Goal: Contribute content: Contribute content

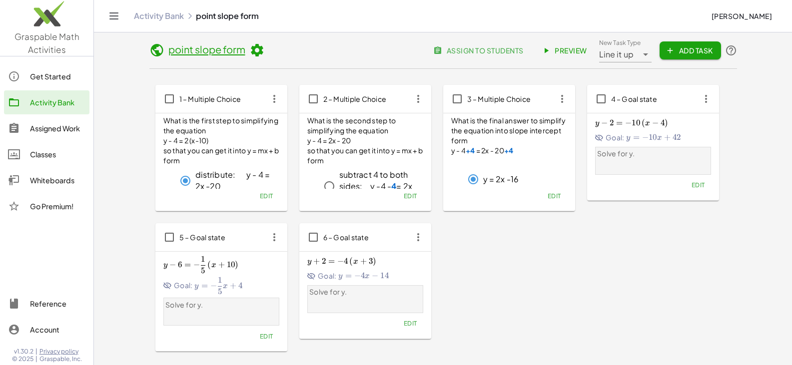
click at [34, 42] on link "Graspable Math Activities" at bounding box center [46, 28] width 93 height 56
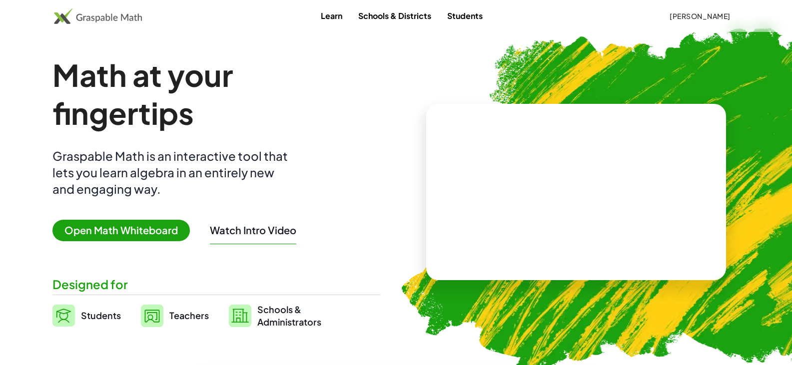
click at [168, 319] on link "Teachers" at bounding box center [175, 315] width 68 height 25
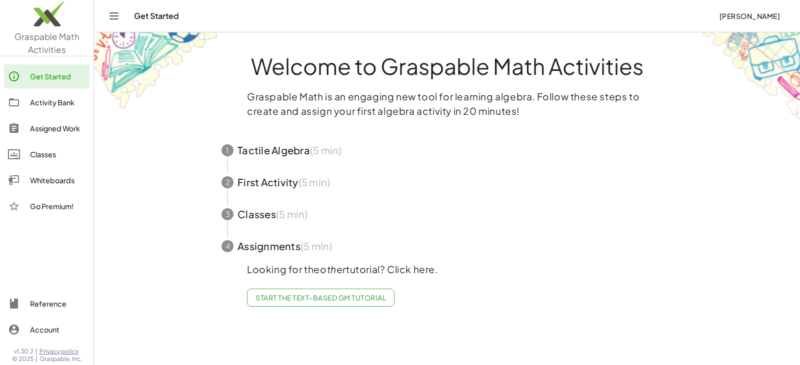
click at [46, 106] on div "Activity Bank" at bounding box center [57, 102] width 55 height 12
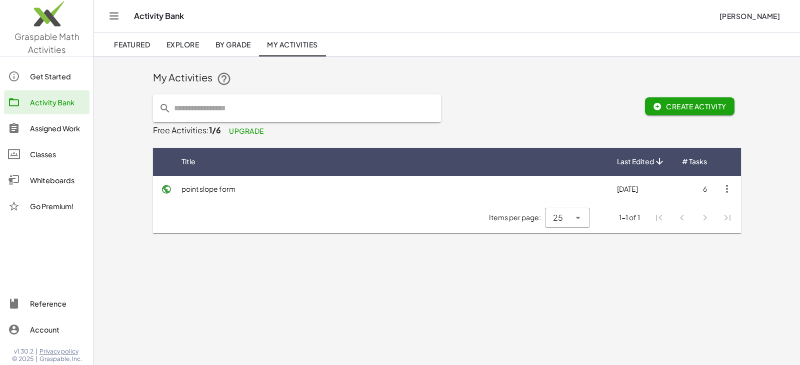
click at [273, 103] on input "text" at bounding box center [303, 108] width 264 height 28
type input "*****"
click at [147, 48] on span "Featured" at bounding box center [132, 44] width 36 height 9
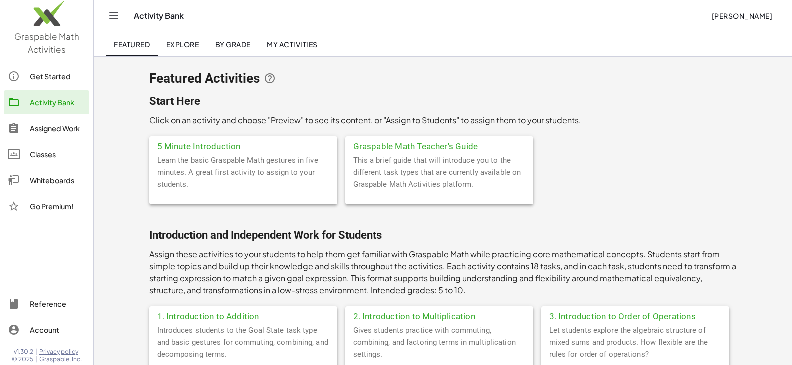
click at [187, 40] on span "Explore" at bounding box center [182, 44] width 33 height 9
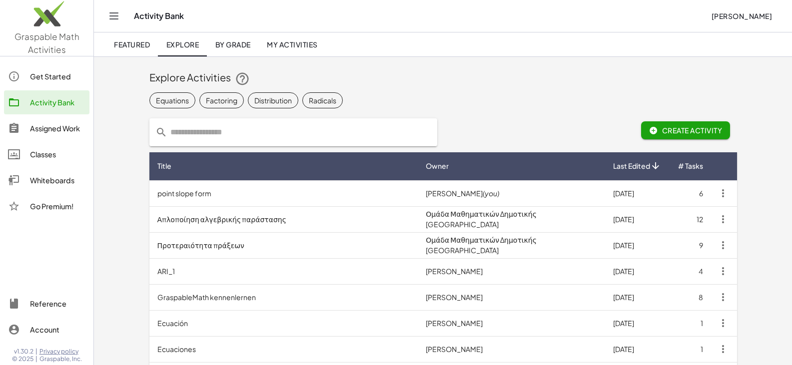
click at [217, 141] on input "text" at bounding box center [299, 132] width 264 height 28
type input "*****"
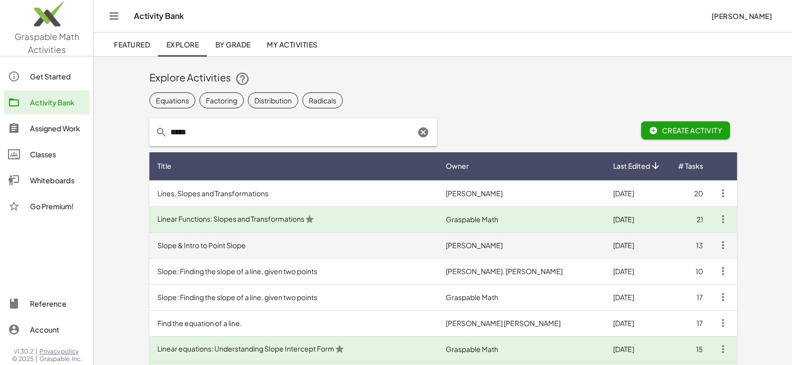
click at [264, 247] on td "Slope & Intro to Point Slope" at bounding box center [293, 245] width 289 height 26
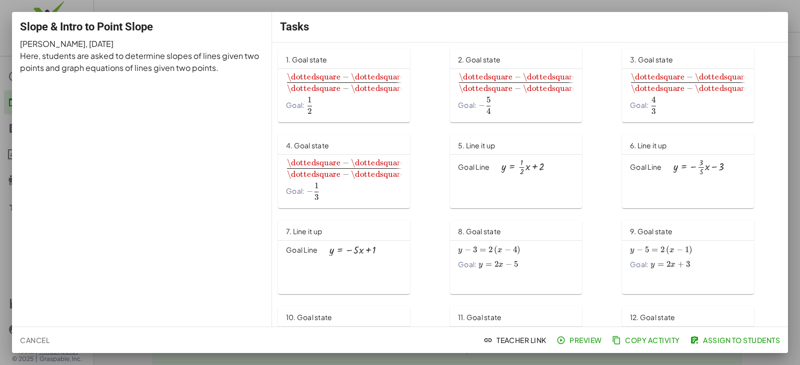
click at [321, 94] on div "\dottedsquare − \dottedsquare \dottedsquare − \dottedsquare \frac{\dottedsquare…" at bounding box center [344, 92] width 116 height 43
click at [753, 5] on div at bounding box center [400, 182] width 800 height 365
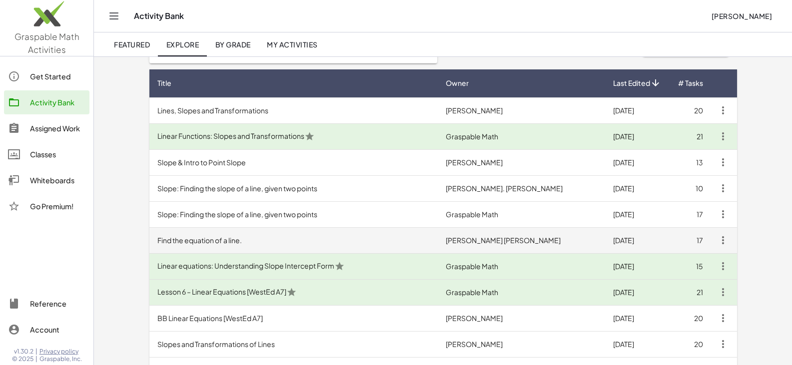
scroll to position [100, 0]
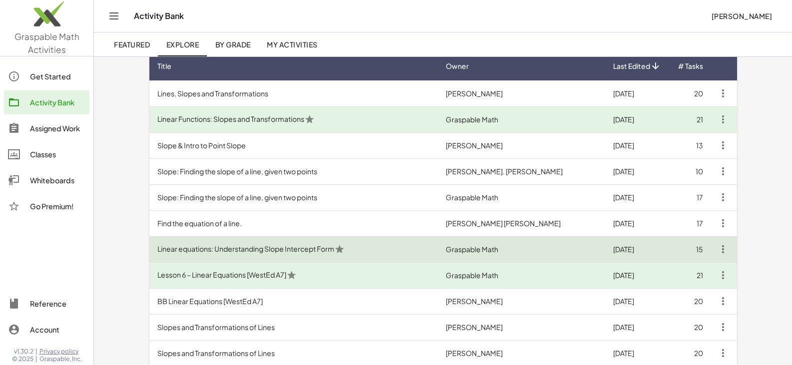
click at [264, 252] on td "Linear equations: Understanding Slope Intercept Form" at bounding box center [293, 249] width 289 height 26
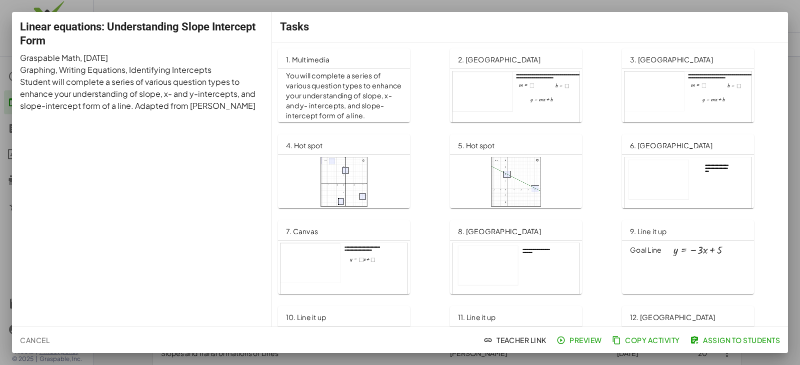
click at [562, 344] on icon "button" at bounding box center [560, 340] width 9 height 9
click at [130, 9] on div at bounding box center [400, 182] width 800 height 365
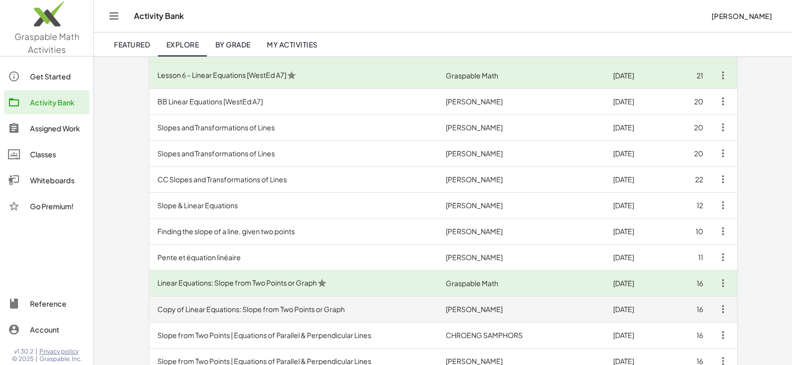
scroll to position [350, 0]
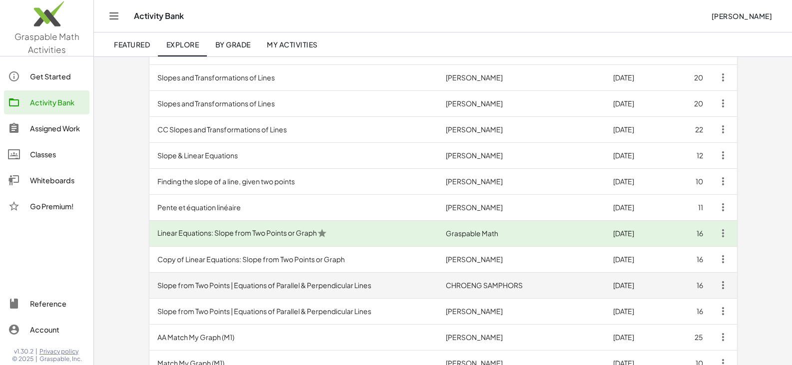
click at [268, 290] on td "Slope from Two Points | Equations of Parallel & Perpendicular Lines" at bounding box center [293, 285] width 289 height 26
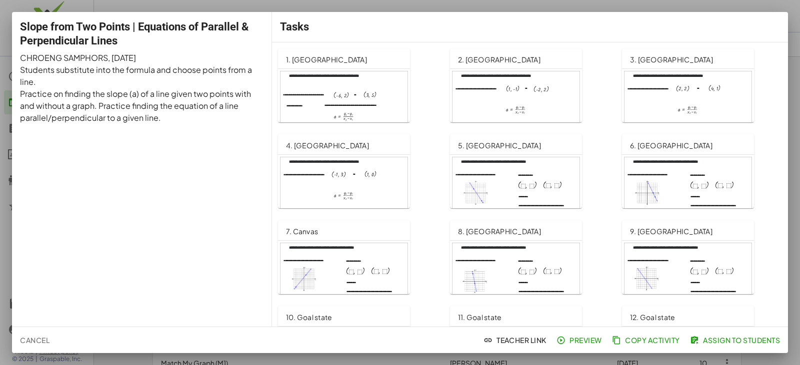
click at [370, 93] on div at bounding box center [343, 107] width 127 height 72
click at [121, 5] on div at bounding box center [400, 182] width 800 height 365
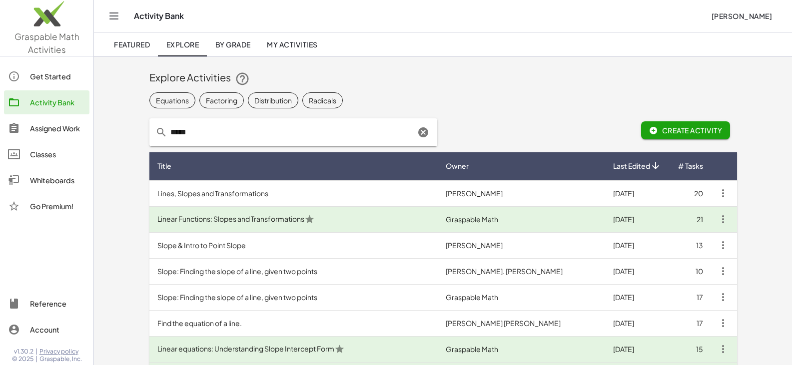
click at [712, 132] on span "Create Activity" at bounding box center [685, 130] width 73 height 9
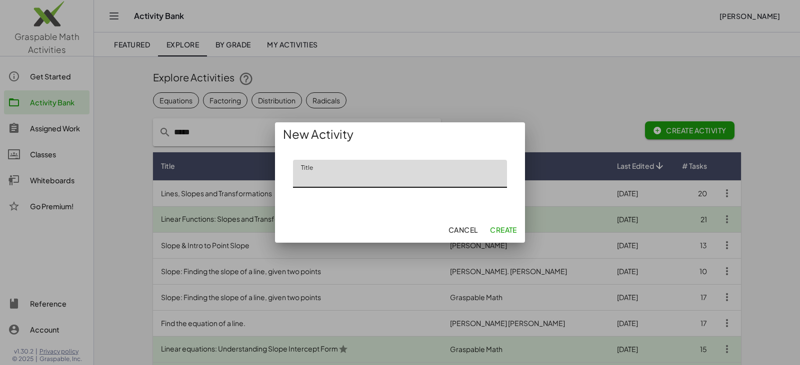
type input "*"
type input "**********"
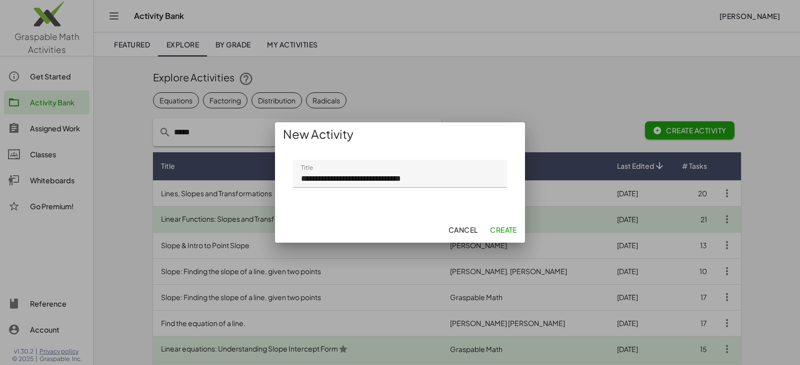
click at [517, 225] on button "Create" at bounding box center [503, 230] width 35 height 18
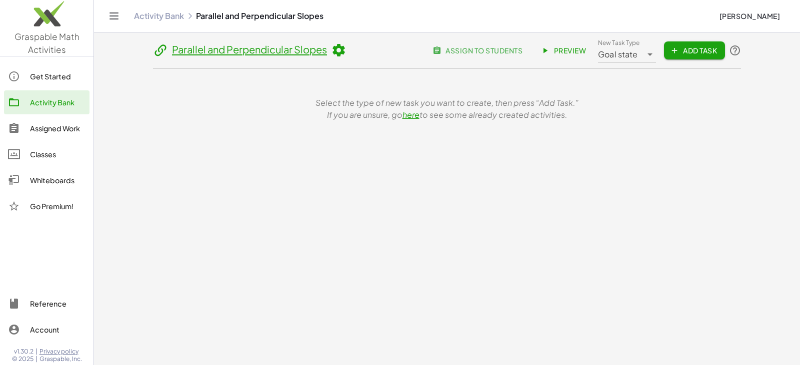
click at [705, 51] on span "Add Task" at bounding box center [694, 50] width 45 height 9
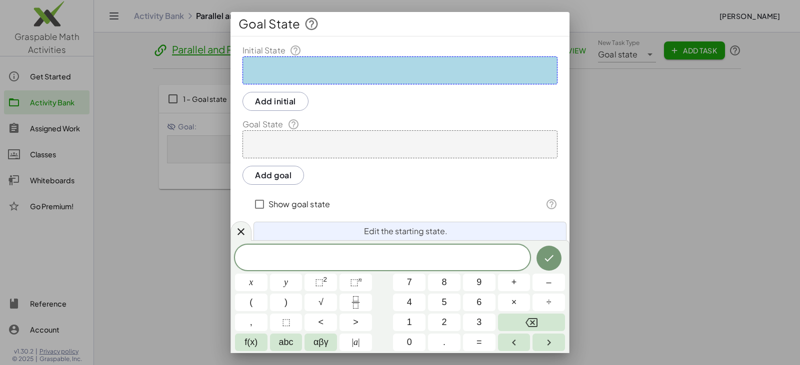
click at [201, 50] on div at bounding box center [400, 182] width 800 height 365
click at [235, 238] on icon at bounding box center [241, 232] width 12 height 12
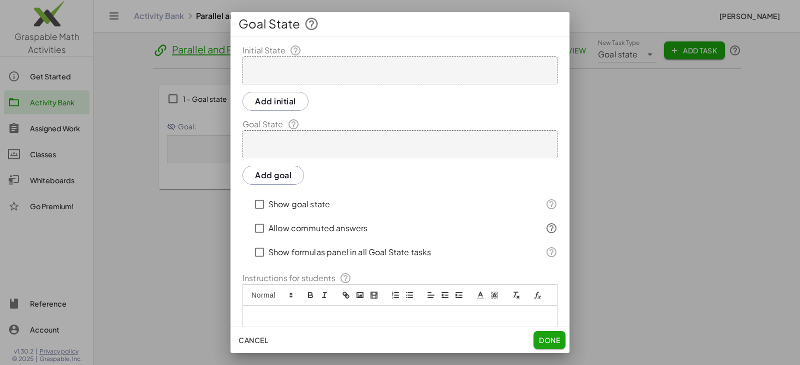
click at [233, 332] on div "Cancel Done" at bounding box center [399, 340] width 339 height 26
click at [236, 342] on button "Cancel" at bounding box center [252, 340] width 37 height 18
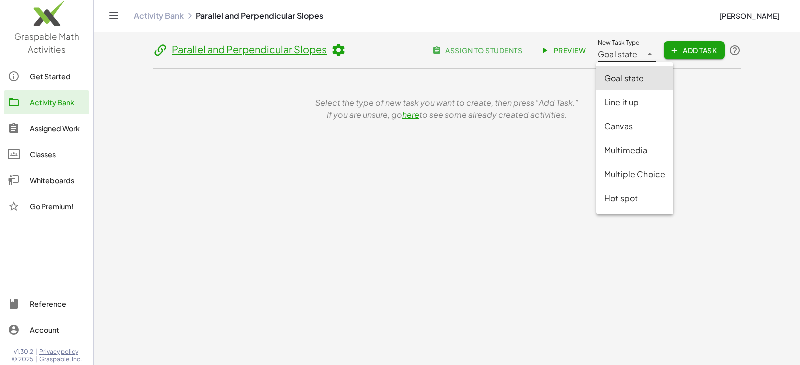
click at [645, 55] on icon at bounding box center [650, 54] width 12 height 12
click at [633, 124] on div "Canvas" at bounding box center [634, 126] width 61 height 12
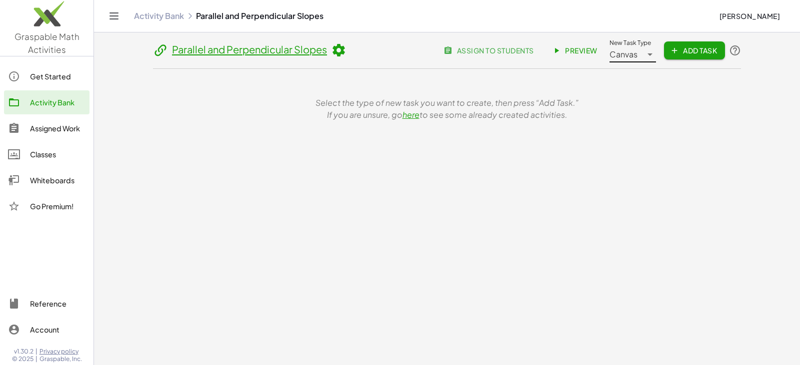
click at [689, 44] on button "Add Task" at bounding box center [694, 50] width 61 height 18
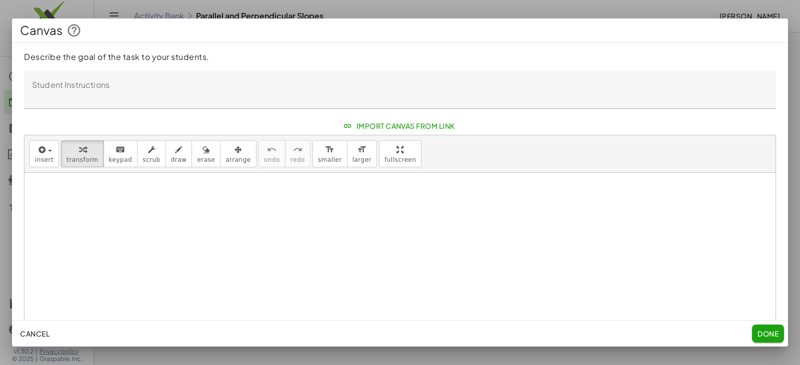
click at [398, 123] on span "Import Canvas From Link" at bounding box center [400, 125] width 110 height 9
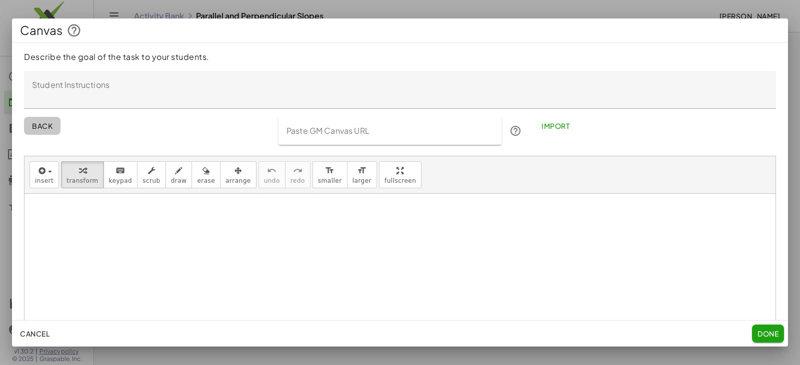
click at [45, 126] on span "Back" at bounding box center [42, 125] width 20 height 9
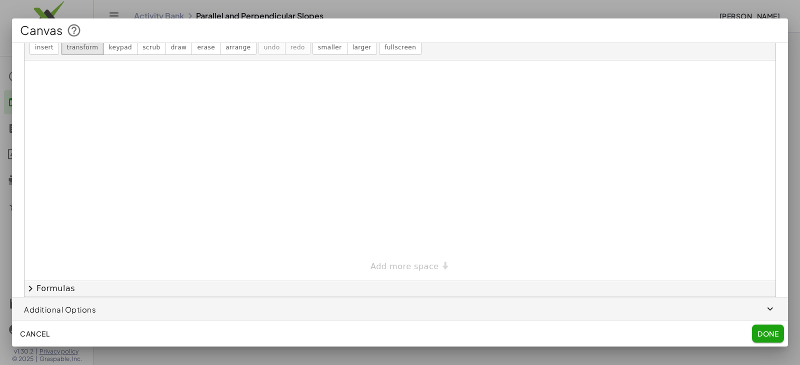
scroll to position [113, 0]
click at [30, 338] on span "Cancel" at bounding box center [34, 333] width 29 height 9
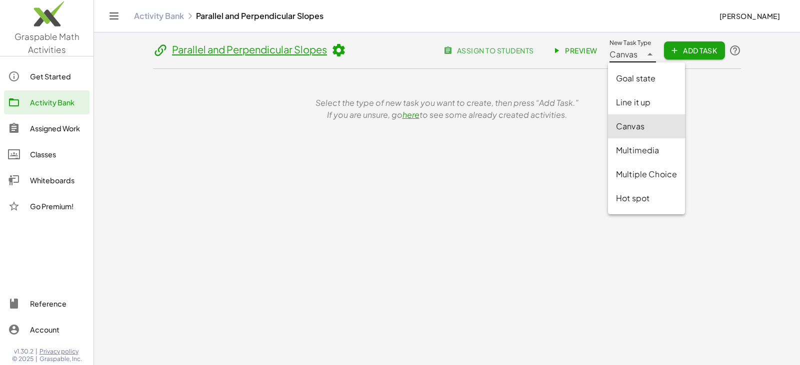
click at [642, 57] on div at bounding box center [649, 50] width 14 height 24
click at [653, 159] on div "Multimedia" at bounding box center [646, 150] width 77 height 24
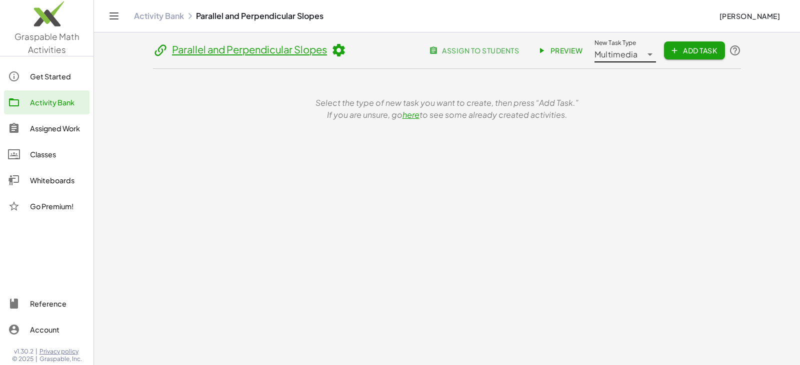
click at [699, 51] on span "Add Task" at bounding box center [694, 50] width 45 height 9
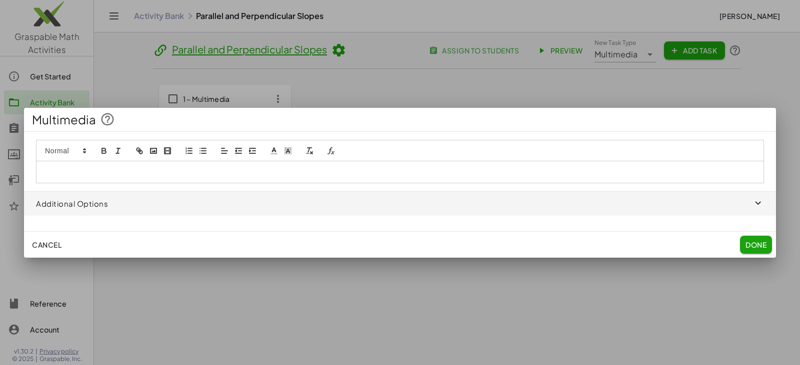
click at [43, 242] on span "Cancel" at bounding box center [46, 244] width 29 height 9
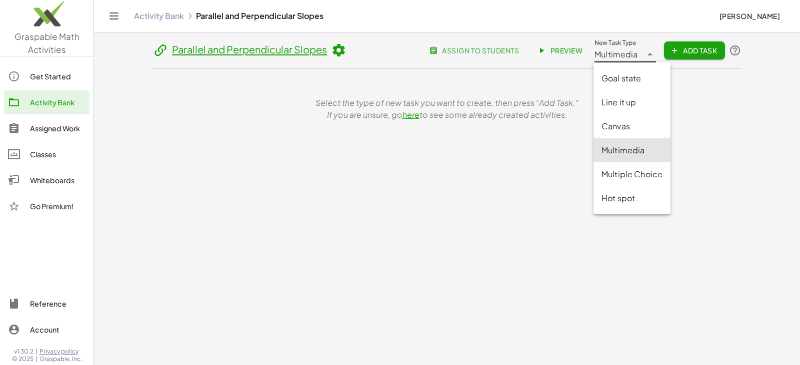
click at [602, 54] on span "Multimedia" at bounding box center [615, 54] width 43 height 12
click at [629, 101] on div "Line it up" at bounding box center [631, 102] width 61 height 12
type input "********"
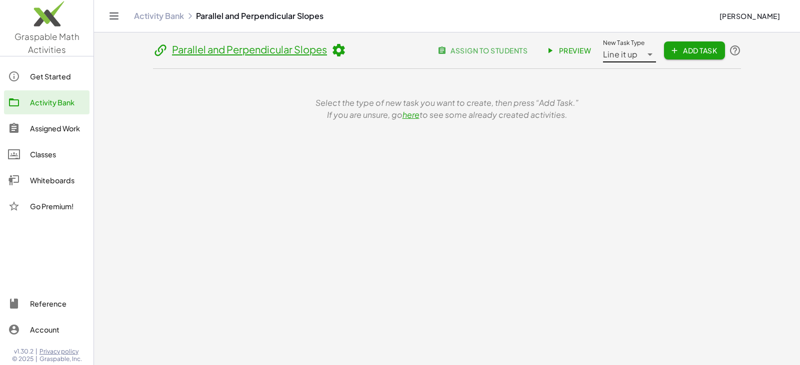
click at [678, 51] on span "Add Task" at bounding box center [694, 50] width 45 height 9
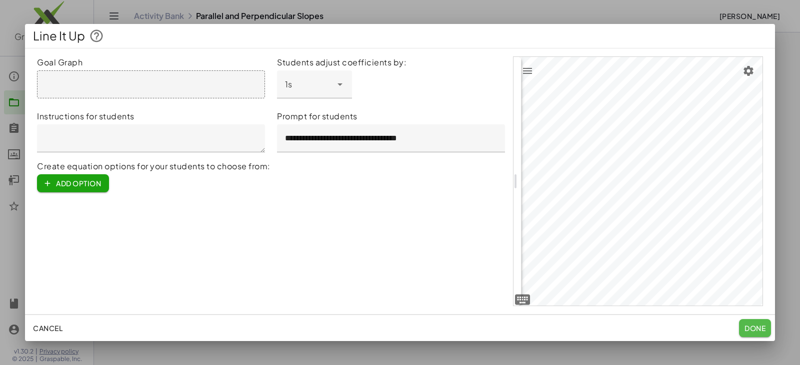
click at [757, 328] on span "Done" at bounding box center [754, 328] width 21 height 9
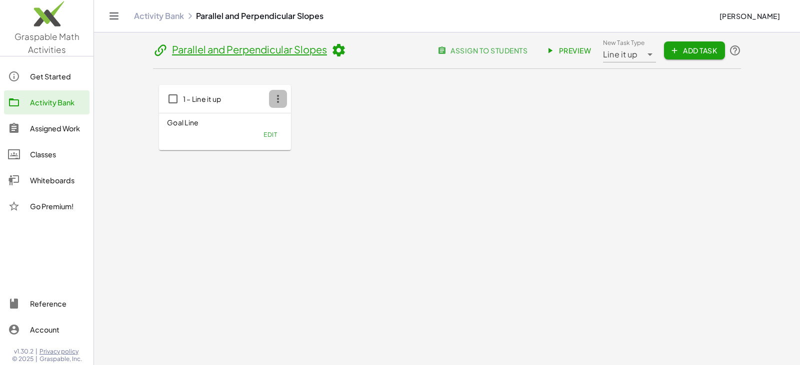
click at [275, 100] on icon "button" at bounding box center [278, 99] width 18 height 18
click at [294, 168] on div "Delete" at bounding box center [296, 172] width 39 height 12
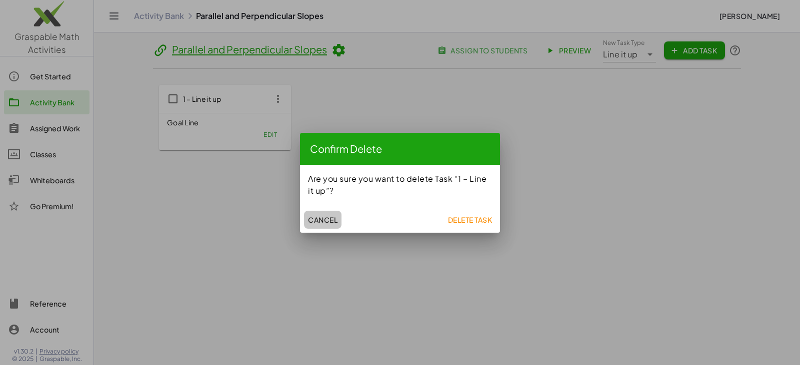
click at [318, 218] on span "Cancel" at bounding box center [322, 219] width 29 height 9
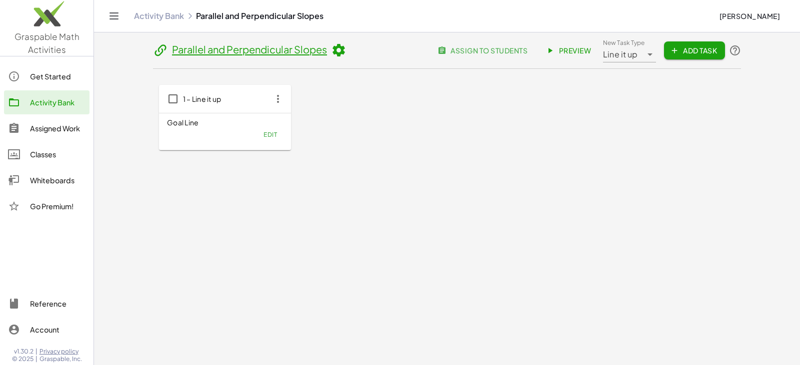
click at [34, 105] on div "Activity Bank" at bounding box center [57, 102] width 55 height 12
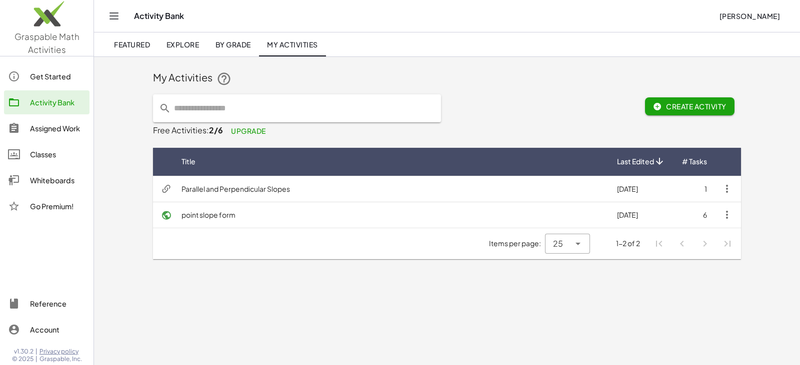
click at [121, 47] on span "Featured" at bounding box center [132, 44] width 36 height 9
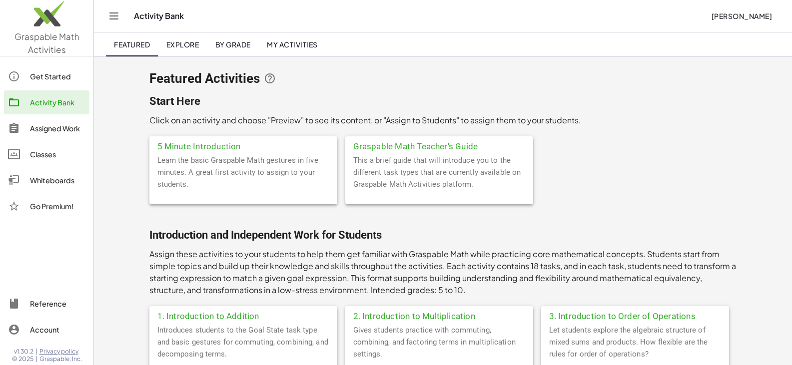
click at [187, 43] on span "Explore" at bounding box center [182, 44] width 33 height 9
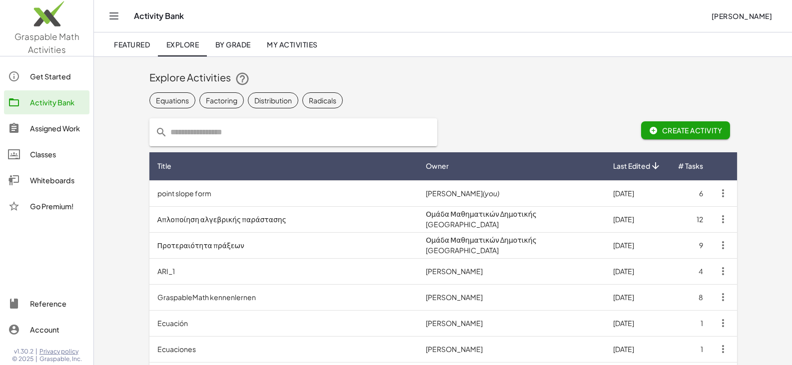
click at [241, 138] on input "text" at bounding box center [299, 132] width 264 height 28
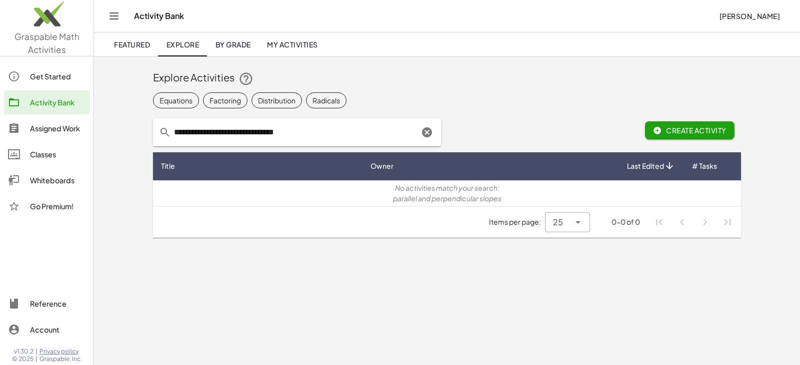
drag, startPoint x: 325, startPoint y: 131, endPoint x: 274, endPoint y: 131, distance: 51.0
click at [274, 131] on input "**********" at bounding box center [295, 132] width 248 height 28
type input "**********"
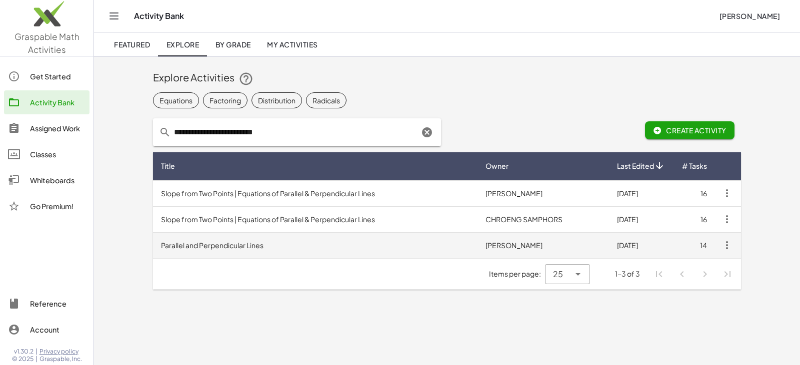
click at [298, 241] on td "Parallel and Perpendicular Lines" at bounding box center [315, 245] width 324 height 26
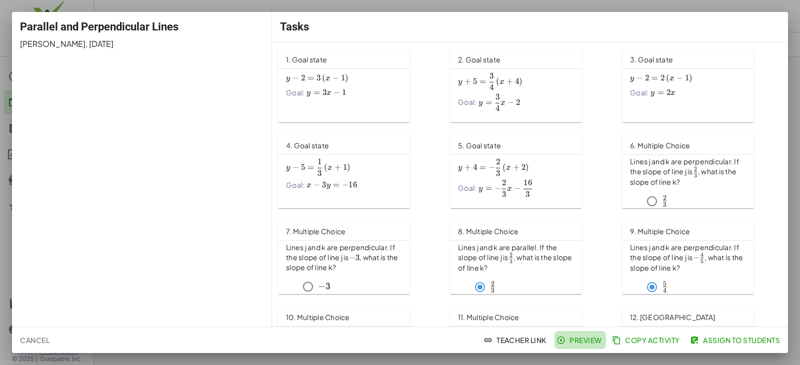
click at [575, 340] on span "Preview" at bounding box center [579, 340] width 43 height 9
click at [792, 18] on div at bounding box center [400, 182] width 800 height 365
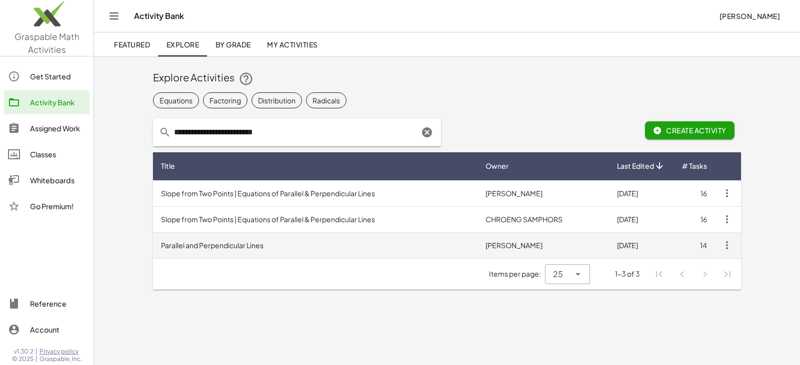
click at [211, 247] on td "Parallel and Perpendicular Lines" at bounding box center [315, 245] width 324 height 26
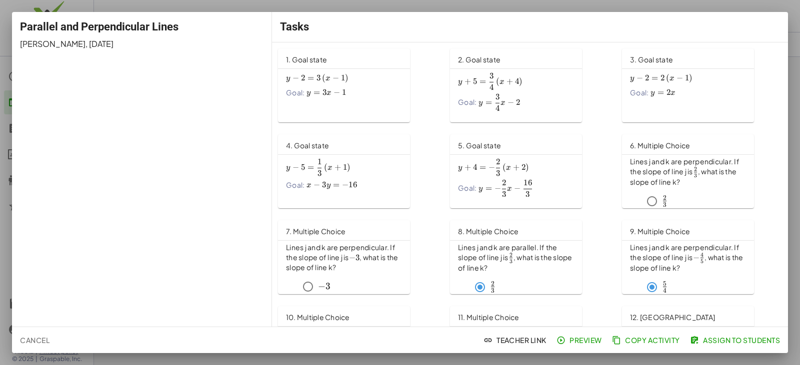
click at [792, 37] on div at bounding box center [400, 182] width 800 height 365
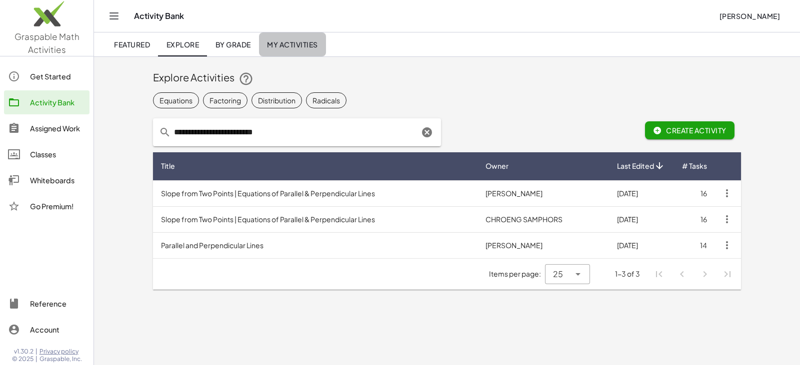
click at [298, 45] on span "My Activities" at bounding box center [292, 44] width 51 height 9
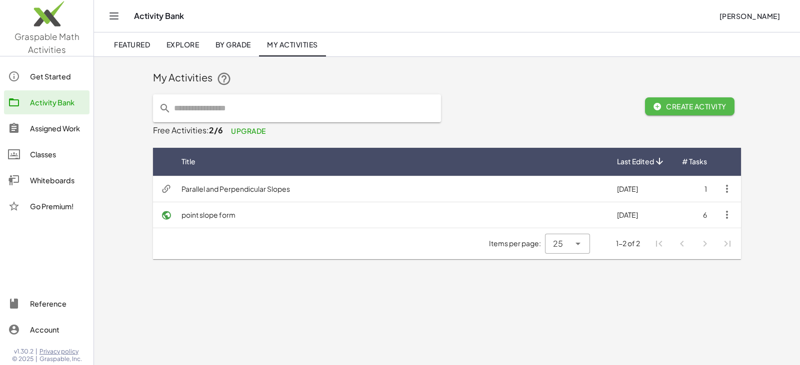
click at [693, 97] on button "Create Activity" at bounding box center [689, 106] width 89 height 18
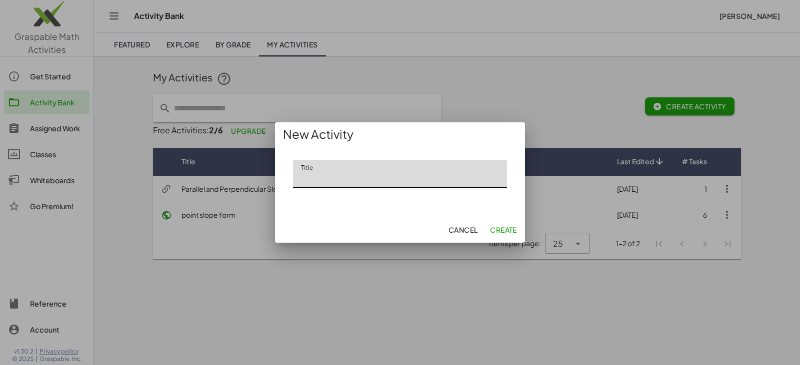
click at [468, 230] on span "Cancel" at bounding box center [462, 229] width 29 height 9
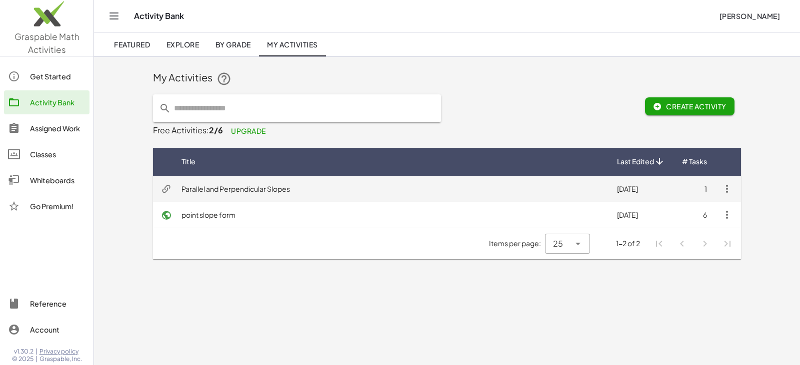
click at [198, 185] on td "Parallel and Perpendicular Slopes" at bounding box center [390, 189] width 435 height 26
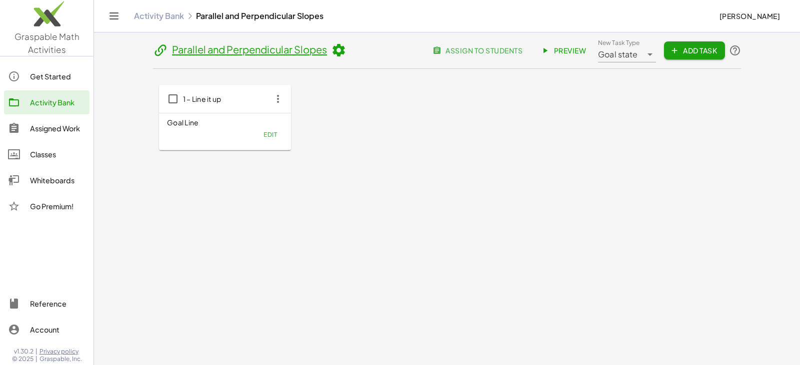
click at [623, 55] on span "Goal state" at bounding box center [618, 54] width 40 height 12
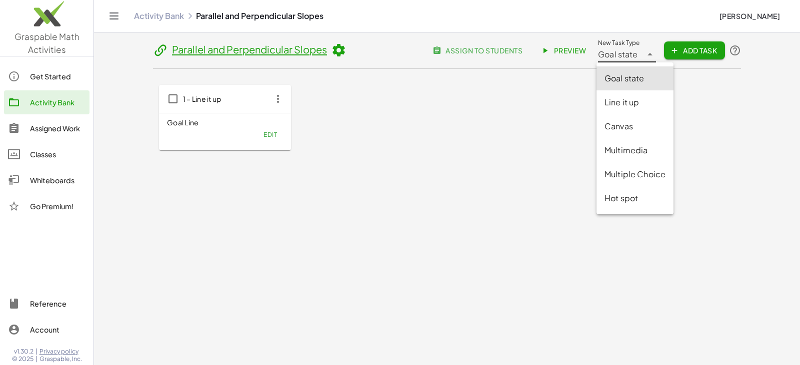
click at [630, 125] on div "Canvas" at bounding box center [634, 126] width 61 height 12
type input "******"
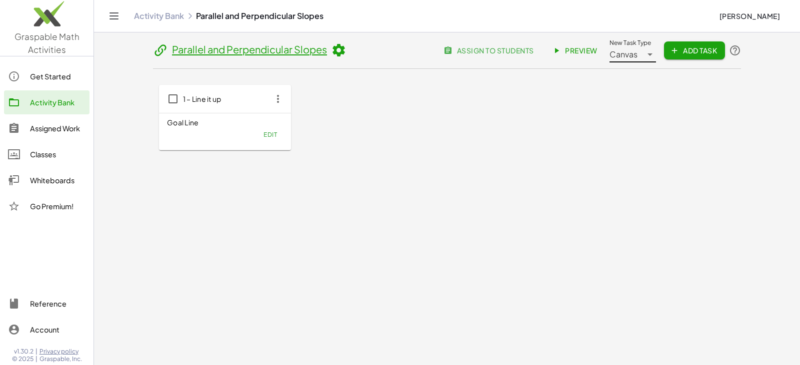
click at [682, 47] on span "Add Task" at bounding box center [694, 50] width 45 height 9
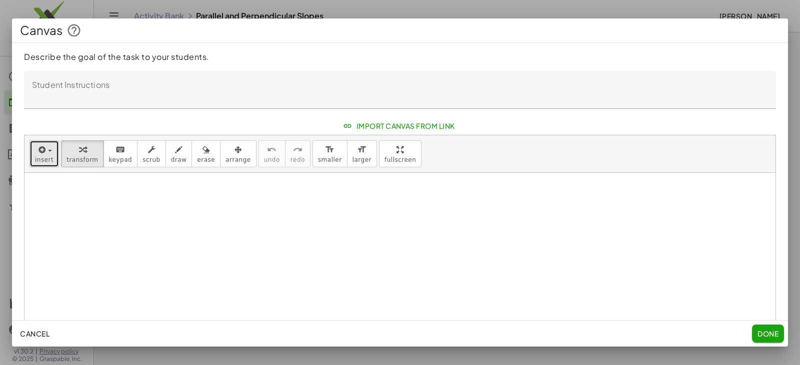
click at [38, 157] on span "insert" at bounding box center [44, 159] width 18 height 7
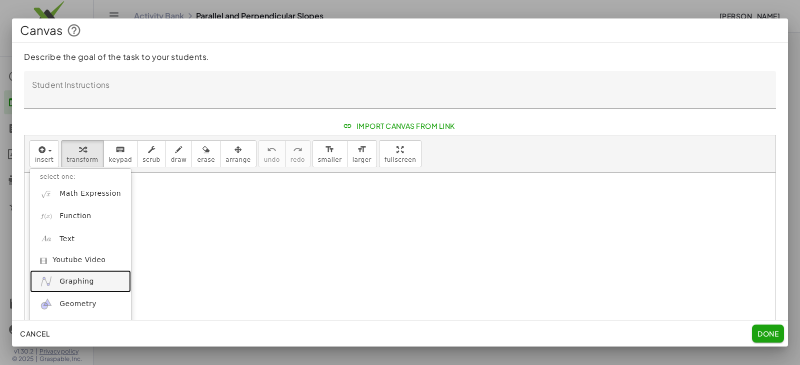
click at [79, 287] on link "Graphing" at bounding box center [80, 281] width 101 height 22
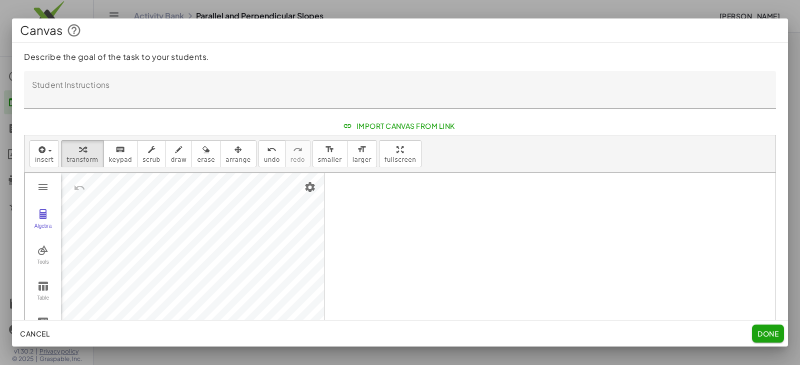
click at [366, 190] on div at bounding box center [399, 293] width 751 height 240
click at [378, 188] on div at bounding box center [399, 293] width 751 height 240
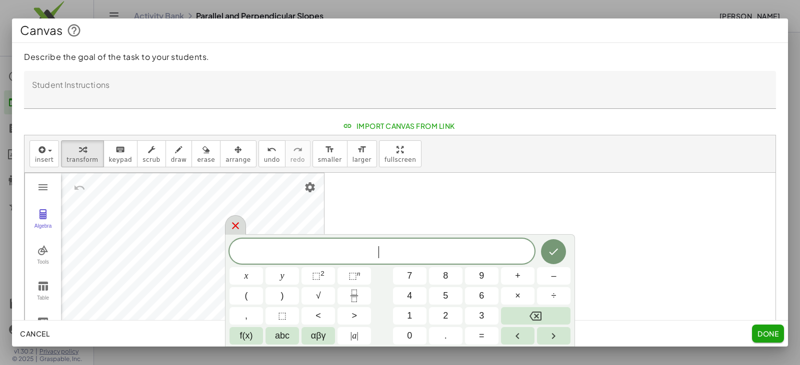
click at [239, 223] on icon at bounding box center [235, 226] width 12 height 12
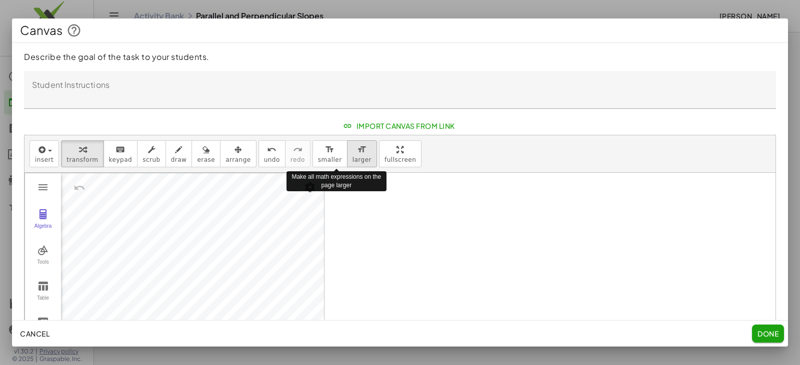
click at [352, 157] on span "larger" at bounding box center [361, 159] width 19 height 7
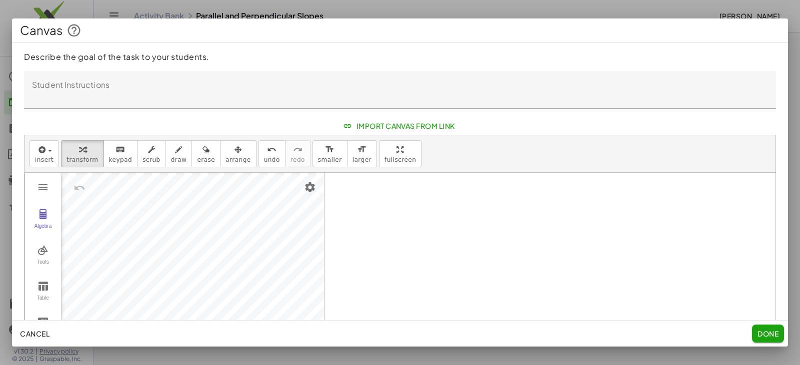
click at [358, 184] on div at bounding box center [399, 293] width 751 height 240
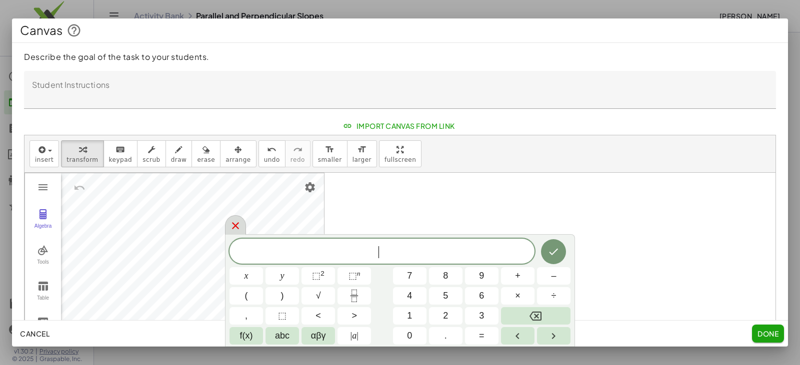
click at [230, 226] on icon at bounding box center [235, 226] width 12 height 12
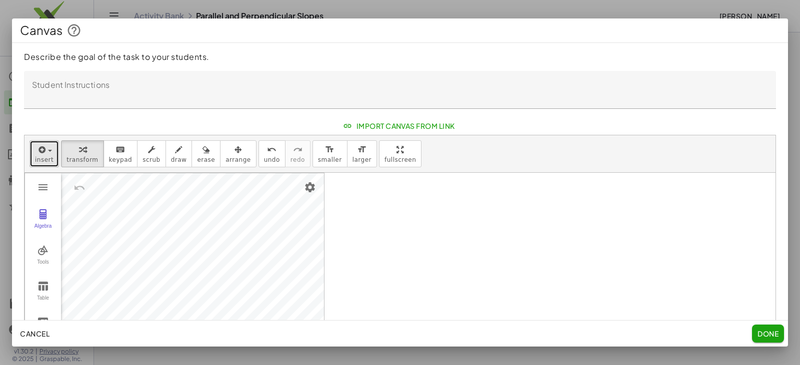
click at [43, 156] on span "insert" at bounding box center [44, 159] width 18 height 7
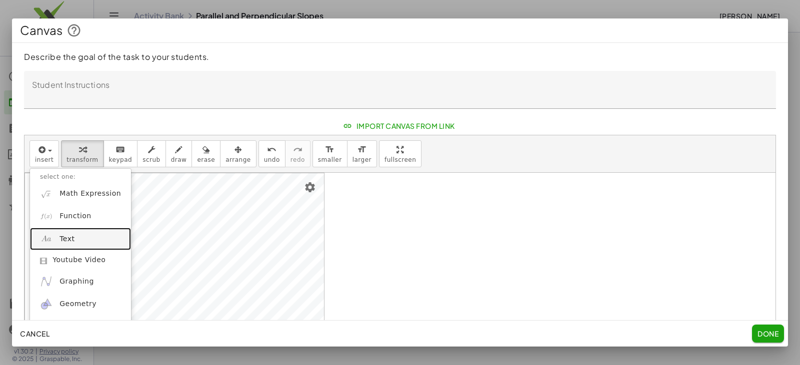
click at [81, 237] on link "Text" at bounding box center [80, 239] width 101 height 22
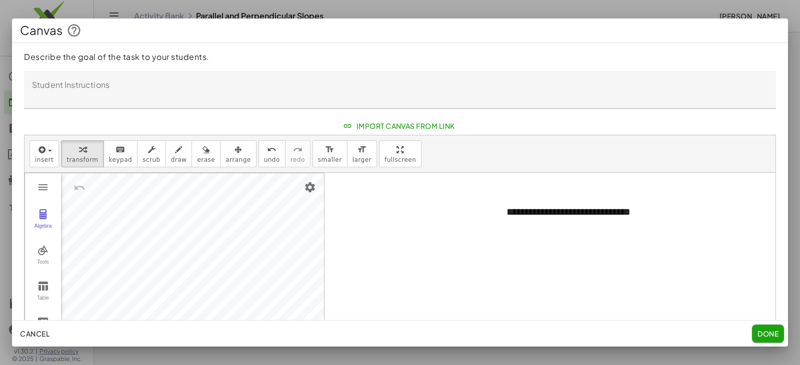
drag, startPoint x: 496, startPoint y: 218, endPoint x: 568, endPoint y: 216, distance: 72.5
click at [431, 217] on div at bounding box center [399, 293] width 751 height 240
click at [538, 231] on div "**********" at bounding box center [571, 219] width 150 height 48
drag, startPoint x: 533, startPoint y: 203, endPoint x: 454, endPoint y: 202, distance: 78.5
click at [447, 202] on div "**********" at bounding box center [399, 293] width 751 height 240
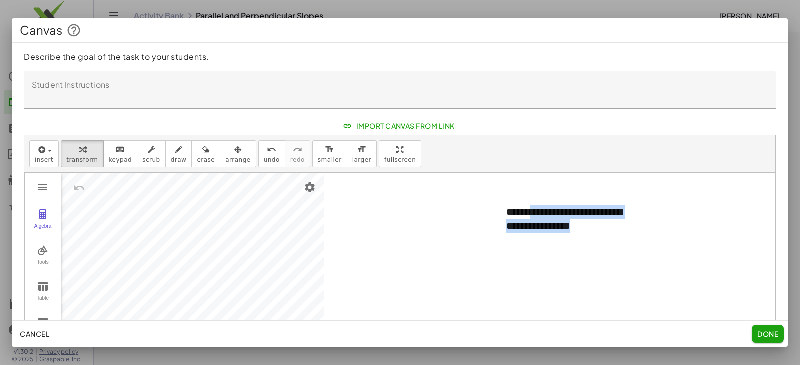
click at [698, 291] on div at bounding box center [399, 293] width 751 height 240
click at [605, 230] on div "**********" at bounding box center [571, 219] width 150 height 48
drag, startPoint x: 605, startPoint y: 230, endPoint x: 503, endPoint y: 225, distance: 102.1
click at [503, 225] on div "**********" at bounding box center [571, 219] width 150 height 48
click at [450, 238] on div at bounding box center [399, 293] width 751 height 240
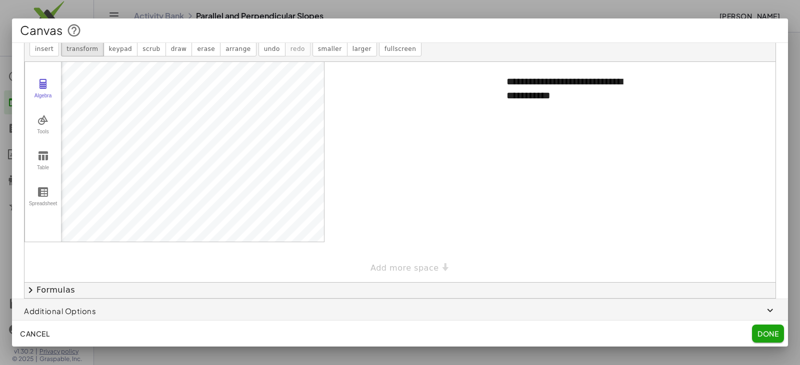
scroll to position [113, 0]
click at [34, 294] on span "chevron_right" at bounding box center [30, 288] width 12 height 12
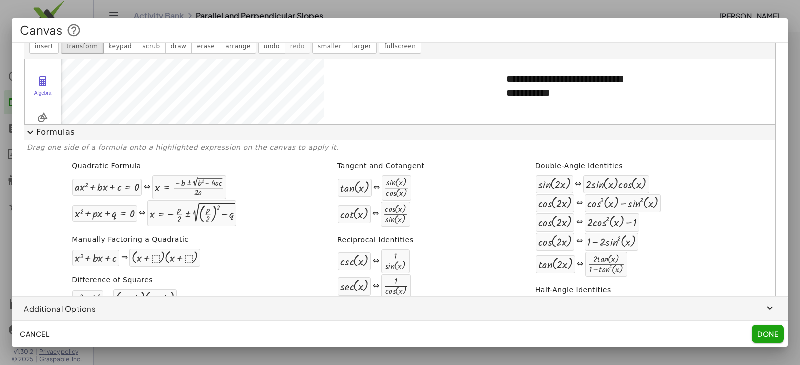
click at [29, 133] on span "expand_more" at bounding box center [30, 132] width 12 height 12
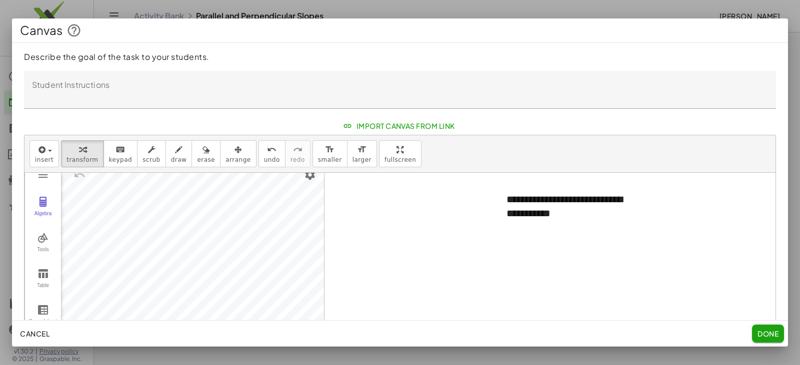
scroll to position [19, 0]
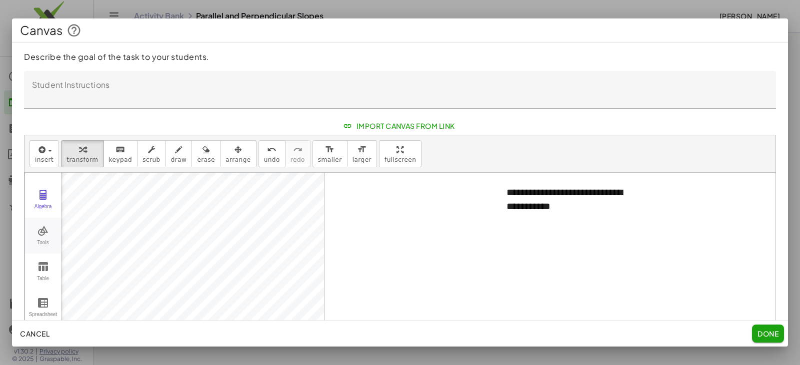
click at [38, 236] on img "Graphing Calculator" at bounding box center [43, 231] width 12 height 12
click at [91, 263] on img "Line. Select two points or positions" at bounding box center [89, 264] width 40 height 16
click at [87, 195] on img "Move. Drag or select object" at bounding box center [89, 198] width 40 height 16
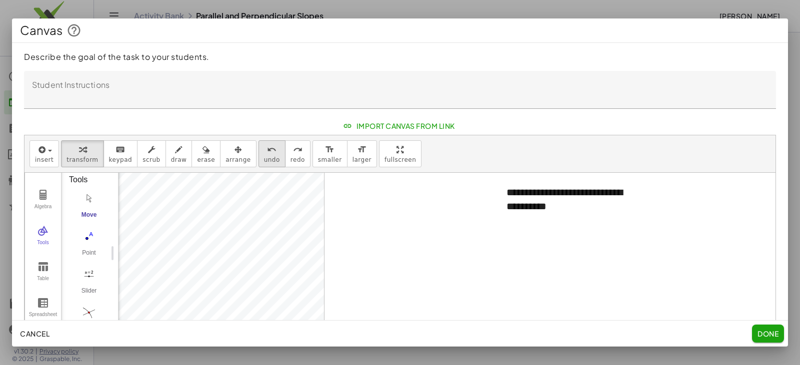
click at [264, 159] on span "undo" at bounding box center [272, 159] width 16 height 7
click at [275, 218] on img "Delete" at bounding box center [278, 216] width 12 height 12
click at [284, 268] on img "Delete" at bounding box center [283, 266] width 12 height 12
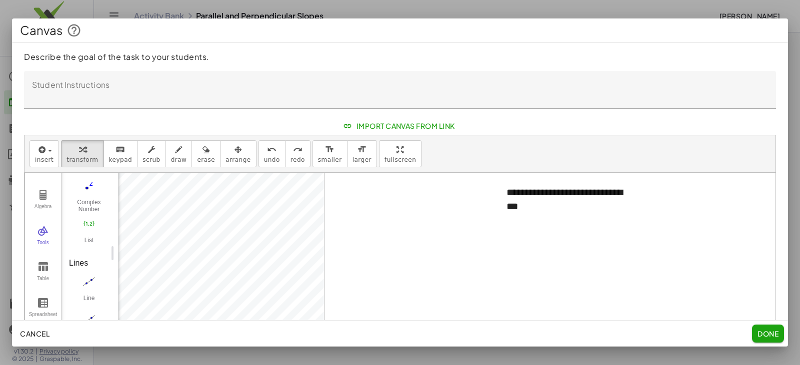
scroll to position [850, 0]
click at [89, 261] on img "Line. Select two points or positions" at bounding box center [89, 264] width 40 height 16
click at [41, 156] on span "insert" at bounding box center [44, 159] width 18 height 7
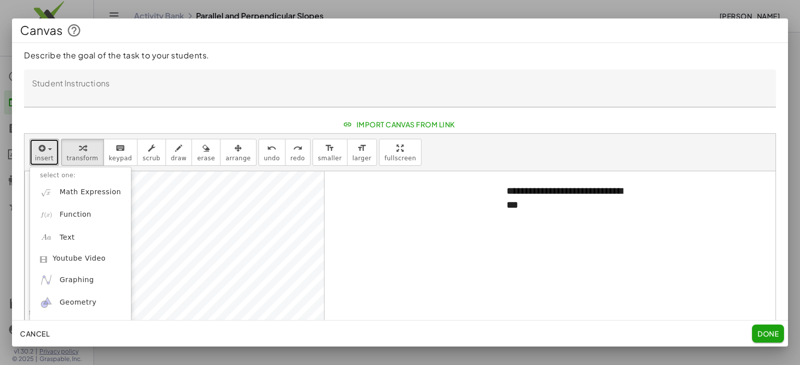
scroll to position [0, 0]
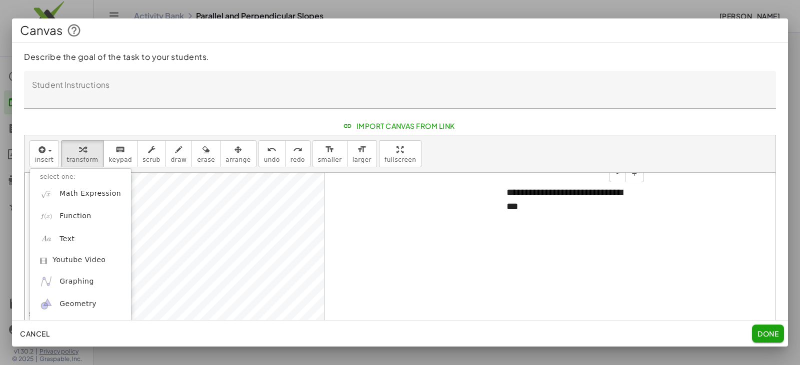
click at [528, 193] on div "**********" at bounding box center [571, 199] width 150 height 48
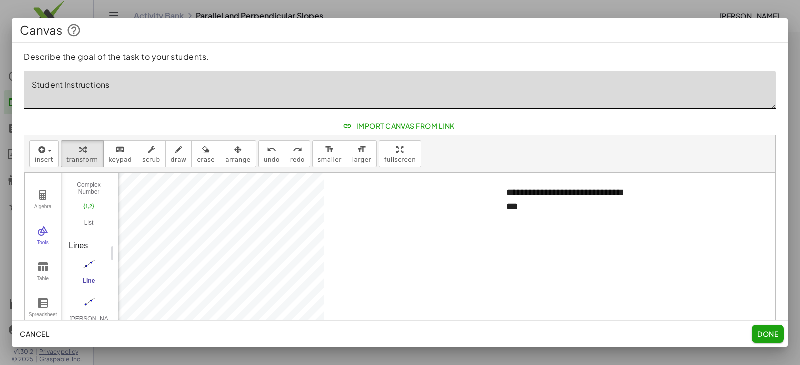
click at [72, 88] on textarea "Student Instructions" at bounding box center [400, 90] width 752 height 38
type textarea "**********"
click at [547, 200] on div "**********" at bounding box center [571, 199] width 150 height 48
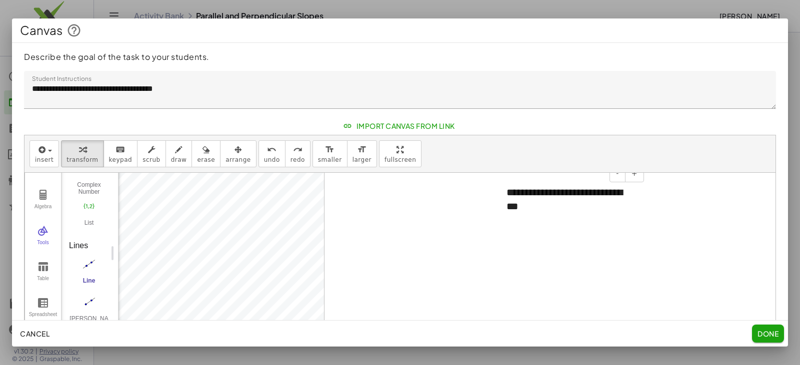
click at [609, 174] on div "- +" at bounding box center [569, 173] width 150 height 17
click at [619, 177] on span "-" at bounding box center [617, 173] width 3 height 8
click at [616, 196] on div "**********" at bounding box center [571, 190] width 150 height 31
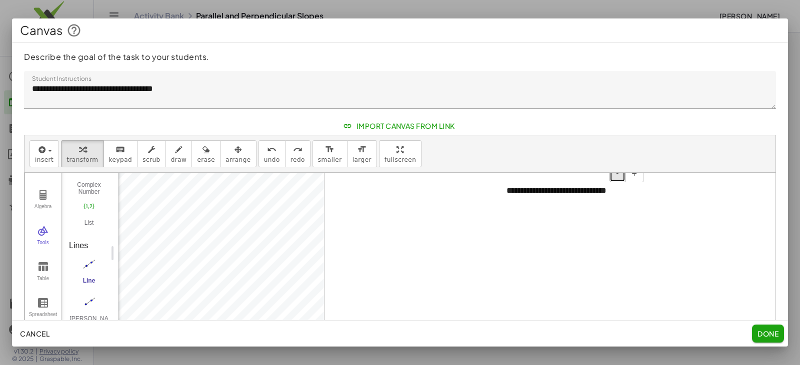
click at [622, 174] on button "-" at bounding box center [617, 173] width 16 height 17
click at [623, 203] on div "**********" at bounding box center [571, 190] width 150 height 30
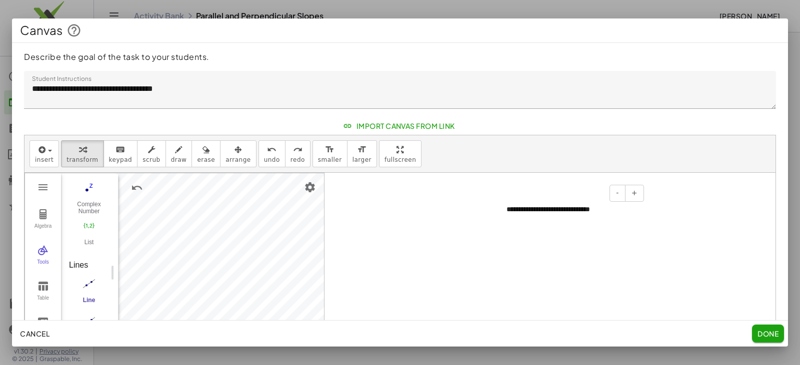
click at [587, 195] on div "- +" at bounding box center [569, 193] width 150 height 17
click at [546, 209] on div "**********" at bounding box center [571, 210] width 150 height 30
drag, startPoint x: 543, startPoint y: 223, endPoint x: 517, endPoint y: 222, distance: 25.5
click at [516, 223] on div "**********" at bounding box center [571, 210] width 150 height 30
drag, startPoint x: 617, startPoint y: 210, endPoint x: 484, endPoint y: 209, distance: 132.4
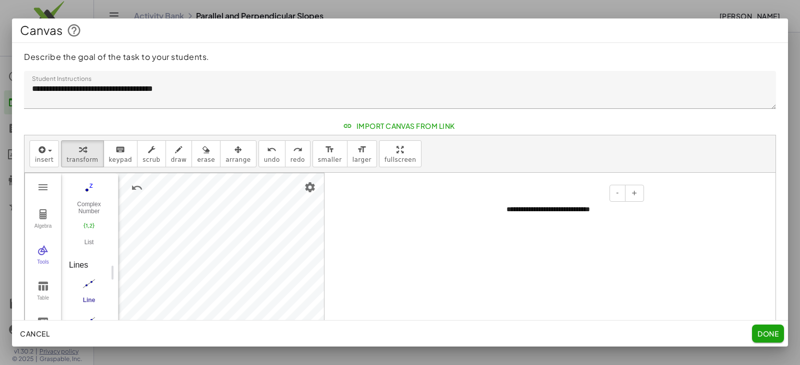
click at [484, 209] on div "**********" at bounding box center [399, 293] width 751 height 240
click at [584, 218] on div "**********" at bounding box center [571, 210] width 150 height 30
click at [628, 224] on div "**********" at bounding box center [571, 210] width 150 height 30
click at [639, 225] on div at bounding box center [399, 293] width 751 height 240
click at [37, 149] on icon "button" at bounding box center [40, 150] width 9 height 12
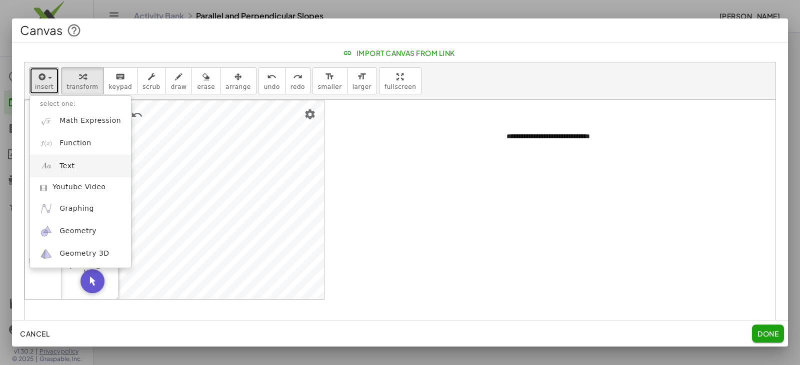
scroll to position [50, 0]
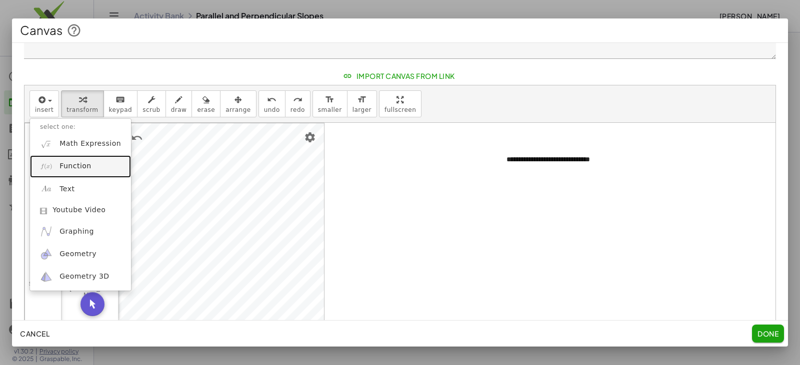
click at [72, 162] on span "Function" at bounding box center [75, 166] width 32 height 10
click at [72, 162] on div "Complex Number" at bounding box center [89, 158] width 40 height 14
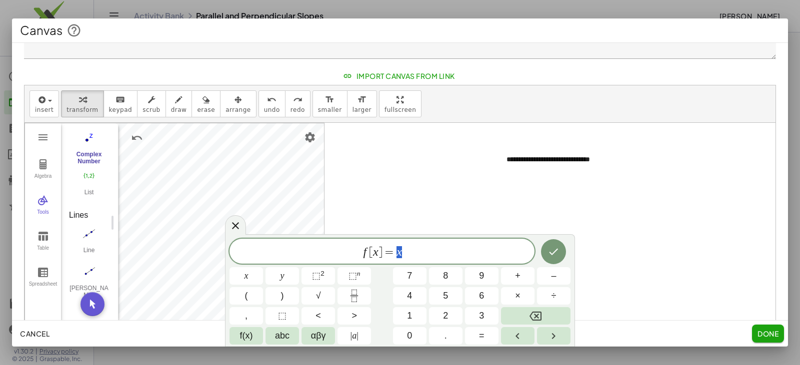
click at [672, 278] on div at bounding box center [399, 243] width 751 height 240
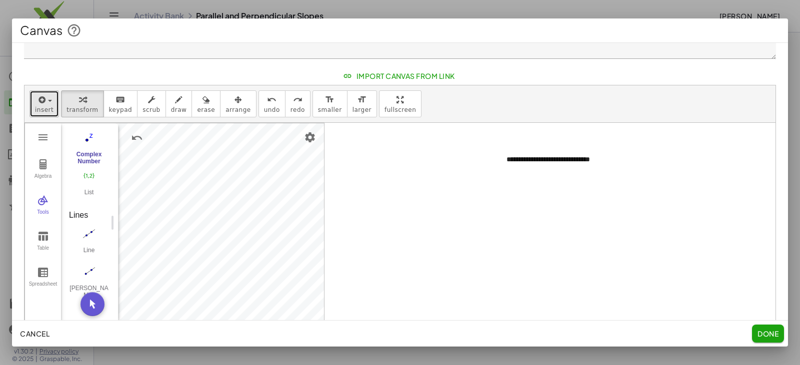
click at [36, 104] on icon "button" at bounding box center [40, 100] width 9 height 12
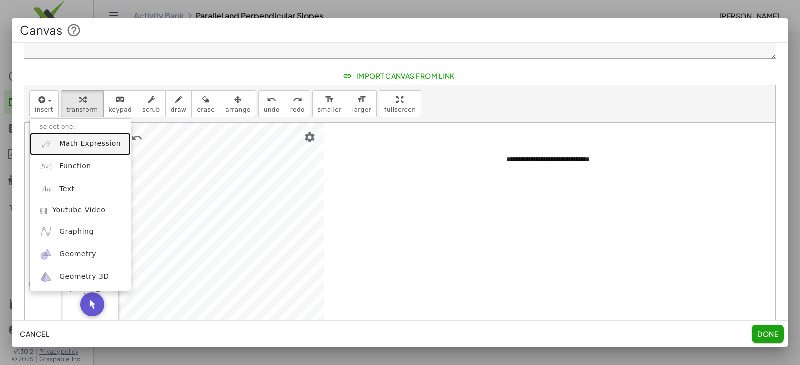
click at [77, 146] on span "Math Expression" at bounding box center [89, 144] width 61 height 10
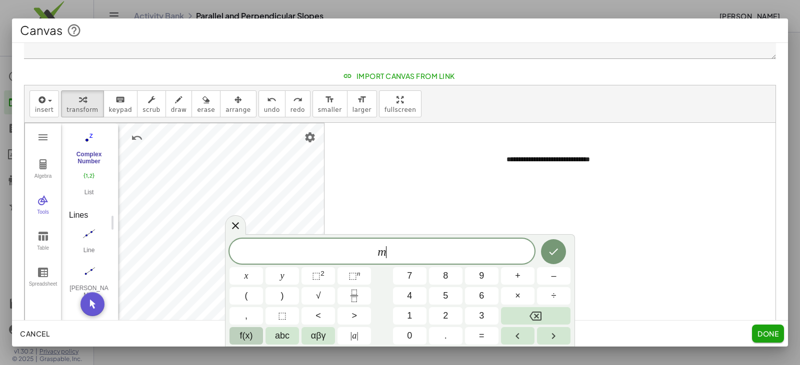
click at [247, 337] on span "f(x)" at bounding box center [246, 335] width 13 height 13
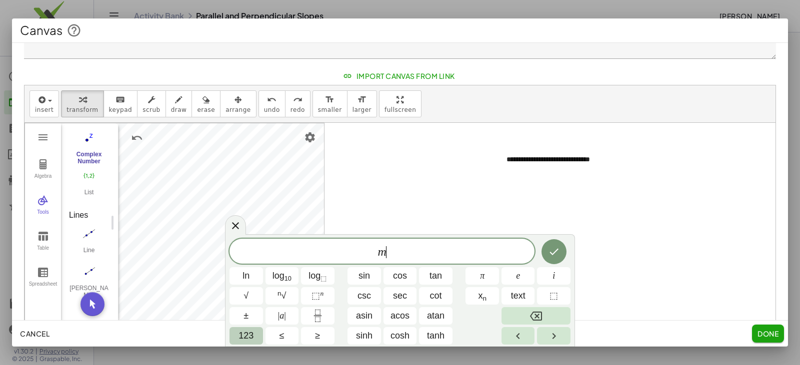
click at [249, 338] on span "123" at bounding box center [245, 335] width 15 height 13
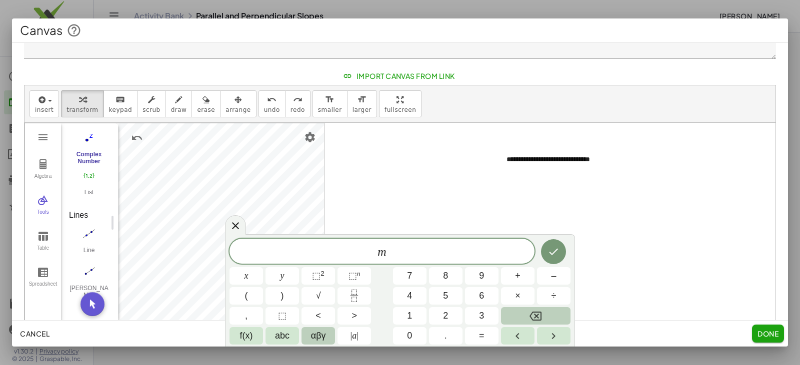
click at [309, 338] on button "αβγ" at bounding box center [317, 335] width 33 height 17
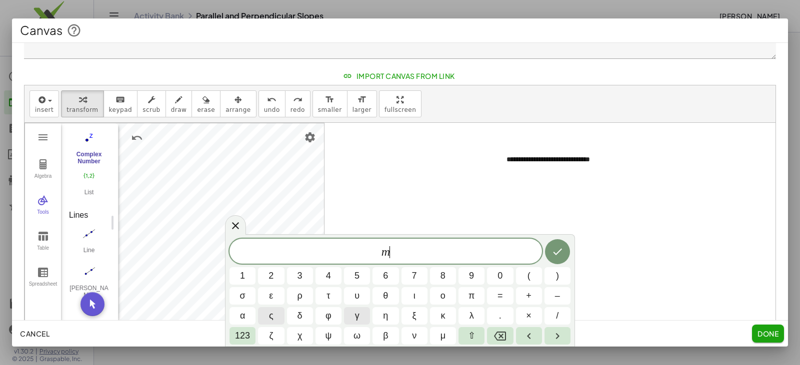
click at [309, 338] on button "χ" at bounding box center [300, 335] width 26 height 17
click at [249, 338] on span "123" at bounding box center [242, 335] width 15 height 13
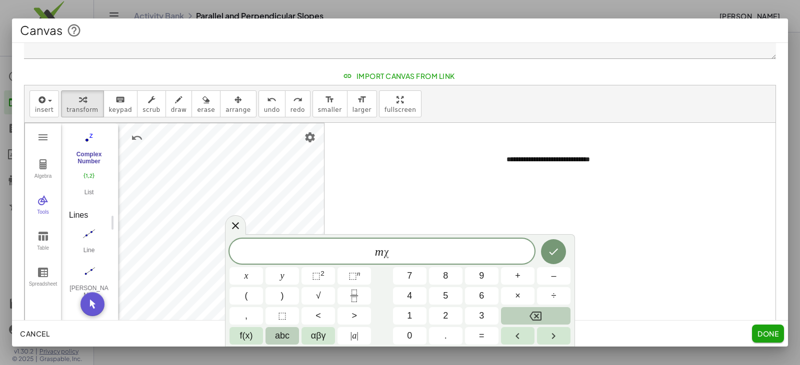
click at [281, 339] on span "abc" at bounding box center [282, 335] width 14 height 13
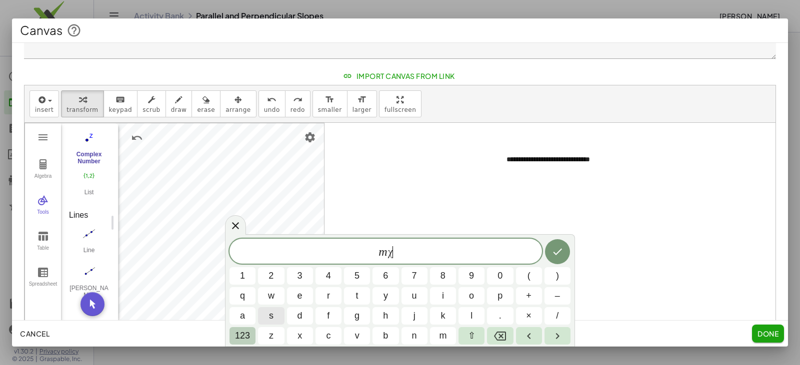
click at [247, 338] on span "123" at bounding box center [242, 335] width 15 height 13
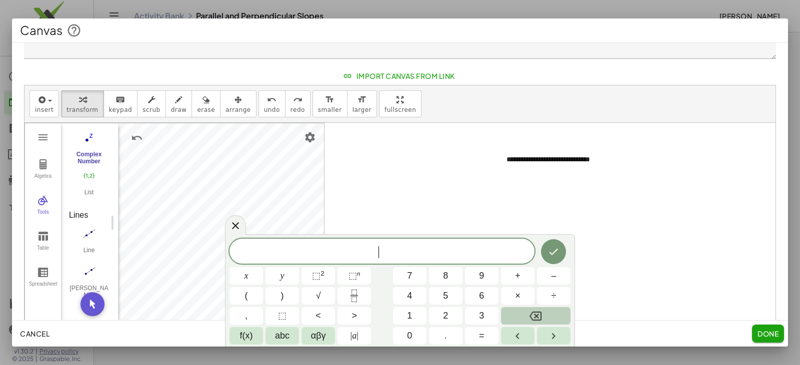
click at [669, 257] on div at bounding box center [399, 243] width 751 height 240
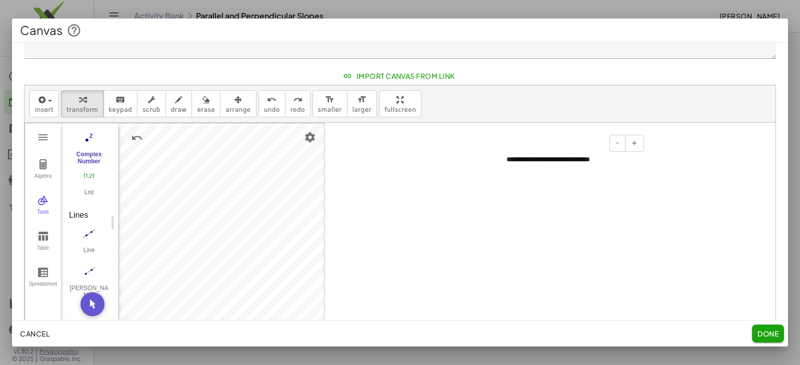
click at [596, 160] on div "**********" at bounding box center [571, 160] width 150 height 30
drag, startPoint x: 613, startPoint y: 163, endPoint x: 445, endPoint y: 150, distance: 168.5
click at [445, 150] on div "**********" at bounding box center [399, 243] width 751 height 240
click at [612, 159] on div "**********" at bounding box center [571, 160] width 150 height 30
drag, startPoint x: 619, startPoint y: 160, endPoint x: 518, endPoint y: 155, distance: 101.5
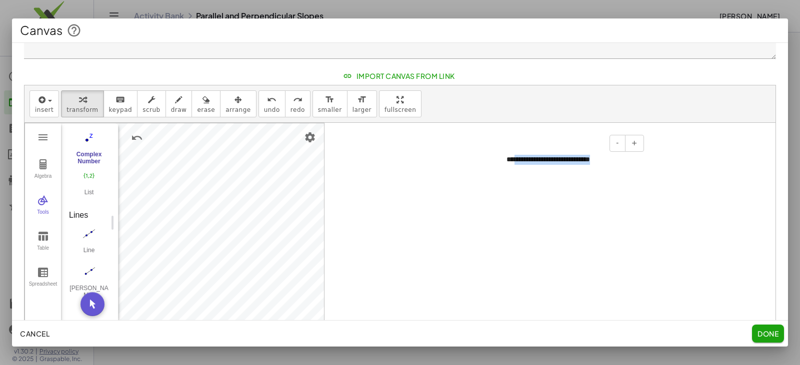
click at [518, 155] on div "**********" at bounding box center [571, 160] width 150 height 30
click at [766, 329] on button "Done" at bounding box center [768, 334] width 32 height 18
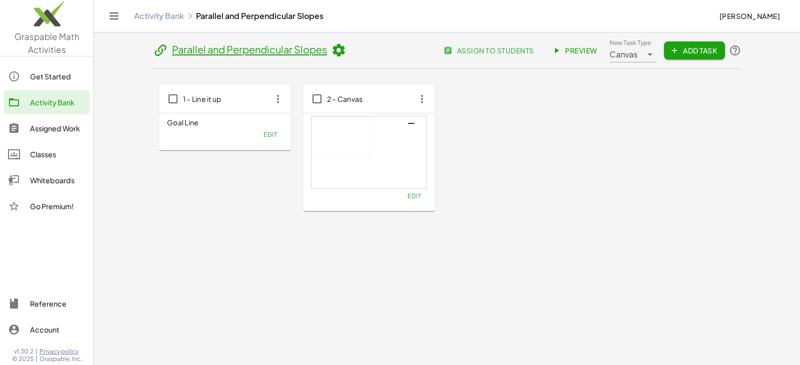
click at [352, 162] on div at bounding box center [368, 152] width 115 height 72
click at [413, 196] on span "Edit" at bounding box center [413, 195] width 13 height 7
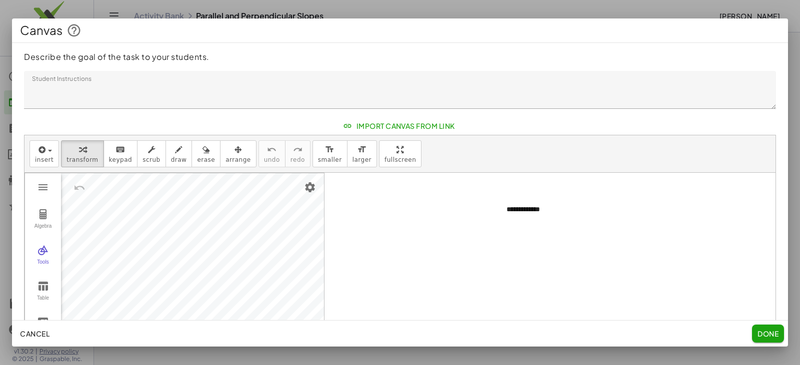
scroll to position [20, 0]
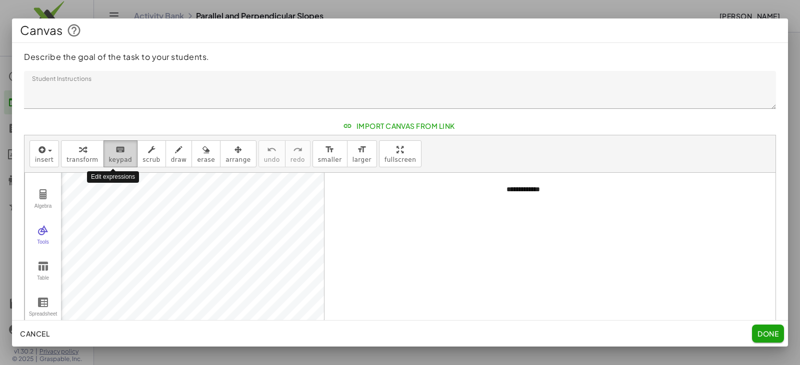
click at [115, 151] on icon "keyboard" at bounding box center [119, 150] width 9 height 12
click at [454, 264] on div at bounding box center [399, 273] width 751 height 240
click at [607, 207] on div at bounding box center [399, 273] width 751 height 240
click at [560, 194] on div "**********" at bounding box center [571, 190] width 150 height 30
click at [669, 213] on div at bounding box center [399, 273] width 751 height 240
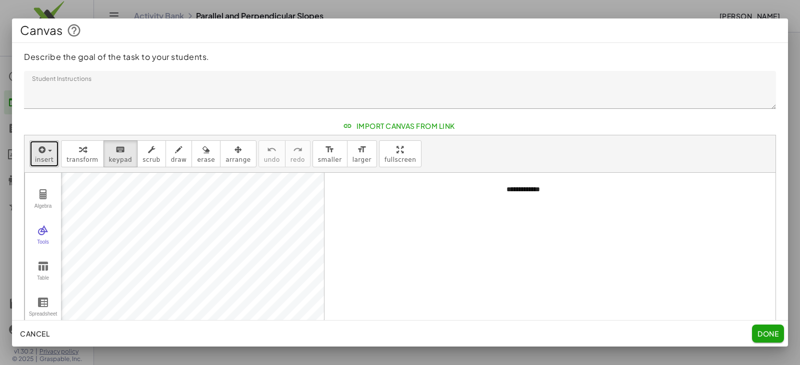
click at [51, 150] on div "button" at bounding box center [44, 149] width 18 height 12
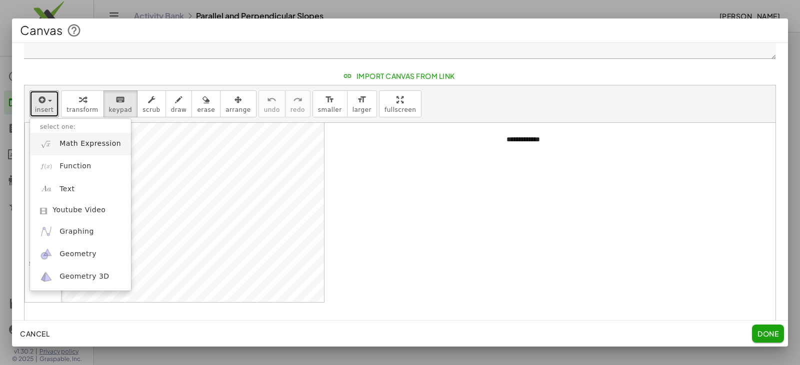
scroll to position [0, 0]
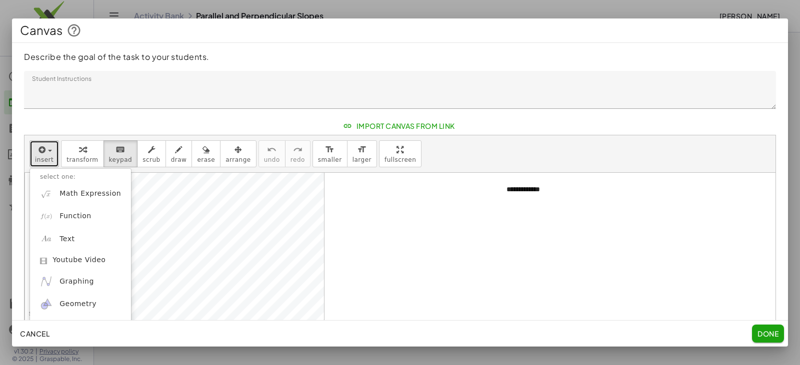
click at [38, 156] on span "insert" at bounding box center [44, 159] width 18 height 7
click at [36, 148] on icon "button" at bounding box center [40, 150] width 9 height 12
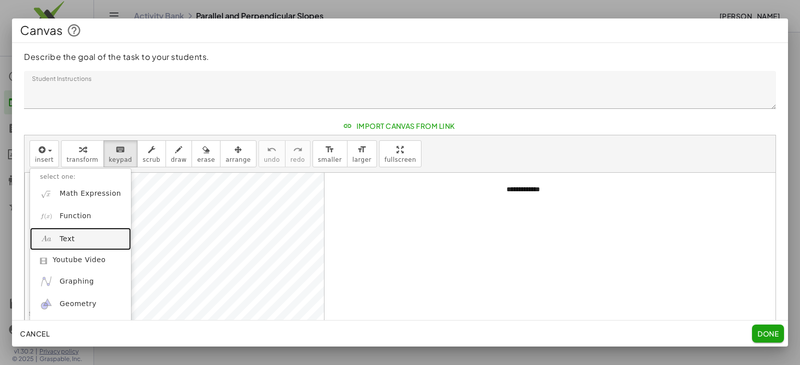
click at [55, 239] on link "Text" at bounding box center [80, 239] width 101 height 22
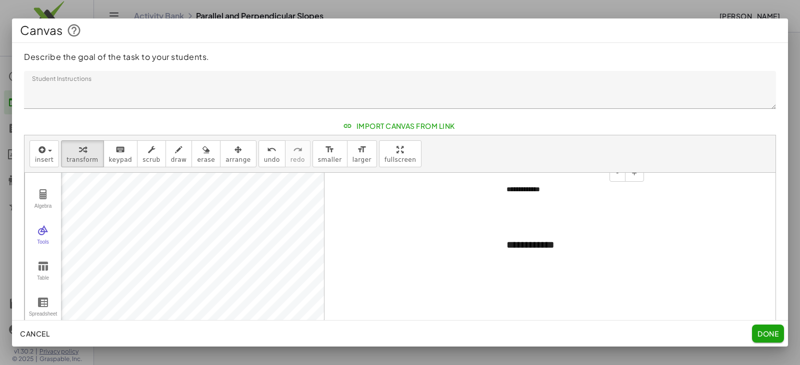
click at [549, 187] on div "**********" at bounding box center [571, 190] width 150 height 30
click at [554, 188] on div "**********" at bounding box center [571, 190] width 150 height 30
click at [634, 175] on span "+" at bounding box center [634, 173] width 6 height 8
click at [634, 174] on span "+" at bounding box center [634, 173] width 6 height 8
click at [633, 174] on span "+" at bounding box center [634, 173] width 6 height 8
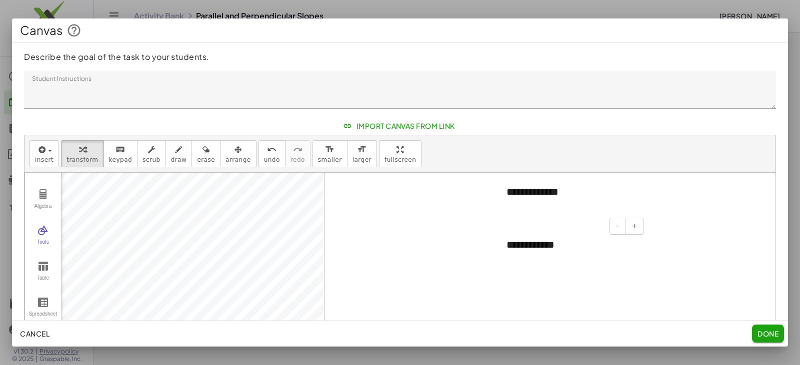
click at [625, 247] on div "**********" at bounding box center [571, 245] width 150 height 34
drag, startPoint x: 693, startPoint y: 318, endPoint x: 684, endPoint y: 309, distance: 12.4
click at [690, 316] on div at bounding box center [399, 273] width 751 height 240
click at [777, 338] on span "Done" at bounding box center [767, 333] width 21 height 9
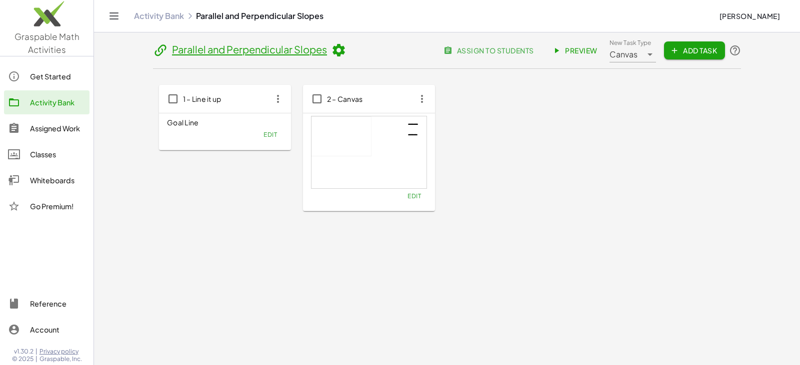
click at [281, 100] on icon "button" at bounding box center [278, 99] width 18 height 18
click at [294, 173] on div "Delete" at bounding box center [296, 172] width 39 height 12
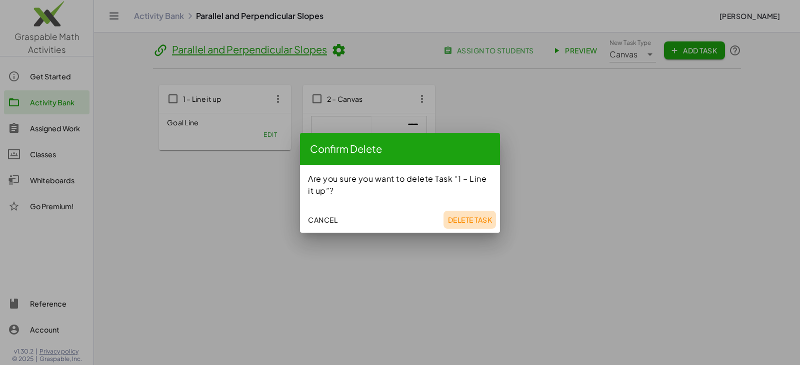
click at [467, 222] on span "Delete Task" at bounding box center [469, 219] width 44 height 9
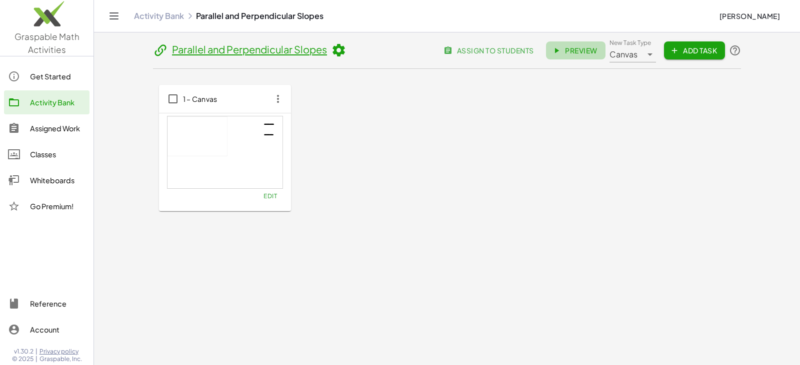
click at [573, 50] on span "Preview" at bounding box center [575, 50] width 43 height 9
click at [247, 126] on div at bounding box center [224, 152] width 115 height 72
click at [702, 52] on span "Add Task" at bounding box center [694, 50] width 45 height 9
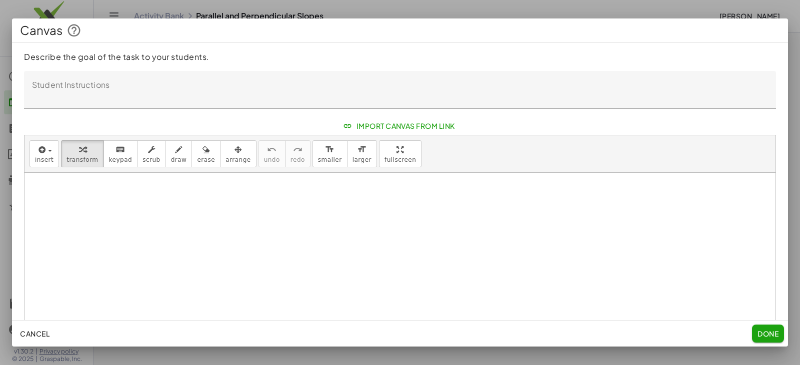
click at [27, 332] on span "Cancel" at bounding box center [34, 333] width 29 height 9
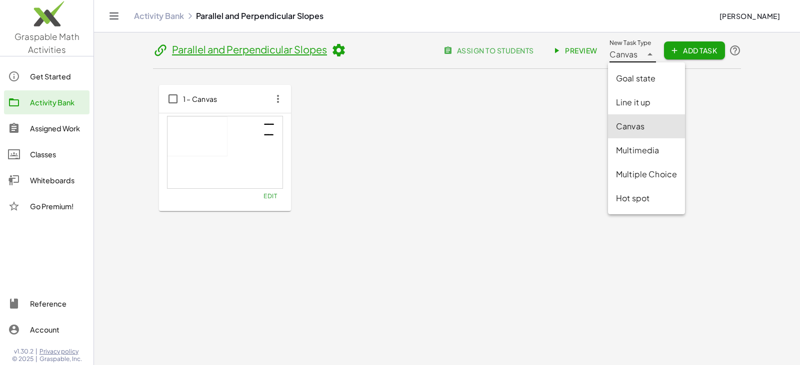
click at [644, 57] on icon at bounding box center [650, 54] width 12 height 12
click at [642, 178] on div "Multiple Choice" at bounding box center [646, 174] width 61 height 12
type input "**********"
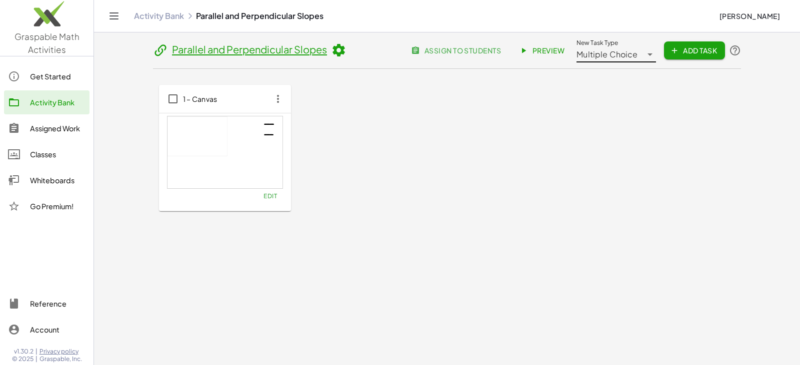
click at [679, 52] on span "Add Task" at bounding box center [694, 50] width 45 height 9
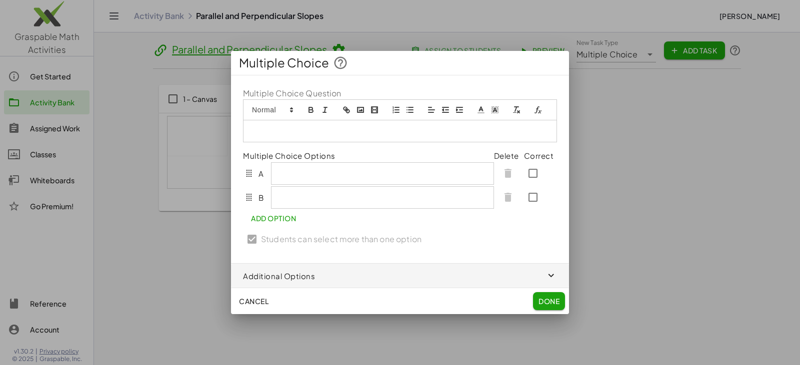
click at [257, 130] on p at bounding box center [400, 130] width 298 height 9
click at [346, 279] on span "button" at bounding box center [400, 276] width 338 height 24
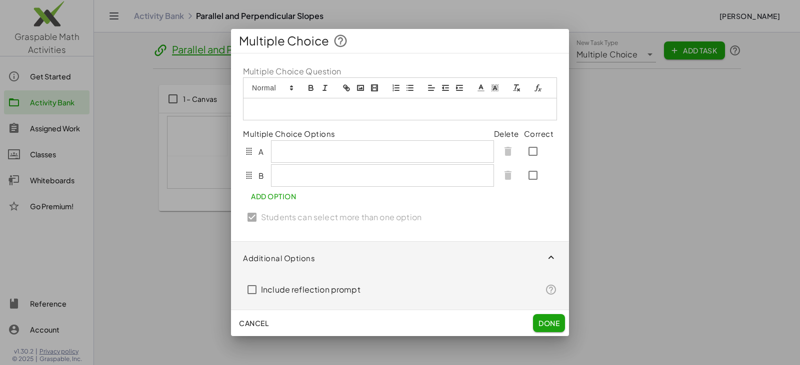
click at [294, 150] on div at bounding box center [382, 151] width 223 height 22
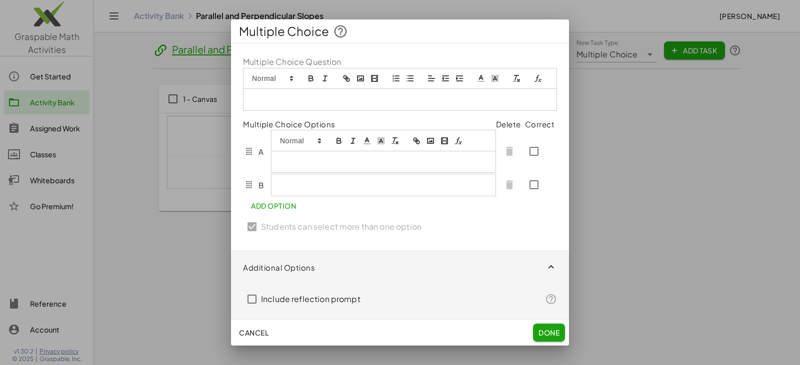
click at [270, 97] on div at bounding box center [399, 99] width 313 height 21
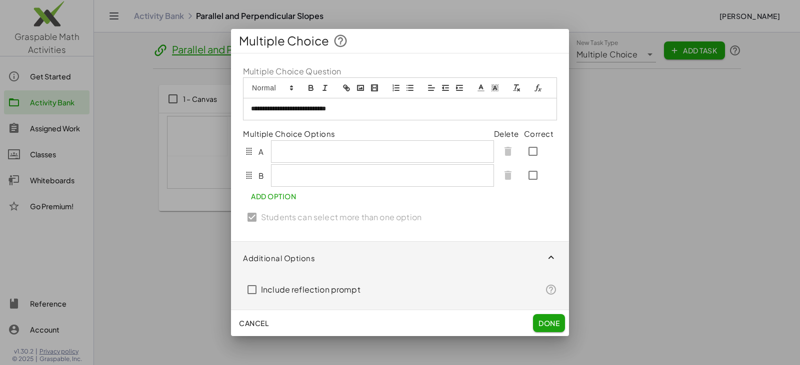
click at [280, 151] on div at bounding box center [382, 151] width 223 height 22
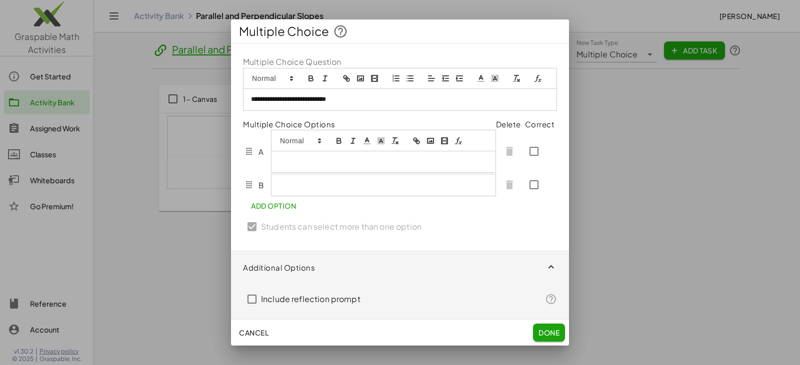
click at [393, 139] on icon "clean" at bounding box center [394, 140] width 9 height 9
click at [303, 163] on p at bounding box center [383, 161] width 209 height 9
click at [461, 140] on icon "formula" at bounding box center [458, 140] width 9 height 9
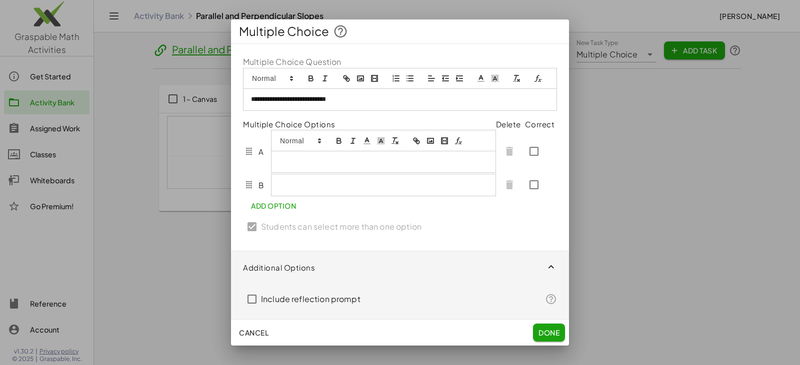
click at [461, 140] on icon "formula" at bounding box center [458, 140] width 9 height 9
click at [385, 180] on link at bounding box center [383, 179] width 24 height 7
drag, startPoint x: 317, startPoint y: 162, endPoint x: 253, endPoint y: 162, distance: 64.0
click at [253, 162] on div "A ﻿ * * * *** *** ﻿" at bounding box center [371, 151] width 256 height 43
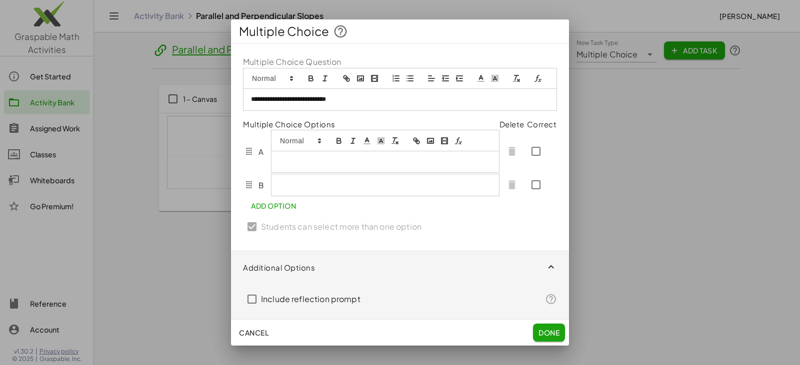
click at [455, 141] on icon "formula" at bounding box center [458, 140] width 9 height 9
type input "***"
click at [398, 180] on div "***" at bounding box center [316, 179] width 170 height 19
click at [388, 180] on link at bounding box center [383, 179] width 24 height 7
click at [287, 185] on p at bounding box center [385, 185] width 212 height 9
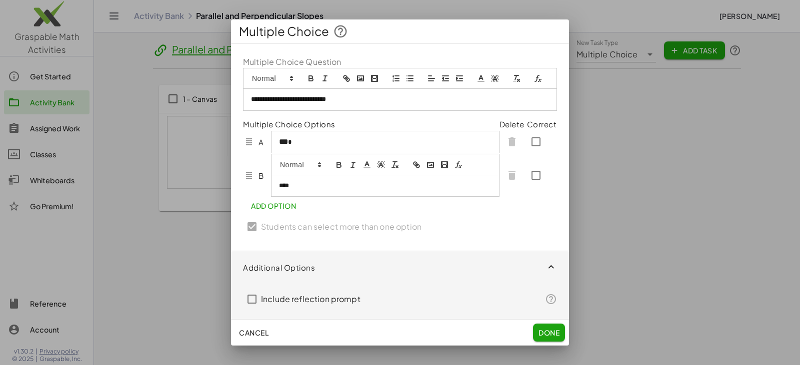
click at [318, 191] on div "****" at bounding box center [384, 185] width 227 height 21
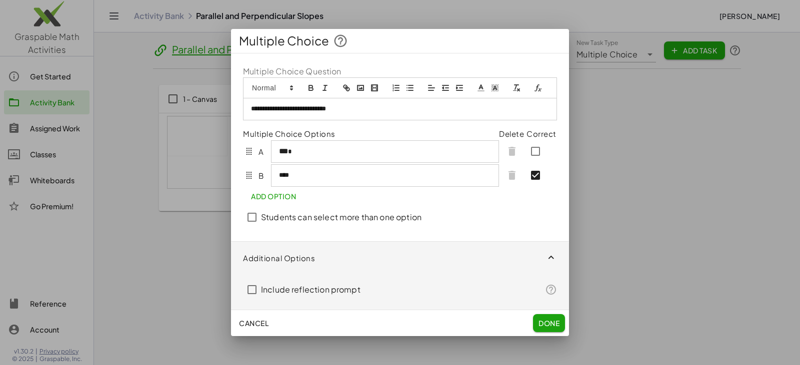
click at [207, 147] on div at bounding box center [400, 182] width 800 height 365
click at [551, 324] on span "Done" at bounding box center [548, 323] width 21 height 9
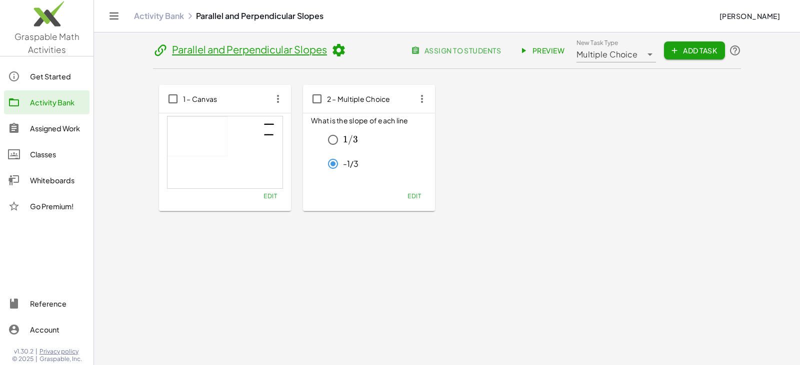
click at [260, 166] on div at bounding box center [224, 152] width 115 height 72
click at [212, 146] on div at bounding box center [224, 152] width 115 height 72
click at [274, 196] on span "Edit" at bounding box center [269, 195] width 13 height 7
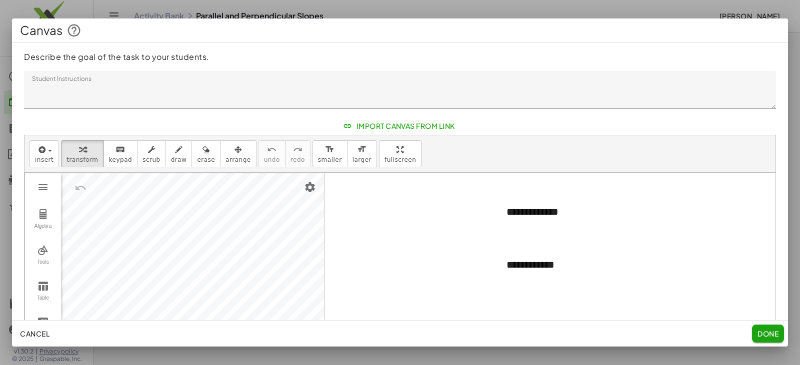
click at [770, 334] on span "Done" at bounding box center [767, 333] width 21 height 9
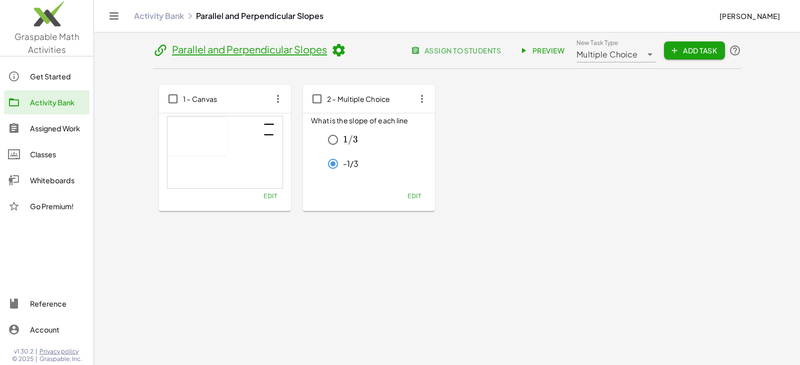
click at [413, 198] on span "Edit" at bounding box center [413, 195] width 13 height 7
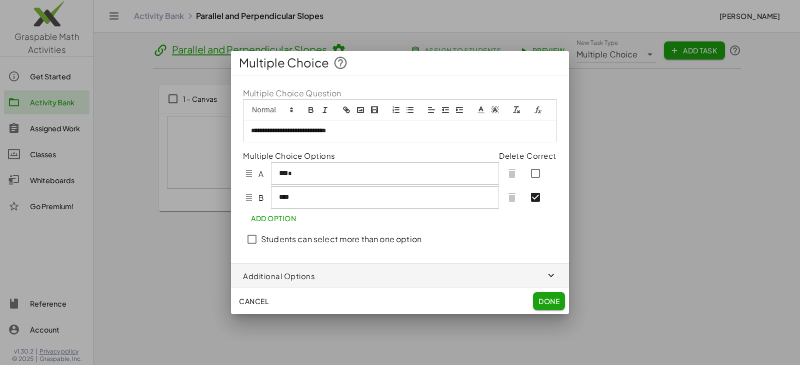
click at [268, 220] on span "Add Option" at bounding box center [273, 218] width 45 height 9
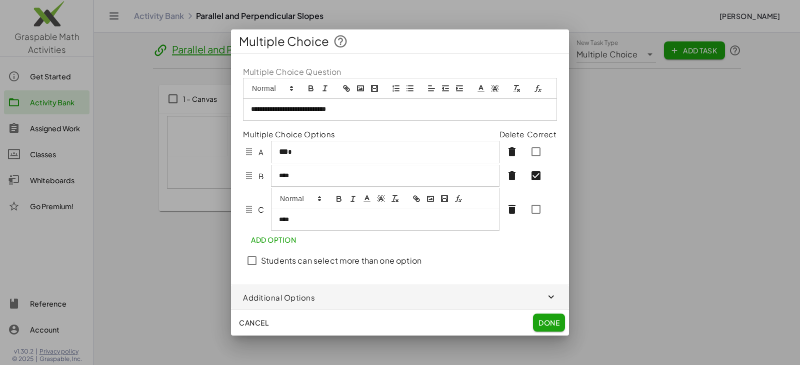
click at [265, 241] on button "Add Option" at bounding box center [273, 240] width 61 height 18
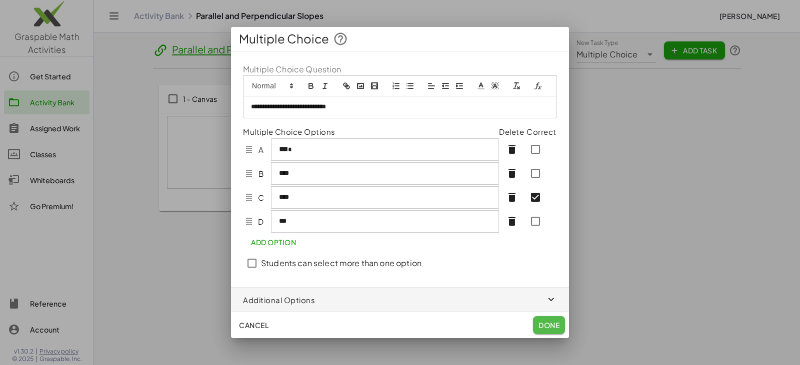
click at [554, 320] on button "Done" at bounding box center [549, 325] width 32 height 18
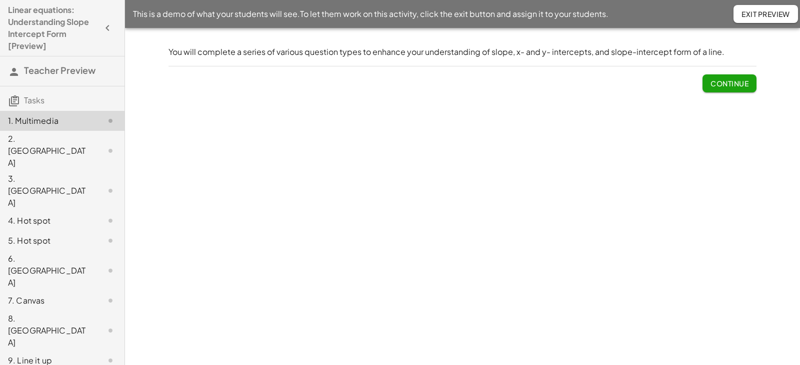
click at [733, 83] on span "Continue" at bounding box center [729, 83] width 38 height 9
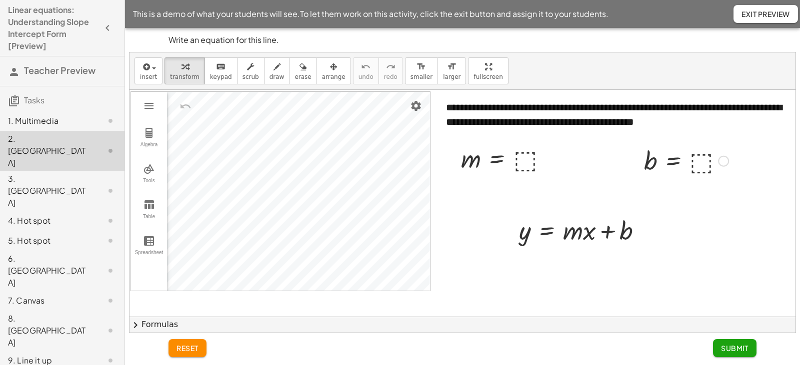
click at [701, 164] on div at bounding box center [686, 160] width 94 height 33
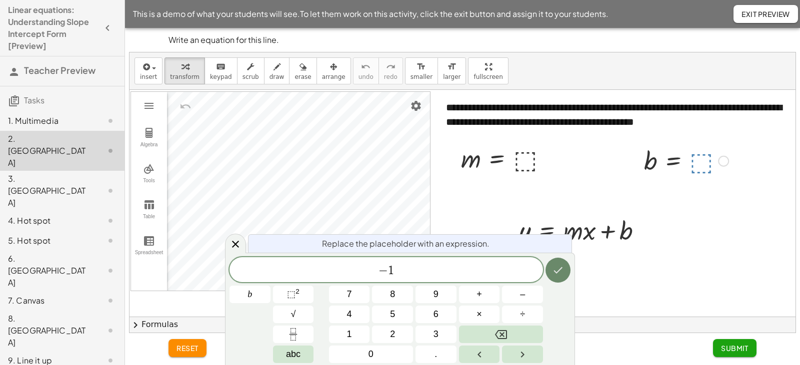
click at [560, 263] on button "Done" at bounding box center [557, 270] width 25 height 25
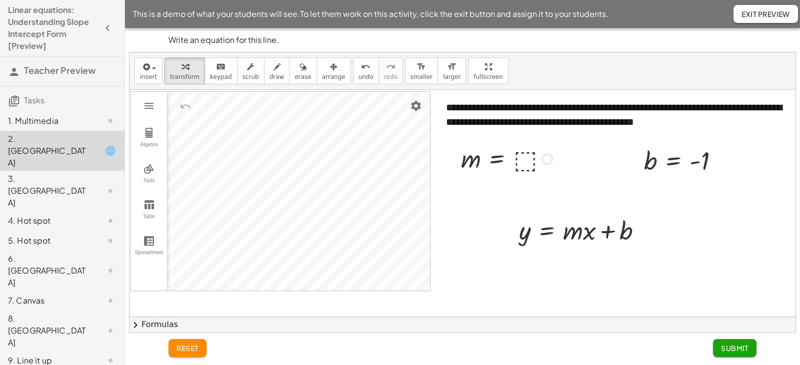
click at [521, 160] on div at bounding box center [506, 158] width 101 height 33
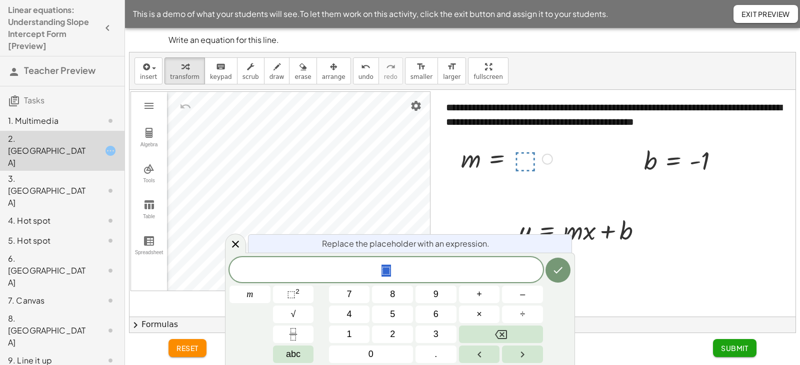
click at [662, 284] on div at bounding box center [468, 214] width 679 height 248
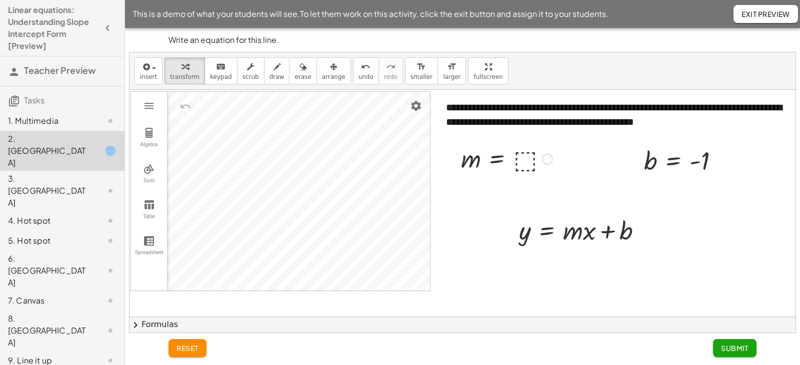
click at [522, 164] on div at bounding box center [506, 158] width 101 height 33
click at [581, 234] on div at bounding box center [584, 230] width 141 height 34
click at [573, 238] on div at bounding box center [584, 230] width 141 height 34
click at [649, 232] on div at bounding box center [644, 230] width 11 height 11
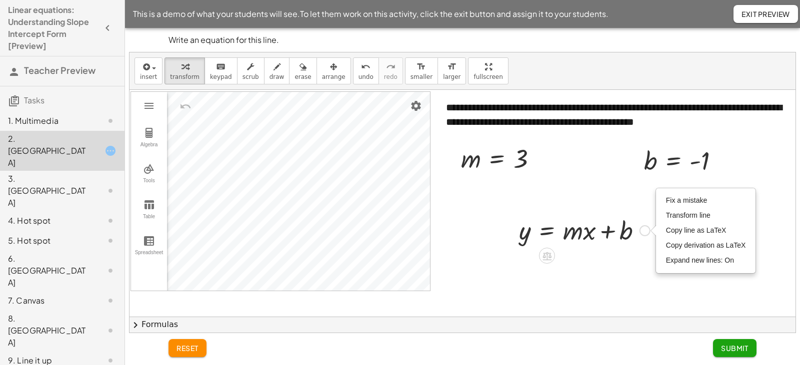
click at [582, 234] on div at bounding box center [584, 230] width 141 height 34
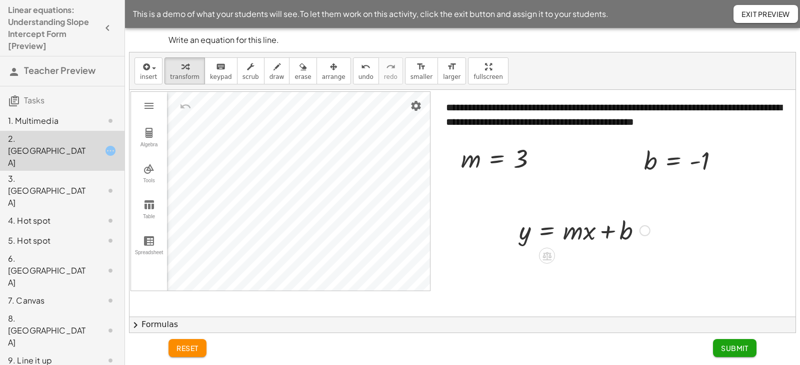
click at [645, 231] on div "Fix a mistake Transform line Copy line as LaTeX Copy derivation as LaTeX Expand…" at bounding box center [644, 230] width 11 height 11
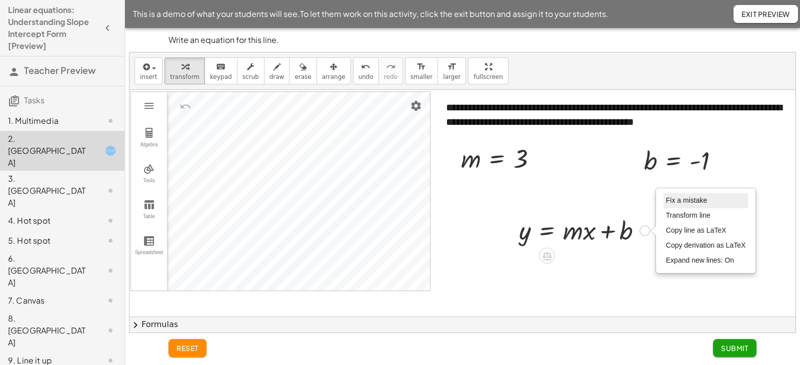
click at [682, 199] on span "Fix a mistake" at bounding box center [686, 200] width 41 height 8
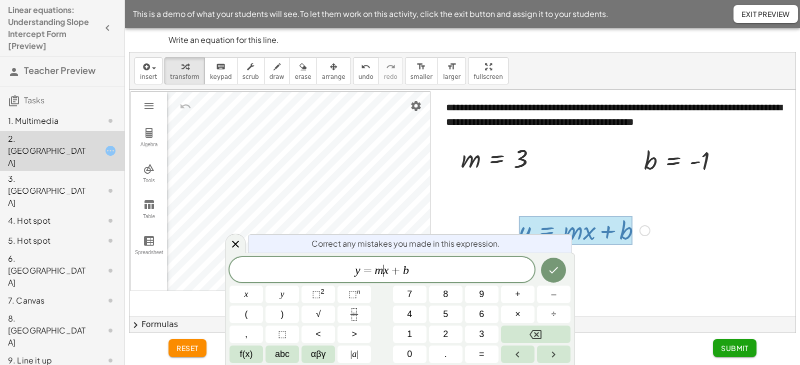
click at [382, 270] on var "m" at bounding box center [378, 270] width 8 height 13
click at [412, 275] on span "y = 3 x + b ​" at bounding box center [381, 271] width 305 height 14
click at [556, 271] on icon "Done" at bounding box center [553, 270] width 12 height 12
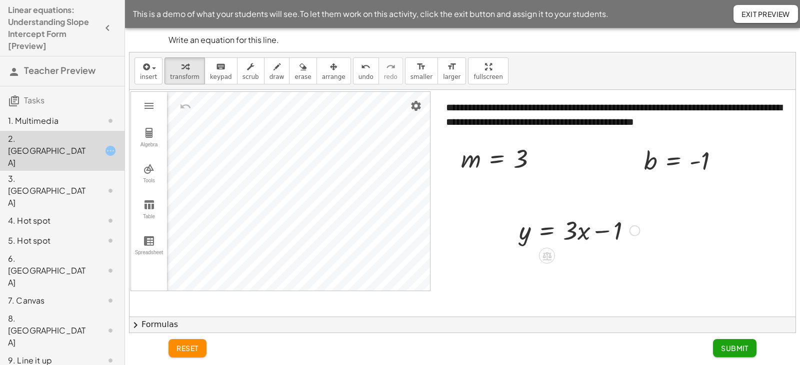
click at [748, 348] on span "Submit" at bounding box center [734, 348] width 27 height 9
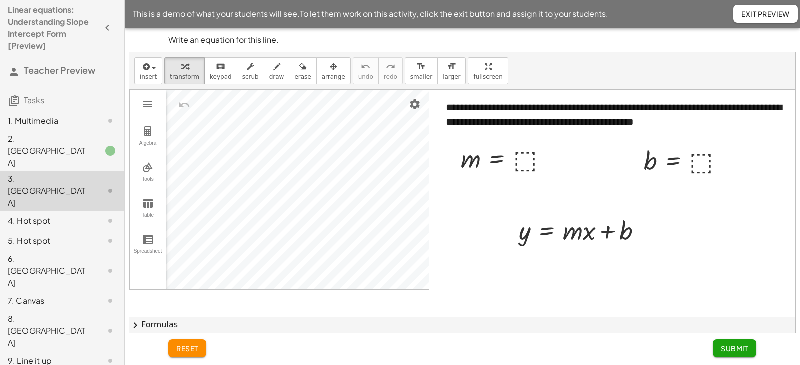
click at [60, 116] on div "1. Multimedia" at bounding box center [48, 121] width 80 height 12
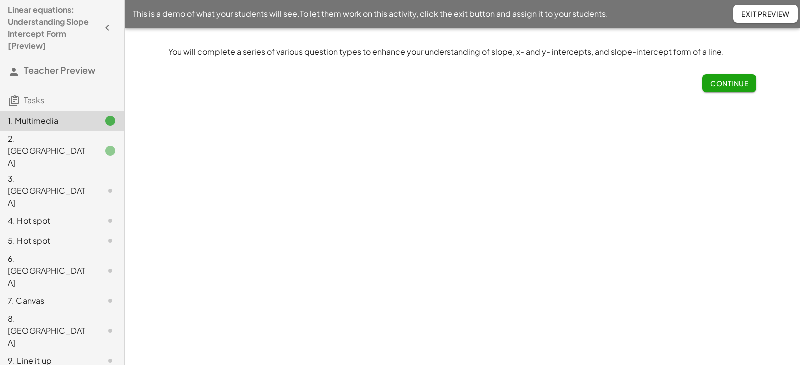
click at [50, 139] on div "2. Canvas" at bounding box center [48, 151] width 80 height 36
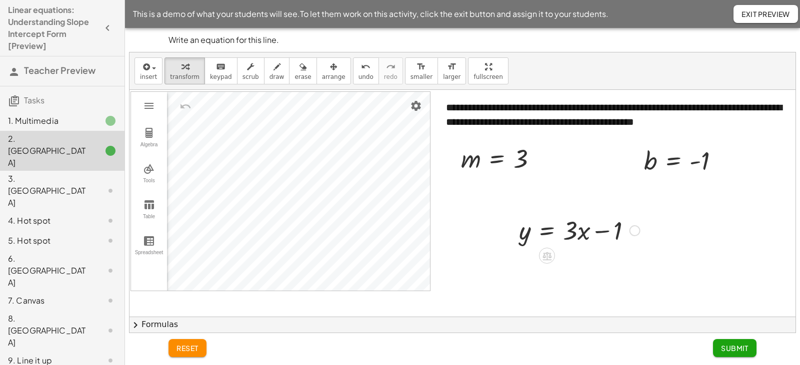
click at [45, 173] on div "3. Canvas" at bounding box center [48, 191] width 80 height 36
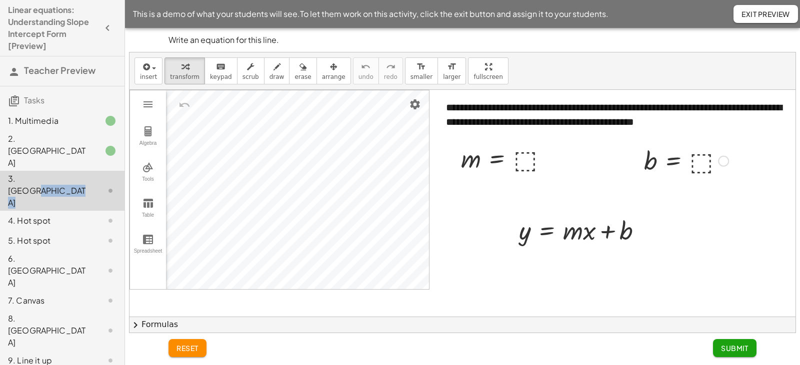
click at [706, 162] on div at bounding box center [686, 160] width 94 height 33
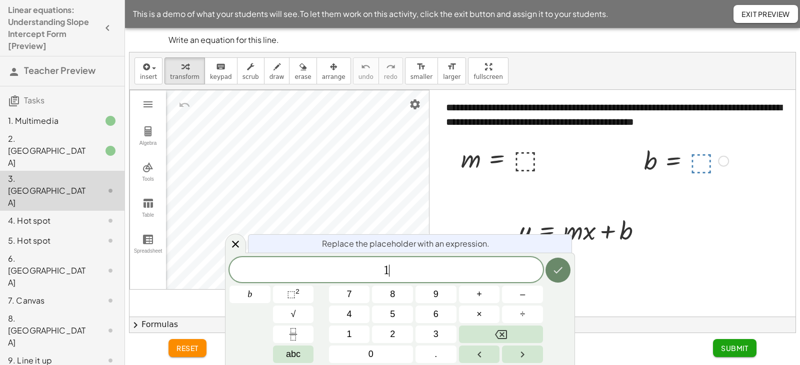
click at [561, 274] on icon "Done" at bounding box center [558, 270] width 12 height 12
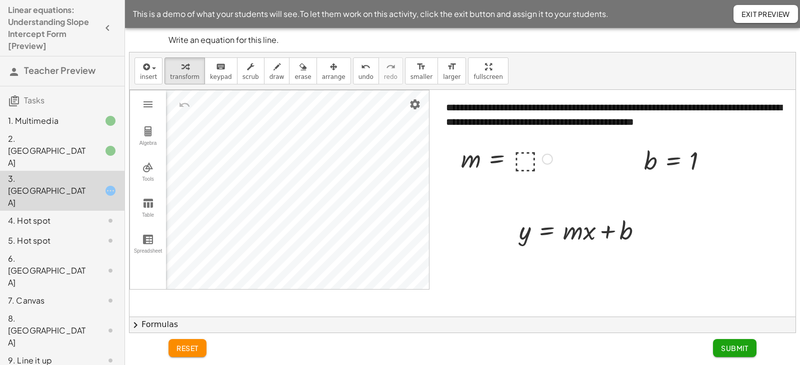
click at [528, 162] on div at bounding box center [506, 158] width 101 height 33
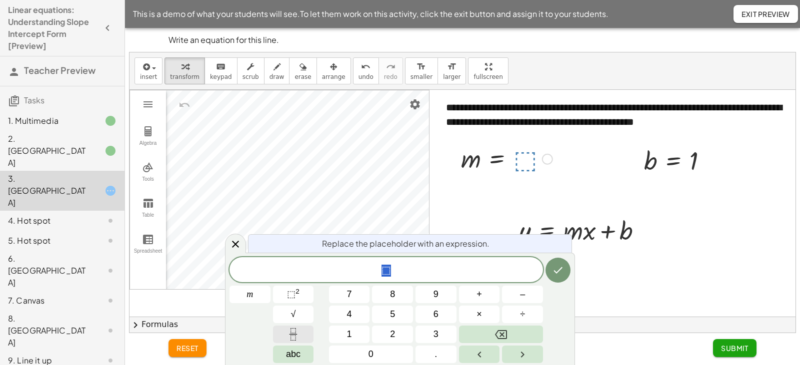
click at [290, 336] on icon "Fraction" at bounding box center [293, 334] width 12 height 12
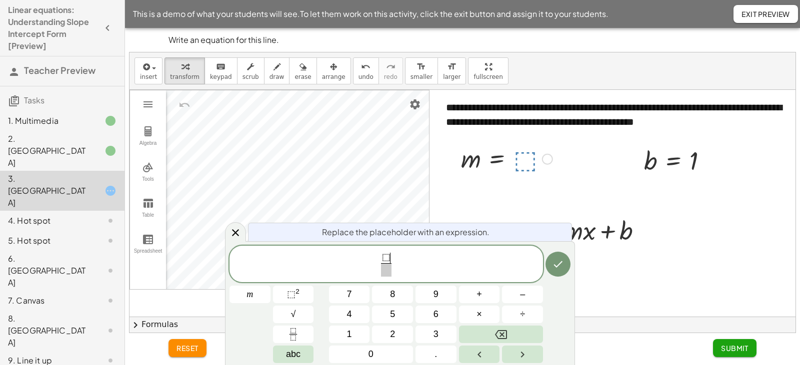
click at [390, 257] on span "⬚ ​" at bounding box center [386, 258] width 10 height 11
click at [387, 257] on span "⬚" at bounding box center [386, 257] width 8 height 11
click at [385, 257] on span "⬚" at bounding box center [383, 257] width 8 height 11
click at [382, 258] on span "⬚" at bounding box center [383, 257] width 8 height 11
click at [392, 255] on span "​ ⬚ 1" at bounding box center [386, 258] width 16 height 11
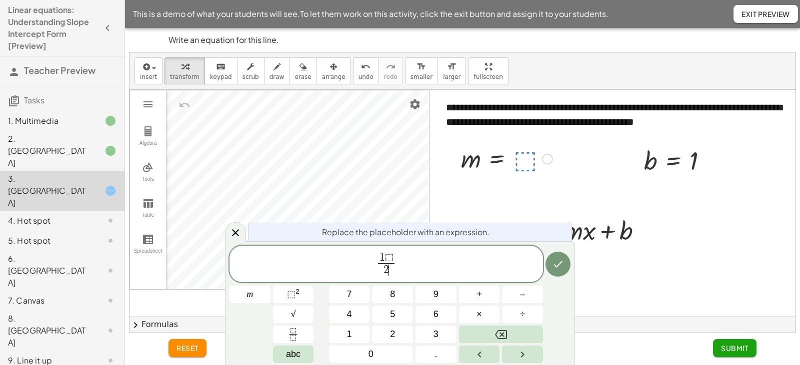
click at [395, 256] on span "1 ⬚ 2 ​ ​" at bounding box center [386, 265] width 20 height 24
click at [392, 257] on span "1 ⬚ ​" at bounding box center [386, 258] width 16 height 11
click at [563, 263] on icon "Done" at bounding box center [558, 264] width 12 height 12
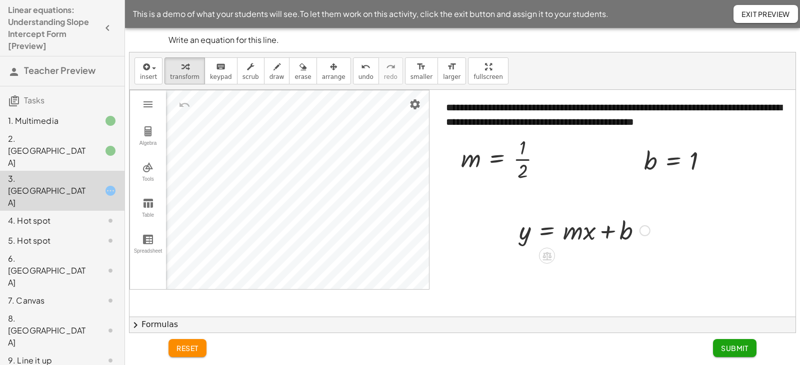
click at [0, 0] on div at bounding box center [0, 0] width 0 height 0
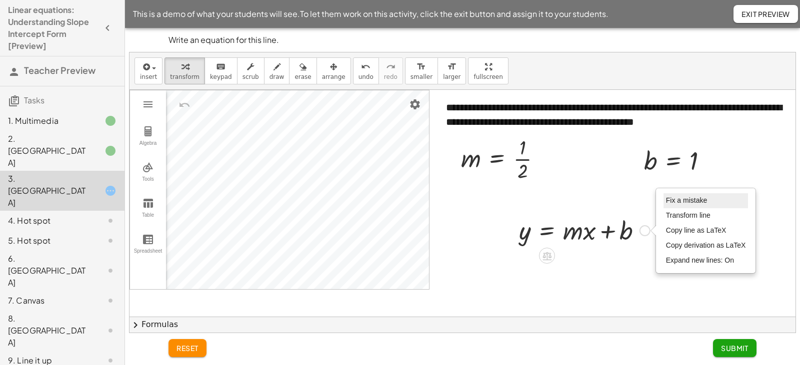
click at [688, 201] on span "Fix a mistake" at bounding box center [686, 200] width 41 height 8
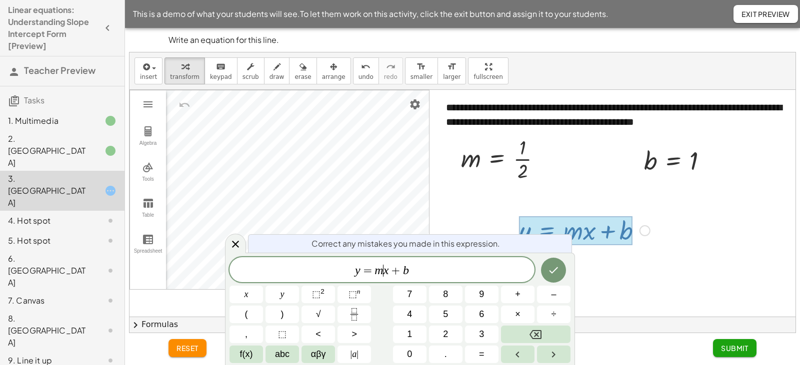
click at [381, 272] on var "m" at bounding box center [378, 270] width 8 height 13
click at [358, 315] on icon "Fraction" at bounding box center [354, 314] width 12 height 12
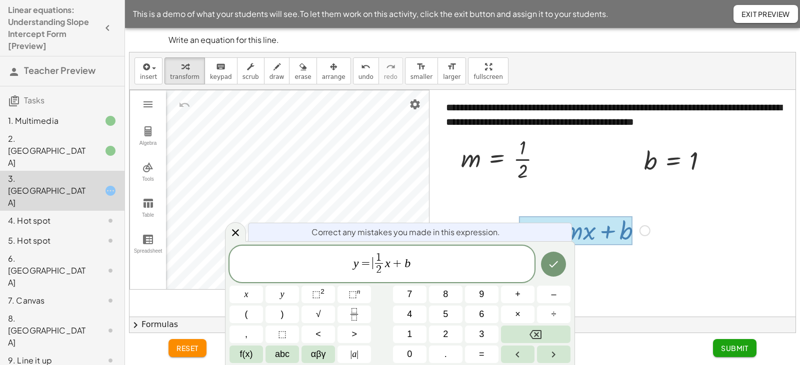
click at [374, 266] on span "1 2 ​" at bounding box center [379, 265] width 12 height 24
click at [415, 263] on span "y = − 1 2 ​ x + b ​" at bounding box center [381, 265] width 305 height 26
click at [561, 261] on button "Done" at bounding box center [553, 264] width 25 height 25
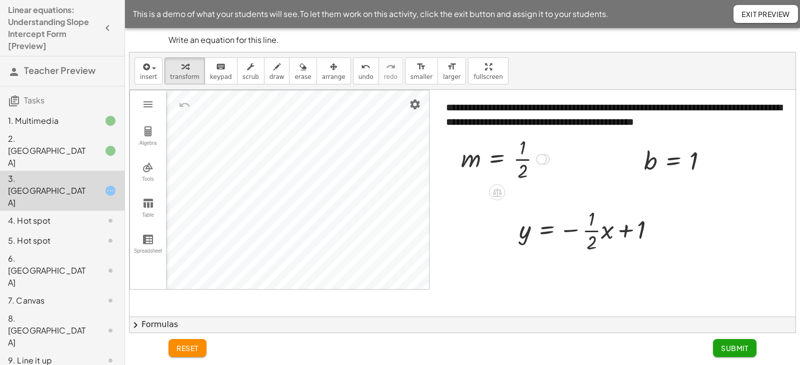
click at [523, 160] on div at bounding box center [505, 158] width 98 height 50
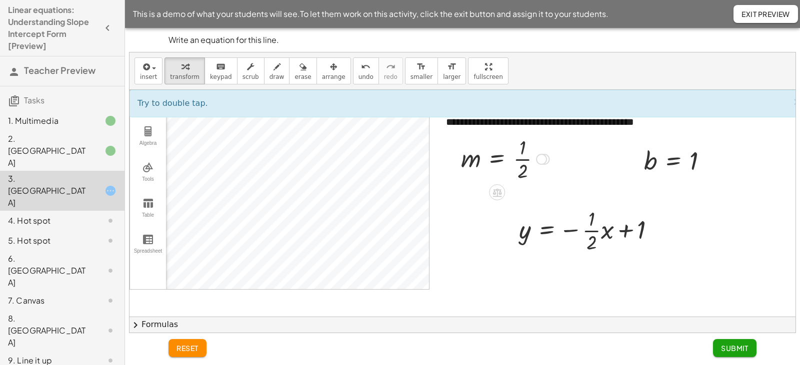
click at [517, 173] on div at bounding box center [505, 158] width 98 height 50
click at [523, 159] on div at bounding box center [505, 158] width 98 height 50
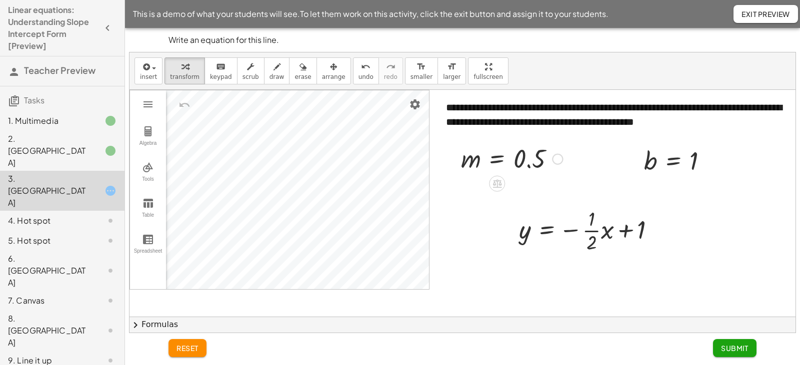
click at [517, 160] on div at bounding box center [511, 158] width 111 height 33
click at [554, 160] on div at bounding box center [554, 159] width 11 height 11
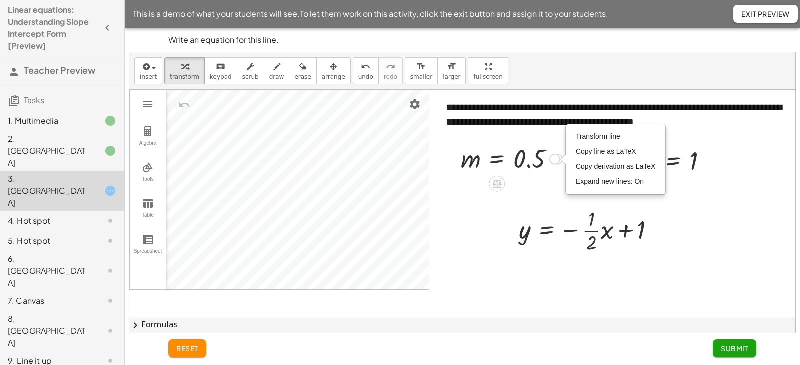
click at [534, 154] on div at bounding box center [511, 158] width 111 height 33
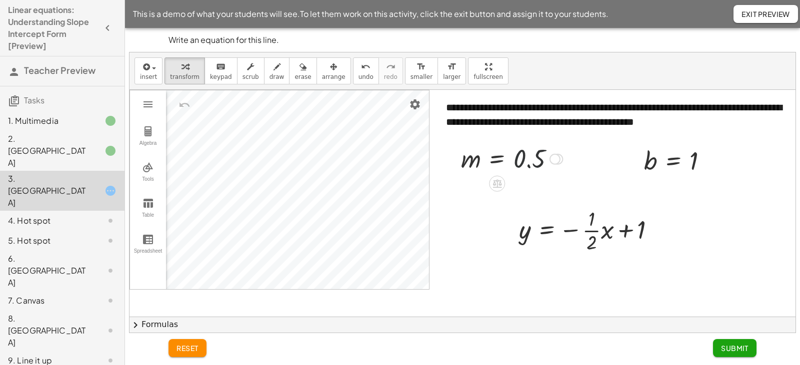
click at [534, 154] on div at bounding box center [511, 158] width 111 height 33
click at [531, 162] on div at bounding box center [511, 158] width 111 height 33
click at [358, 77] on span "undo" at bounding box center [365, 76] width 15 height 7
click at [547, 159] on div at bounding box center [541, 159] width 11 height 11
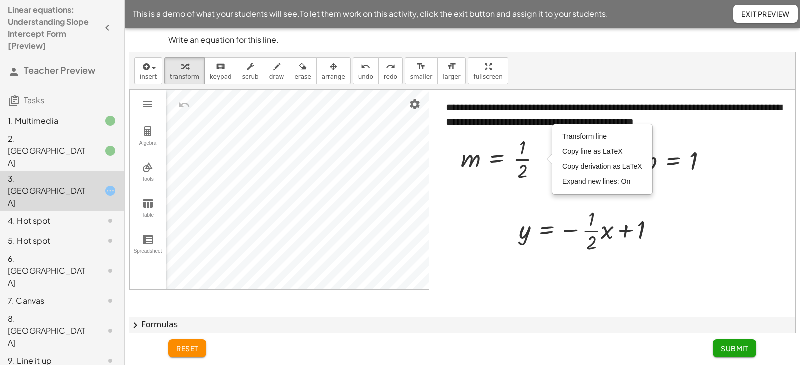
click at [779, 215] on div at bounding box center [468, 214] width 679 height 248
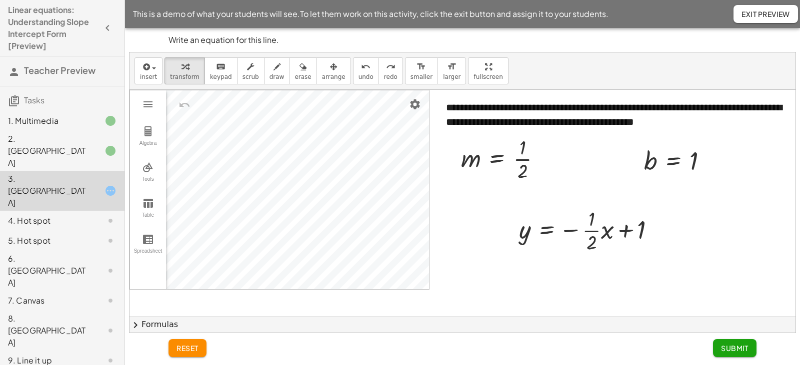
click at [733, 348] on span "Submit" at bounding box center [734, 348] width 27 height 9
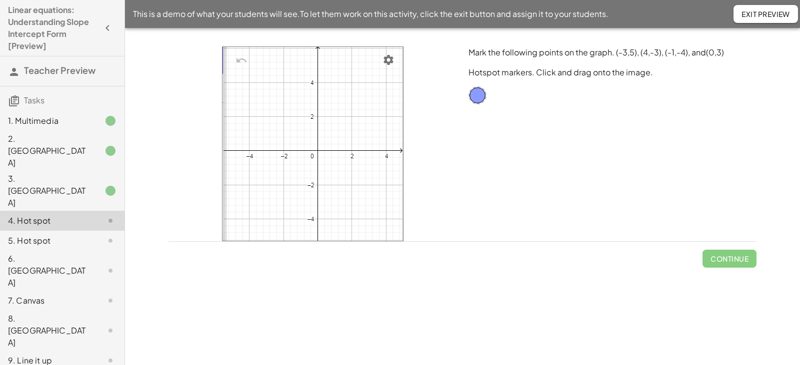
click at [50, 173] on div "3. Canvas" at bounding box center [48, 191] width 80 height 36
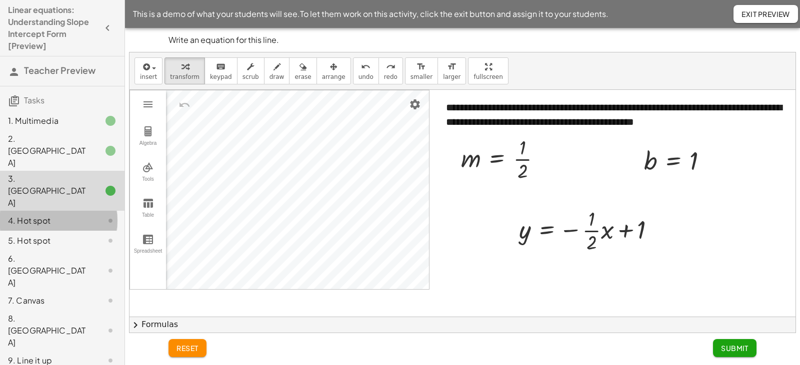
click at [46, 215] on div "4. Hot spot" at bounding box center [48, 221] width 80 height 12
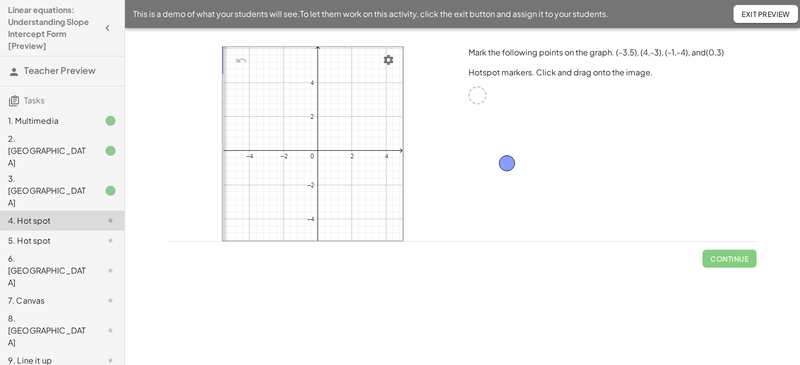
drag, startPoint x: 479, startPoint y: 93, endPoint x: 506, endPoint y: 159, distance: 70.8
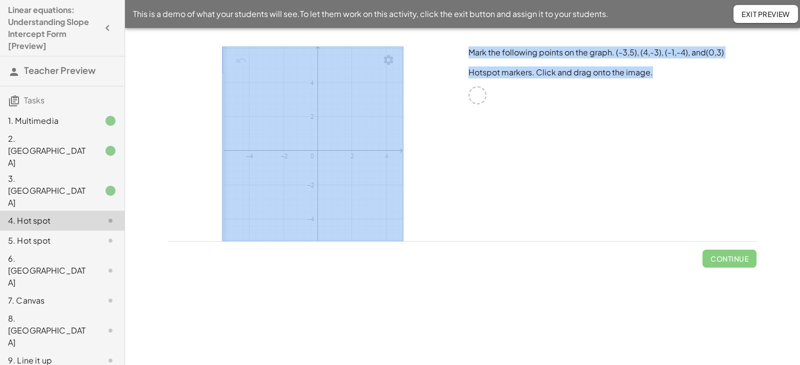
drag, startPoint x: 474, startPoint y: 95, endPoint x: 361, endPoint y: 112, distance: 114.3
click at [366, 112] on div "Mark the following points on the graph. (-3,5), (4,-3), (-1,-4), and(0,3) Hotsp…" at bounding box center [462, 143] width 600 height 207
click at [361, 112] on img at bounding box center [312, 143] width 181 height 195
drag, startPoint x: 362, startPoint y: 112, endPoint x: 380, endPoint y: 113, distance: 18.0
click at [363, 112] on img at bounding box center [312, 143] width 181 height 195
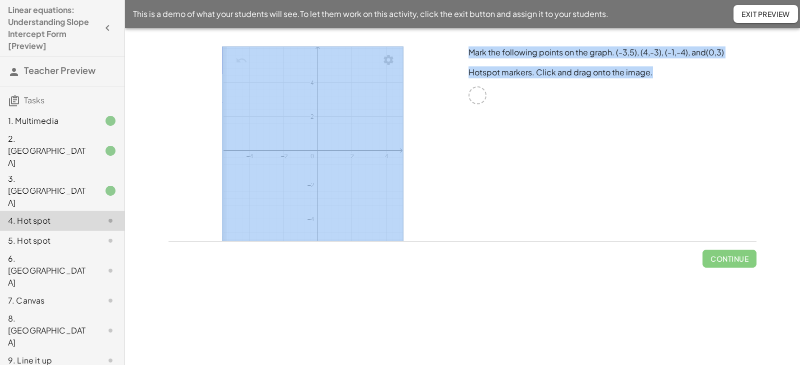
click at [572, 149] on div "Mark the following points on the graph. (-3,5), (4,-3), (-1,-4), and(0,3) Hotsp…" at bounding box center [612, 143] width 300 height 207
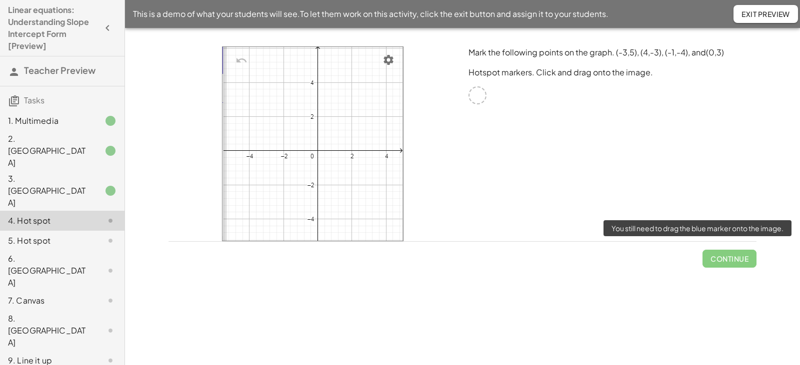
drag, startPoint x: 704, startPoint y: 255, endPoint x: 605, endPoint y: 194, distance: 116.2
click at [703, 255] on span "Continue" at bounding box center [729, 255] width 54 height 26
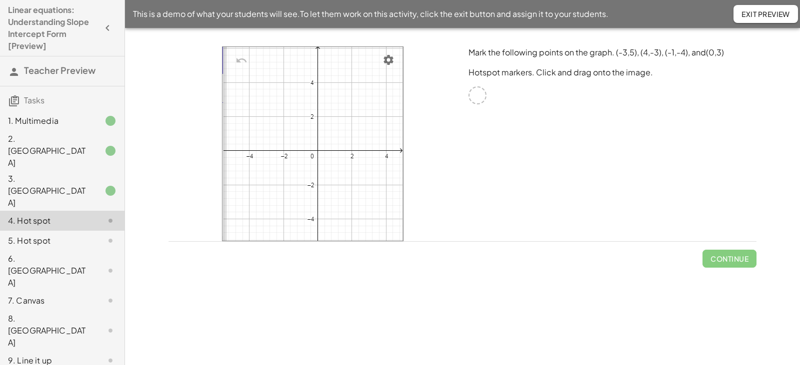
click at [448, 72] on div at bounding box center [312, 143] width 300 height 207
click at [771, 24] on div "This is a demo of what your students will see. To let them work on this activit…" at bounding box center [462, 14] width 675 height 28
click at [771, 17] on span "Exit Preview" at bounding box center [765, 13] width 48 height 9
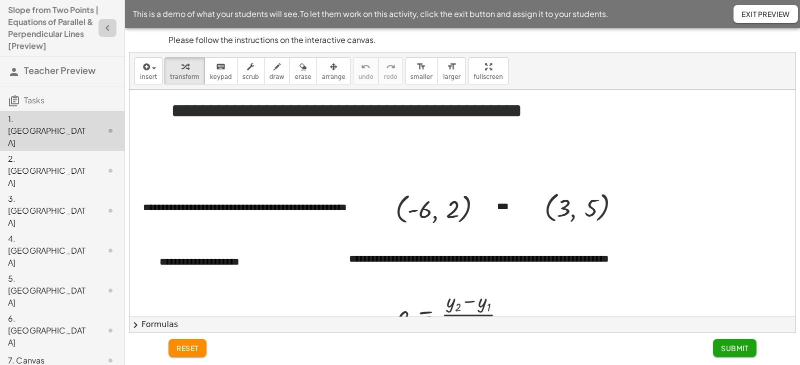
click at [101, 34] on icon "button" at bounding box center [107, 28] width 12 height 12
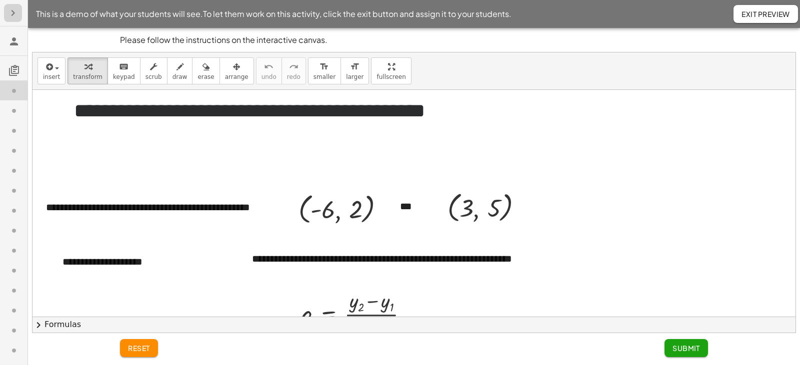
click at [7, 19] on button "button" at bounding box center [13, 13] width 18 height 18
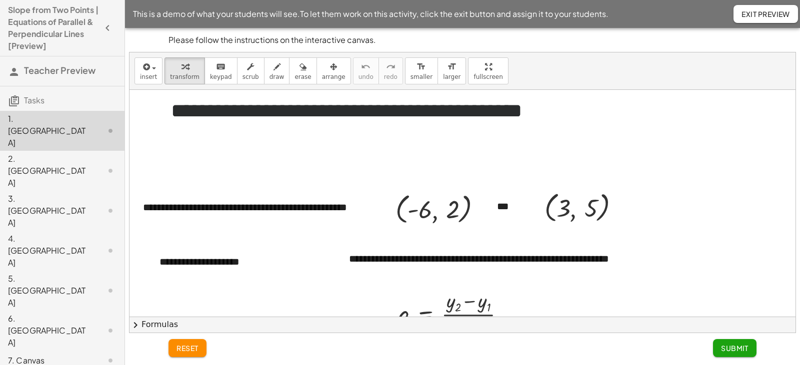
click at [768, 14] on span "Exit Preview" at bounding box center [765, 13] width 48 height 9
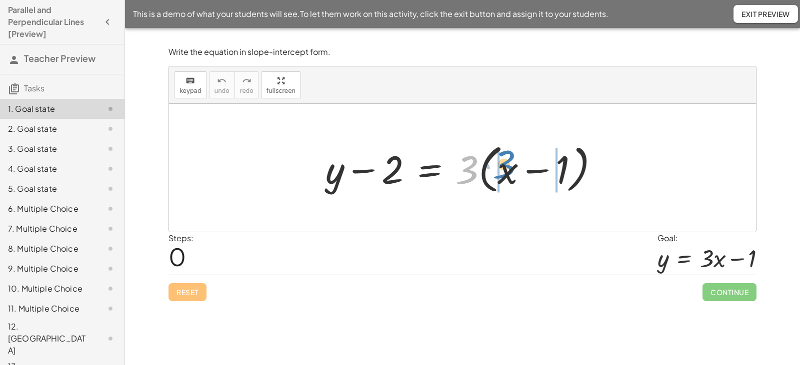
drag, startPoint x: 472, startPoint y: 170, endPoint x: 509, endPoint y: 165, distance: 37.3
click at [509, 165] on div at bounding box center [465, 167] width 291 height 57
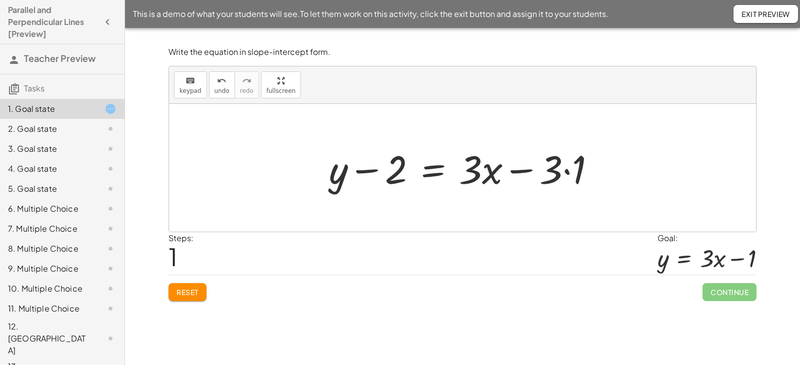
click at [567, 173] on div at bounding box center [466, 167] width 284 height 51
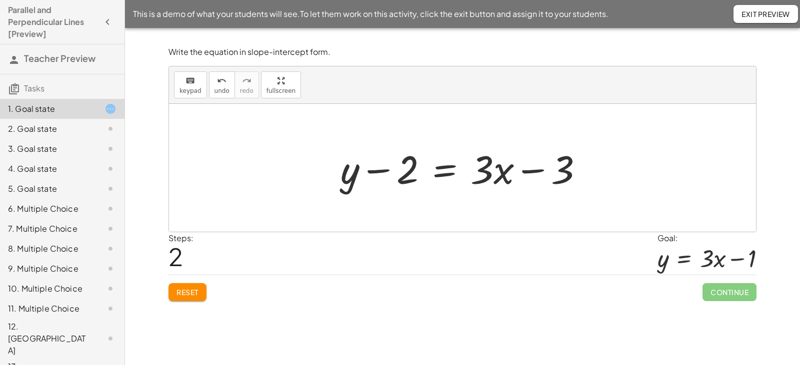
click at [444, 168] on div at bounding box center [465, 167] width 261 height 51
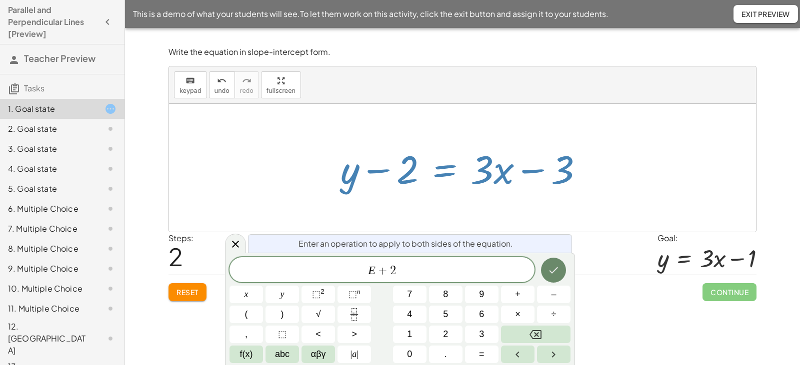
click at [550, 266] on icon "Done" at bounding box center [553, 270] width 12 height 12
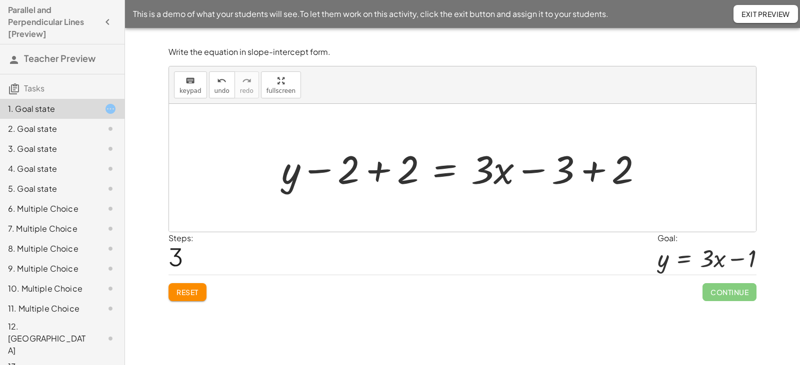
click at [382, 169] on div at bounding box center [465, 167] width 379 height 51
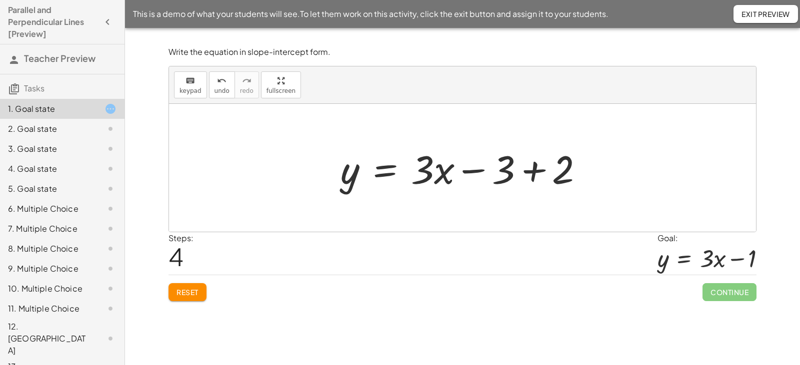
click at [527, 170] on div at bounding box center [465, 167] width 261 height 51
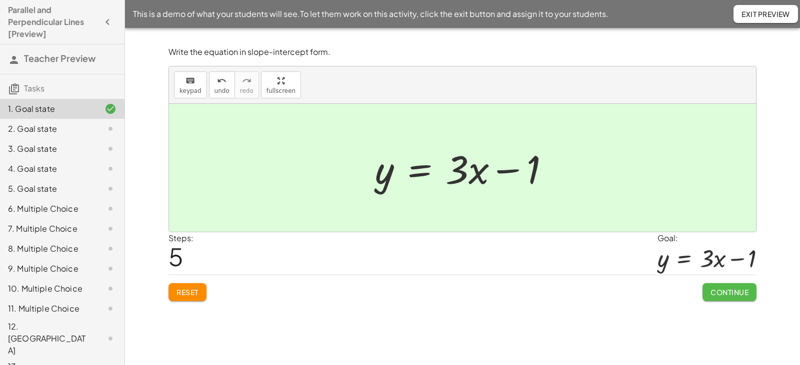
click at [741, 298] on button "Continue" at bounding box center [729, 292] width 54 height 18
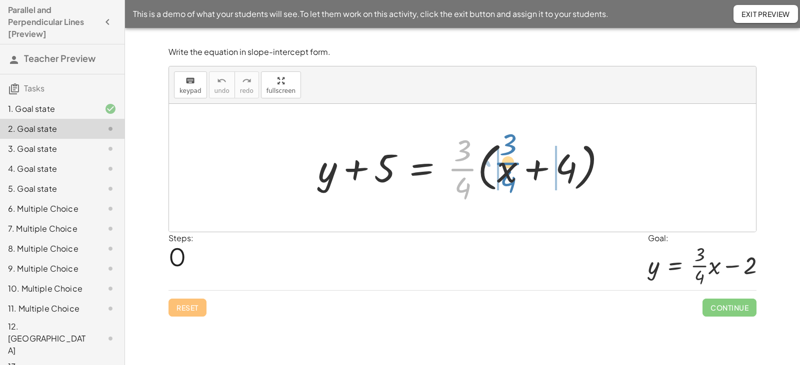
drag, startPoint x: 460, startPoint y: 169, endPoint x: 505, endPoint y: 163, distance: 45.9
click at [505, 163] on div at bounding box center [466, 167] width 306 height 77
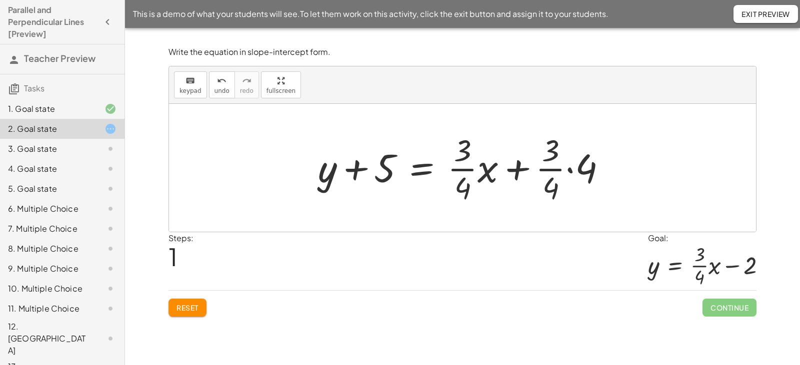
click at [572, 169] on div at bounding box center [466, 167] width 306 height 77
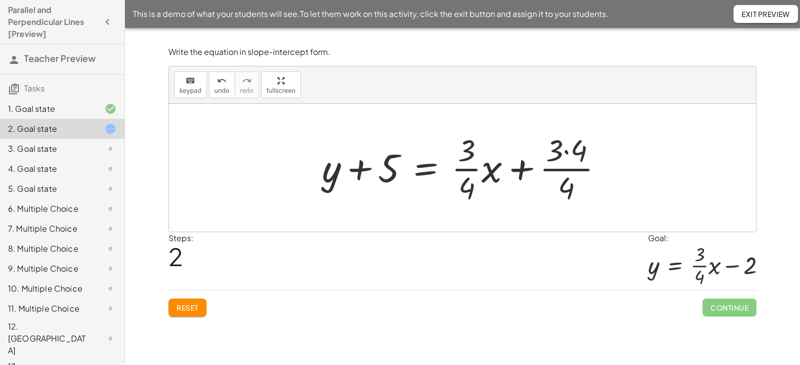
click at [566, 152] on div at bounding box center [466, 167] width 299 height 77
click at [562, 169] on div at bounding box center [459, 167] width 285 height 77
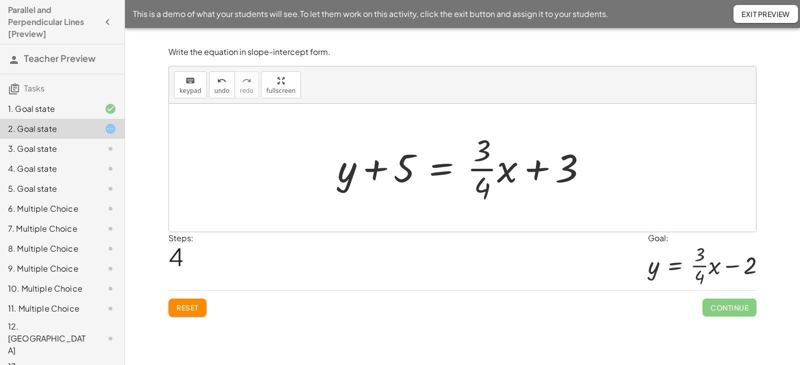
click at [442, 167] on div at bounding box center [466, 167] width 268 height 77
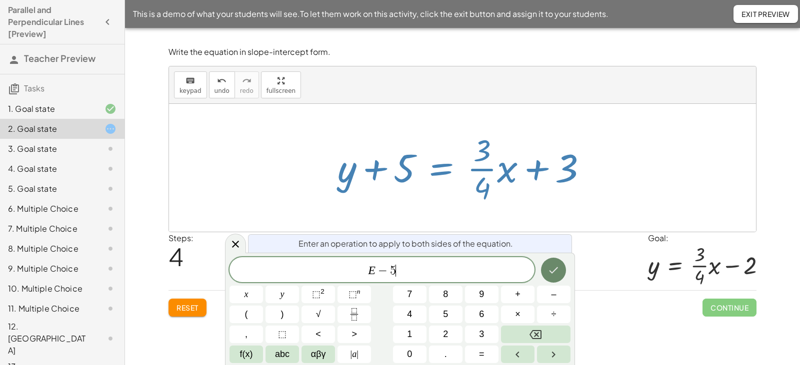
click at [552, 269] on icon "Done" at bounding box center [553, 270] width 12 height 12
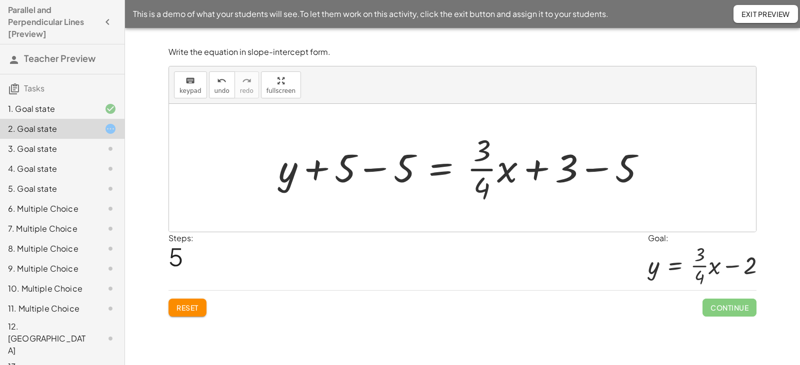
click at [378, 170] on div at bounding box center [465, 167] width 385 height 77
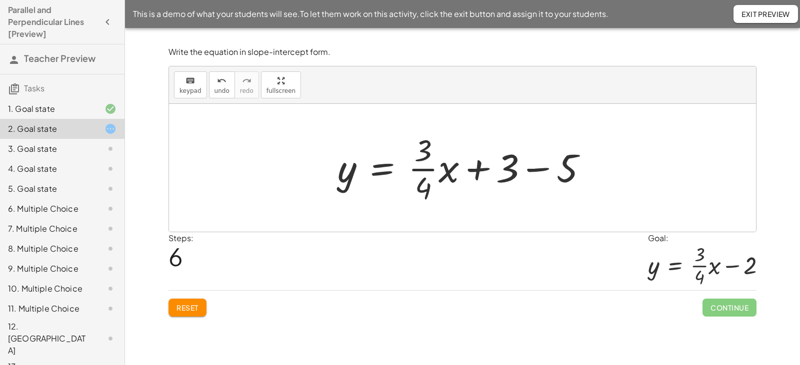
click at [530, 172] on div at bounding box center [466, 167] width 268 height 77
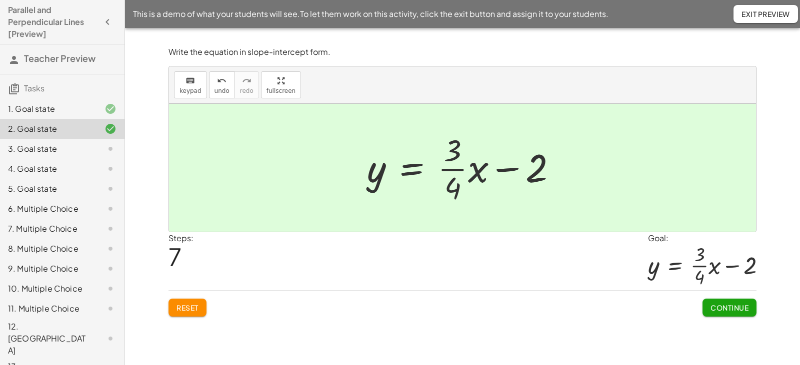
click at [724, 305] on span "Continue" at bounding box center [729, 307] width 38 height 9
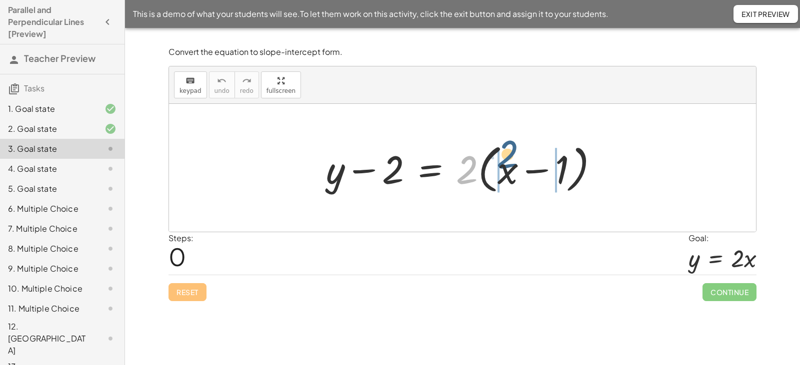
drag, startPoint x: 468, startPoint y: 169, endPoint x: 509, endPoint y: 159, distance: 41.8
click at [509, 158] on div at bounding box center [466, 167] width 290 height 57
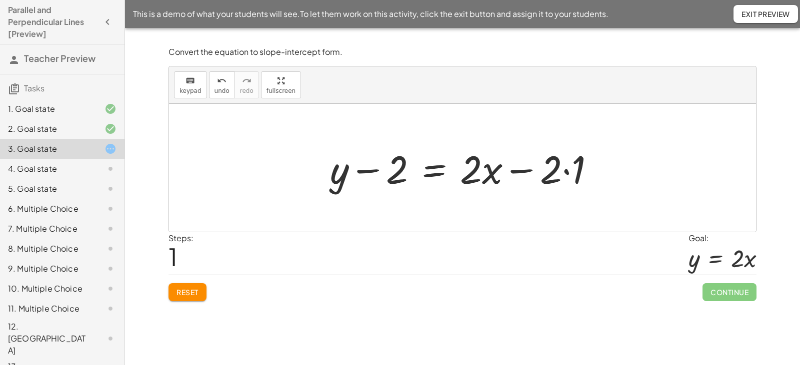
click at [565, 172] on div at bounding box center [466, 167] width 282 height 51
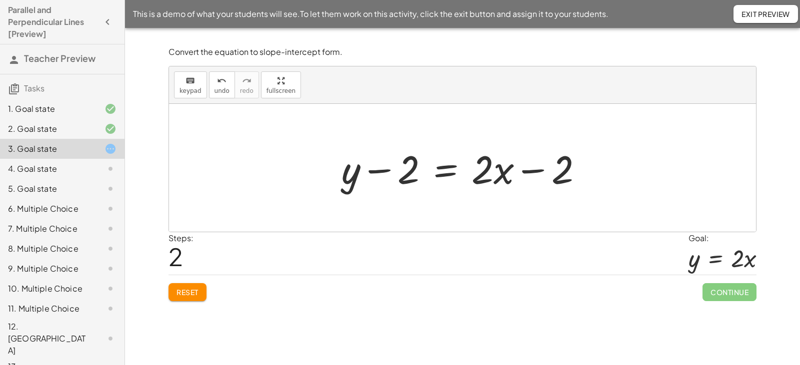
click at [445, 168] on div at bounding box center [465, 167] width 259 height 51
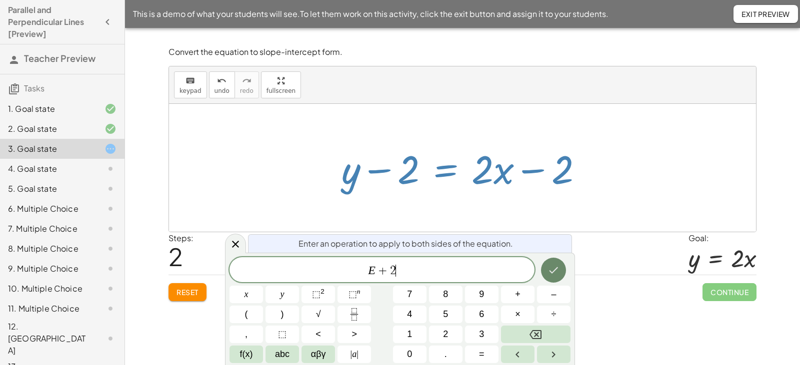
click at [550, 273] on icon "Done" at bounding box center [553, 270] width 12 height 12
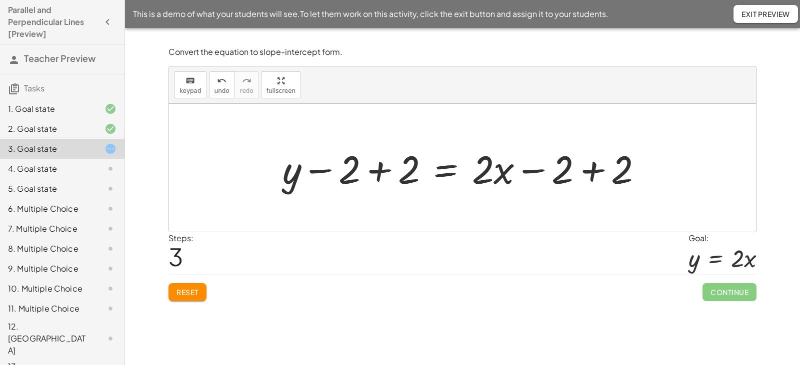
click at [374, 175] on div at bounding box center [466, 167] width 378 height 51
click at [586, 166] on div at bounding box center [525, 167] width 259 height 51
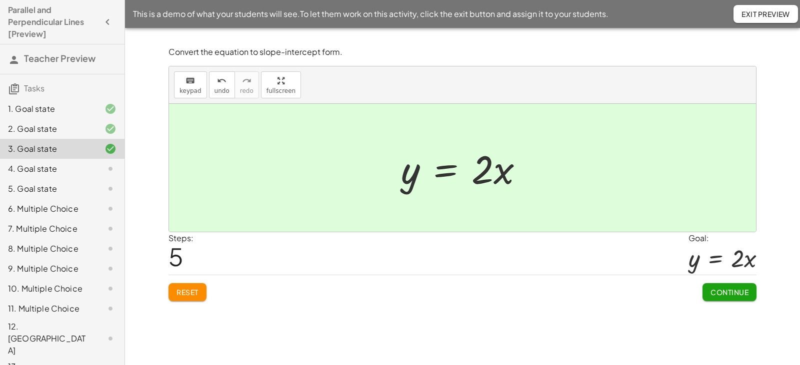
click at [737, 295] on span "Continue" at bounding box center [729, 292] width 38 height 9
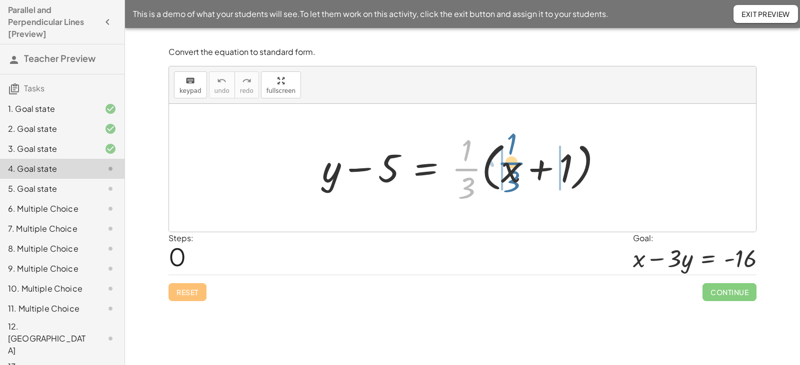
drag, startPoint x: 461, startPoint y: 172, endPoint x: 506, endPoint y: 166, distance: 45.9
click at [506, 166] on div at bounding box center [466, 167] width 298 height 77
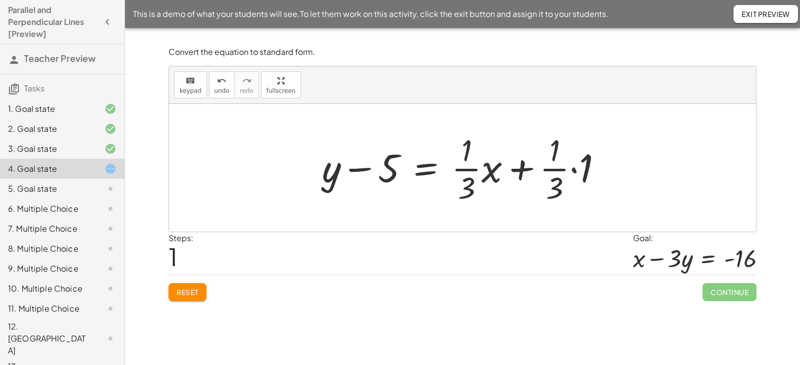
click at [572, 171] on div at bounding box center [466, 167] width 298 height 77
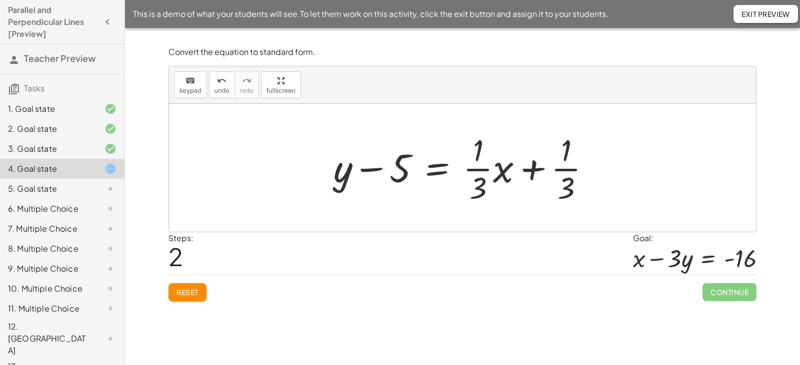
click at [376, 174] on div at bounding box center [465, 167] width 275 height 77
click at [436, 163] on div at bounding box center [465, 167] width 275 height 77
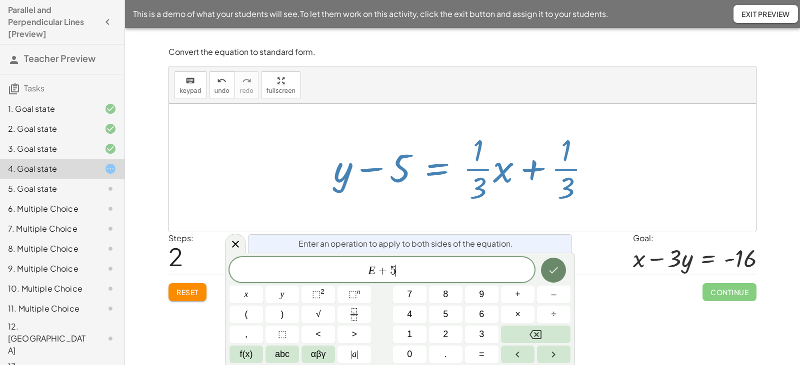
click at [548, 271] on icon "Done" at bounding box center [553, 270] width 12 height 12
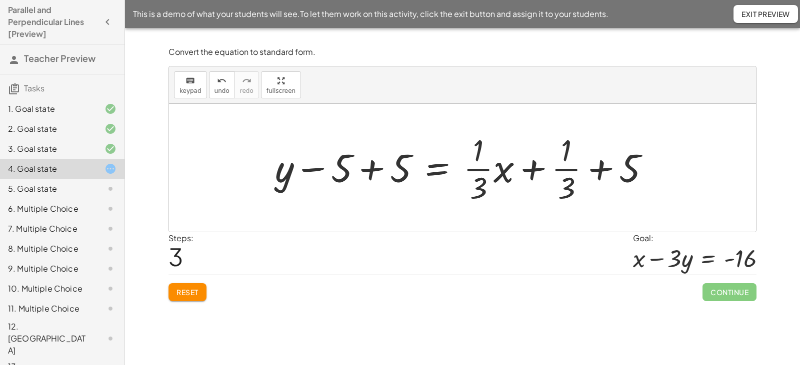
click at [374, 164] on div at bounding box center [466, 167] width 393 height 77
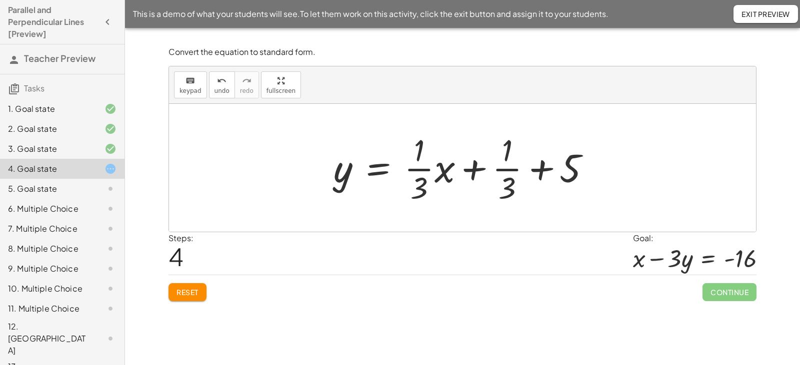
click at [537, 171] on div at bounding box center [465, 167] width 275 height 77
click at [571, 167] on div at bounding box center [465, 167] width 275 height 77
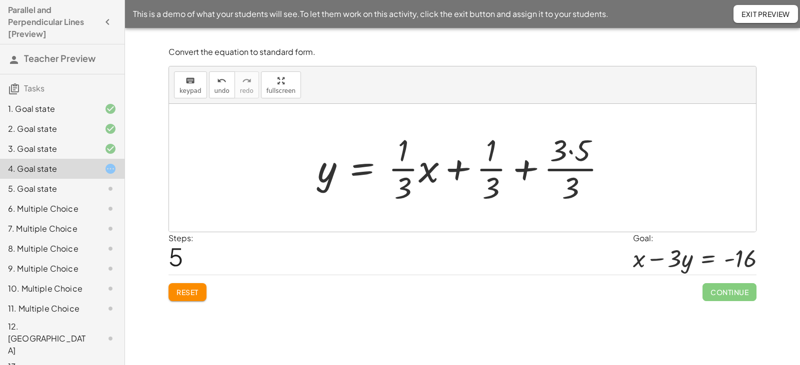
click at [571, 151] on div at bounding box center [465, 167] width 307 height 77
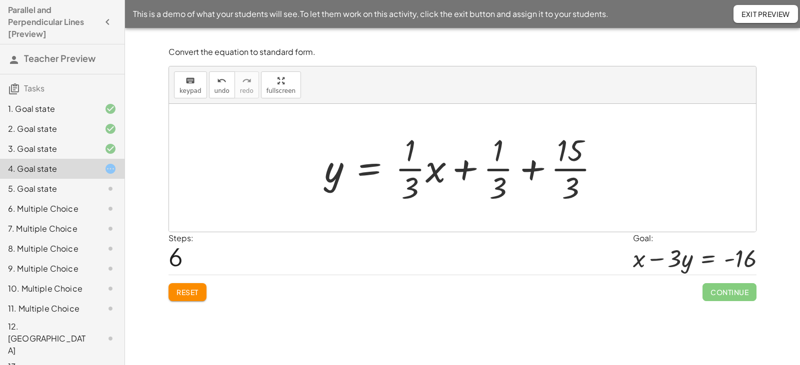
click at [534, 170] on div at bounding box center [465, 167] width 293 height 77
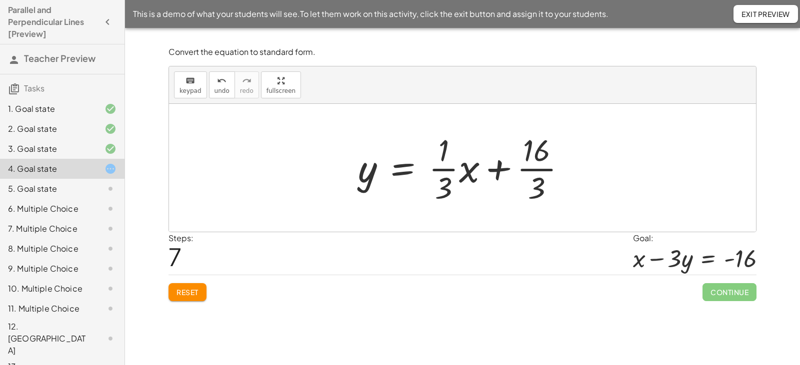
click at [191, 293] on span "Reset" at bounding box center [187, 292] width 22 height 9
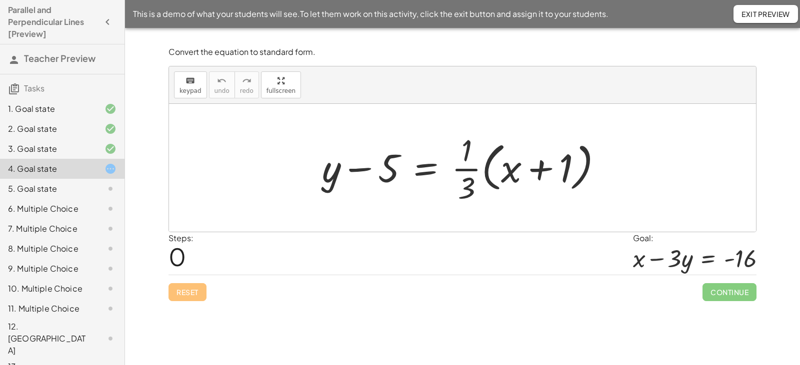
click at [421, 169] on div at bounding box center [466, 167] width 298 height 77
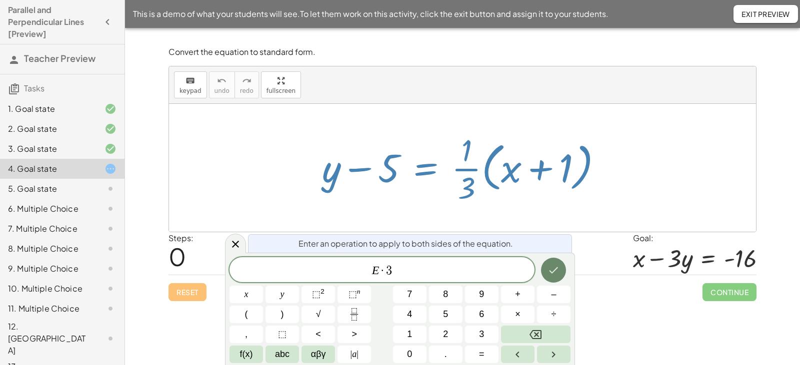
click at [555, 268] on icon "Done" at bounding box center [553, 270] width 12 height 12
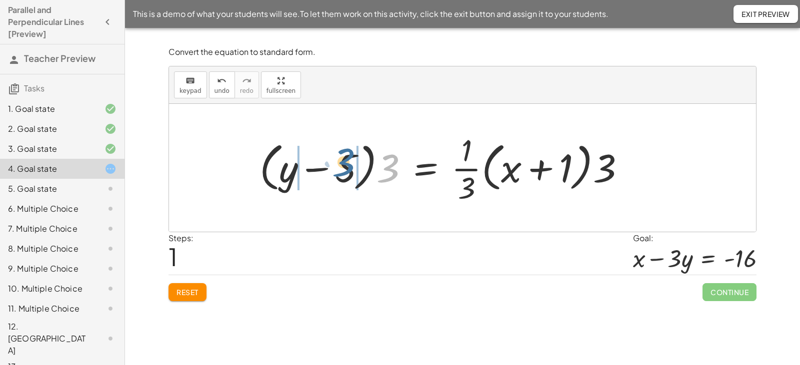
drag, startPoint x: 387, startPoint y: 170, endPoint x: 342, endPoint y: 164, distance: 45.8
click at [342, 164] on div at bounding box center [445, 167] width 383 height 77
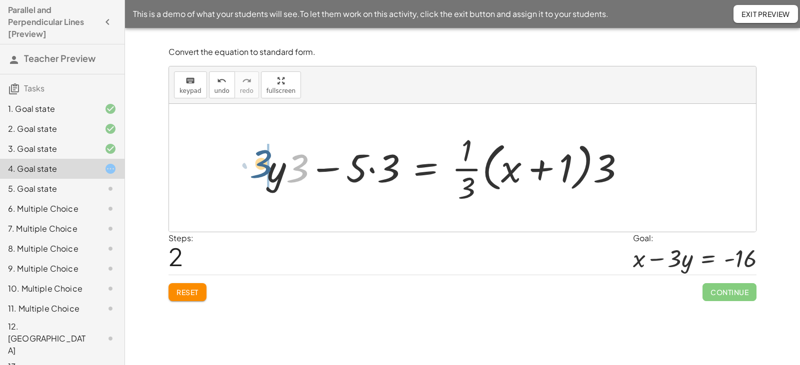
drag, startPoint x: 302, startPoint y: 173, endPoint x: 265, endPoint y: 172, distance: 37.0
click at [265, 171] on div at bounding box center [450, 167] width 376 height 77
click at [372, 169] on div at bounding box center [450, 167] width 376 height 77
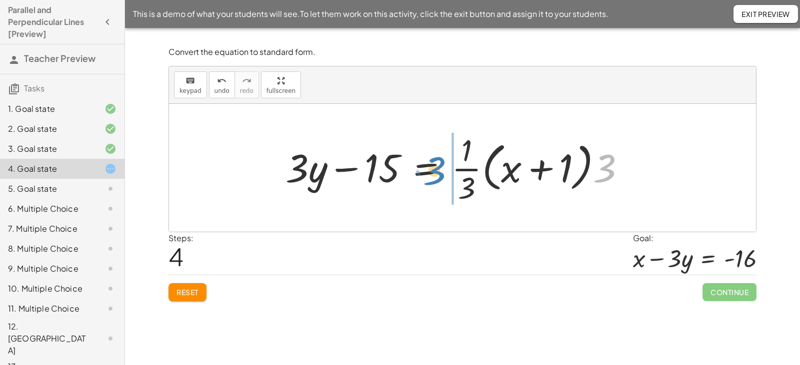
drag, startPoint x: 604, startPoint y: 169, endPoint x: 441, endPoint y: 171, distance: 162.4
click at [441, 171] on div at bounding box center [459, 167] width 358 height 77
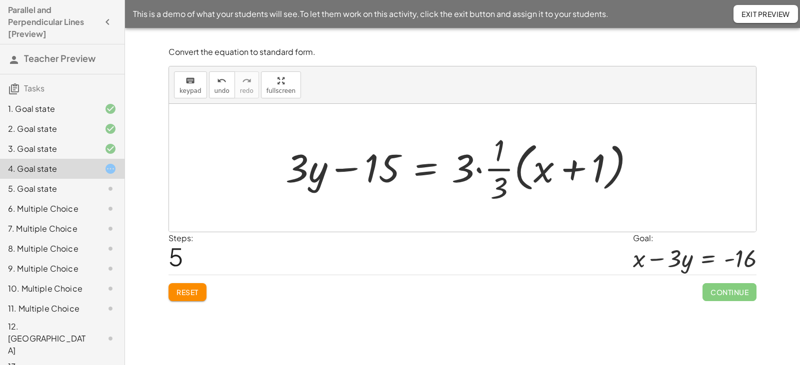
click at [480, 170] on div at bounding box center [463, 167] width 367 height 77
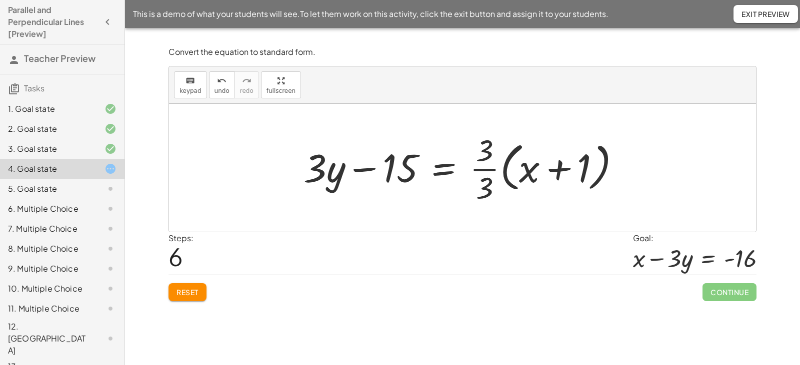
click at [486, 172] on div at bounding box center [465, 167] width 335 height 77
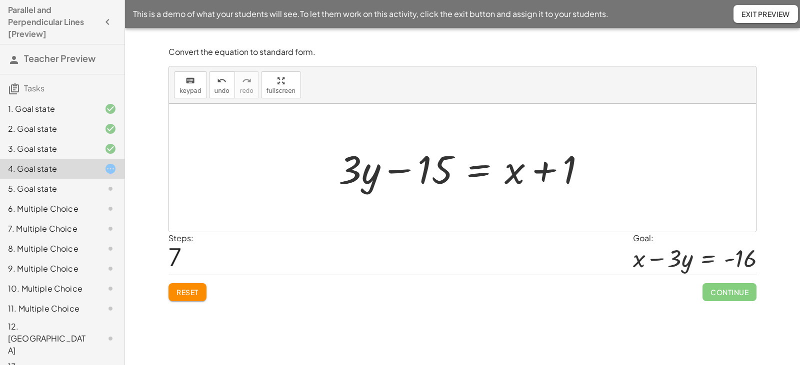
click at [475, 172] on div at bounding box center [465, 167] width 265 height 51
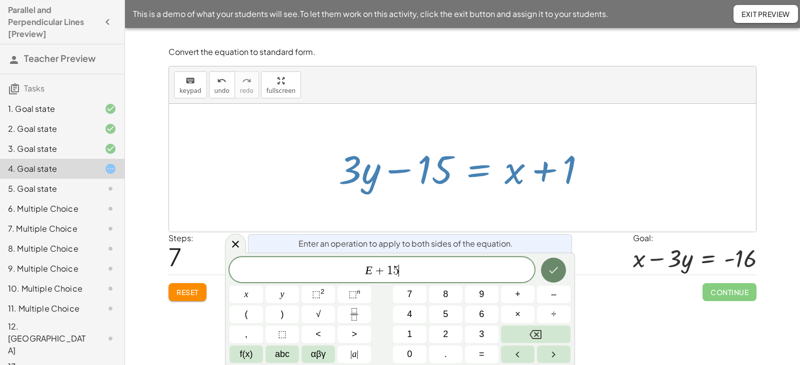
click at [553, 271] on icon "Done" at bounding box center [553, 270] width 12 height 12
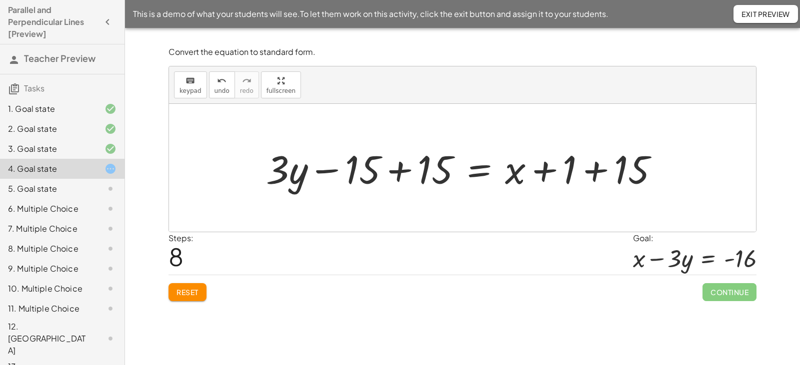
click at [398, 168] on div at bounding box center [466, 167] width 410 height 51
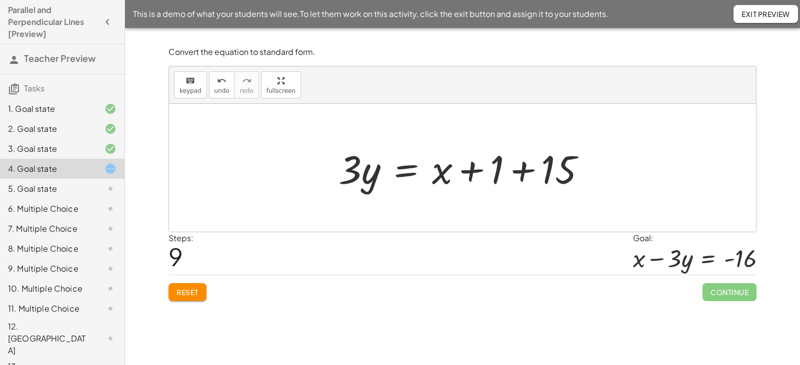
click at [523, 170] on div at bounding box center [465, 167] width 265 height 51
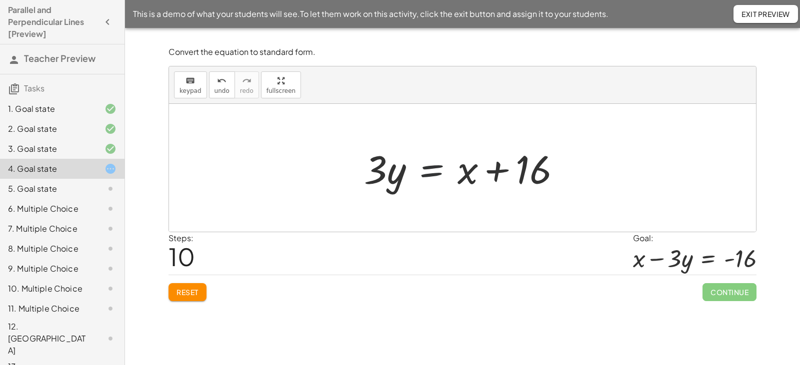
click at [432, 171] on div at bounding box center [466, 167] width 215 height 51
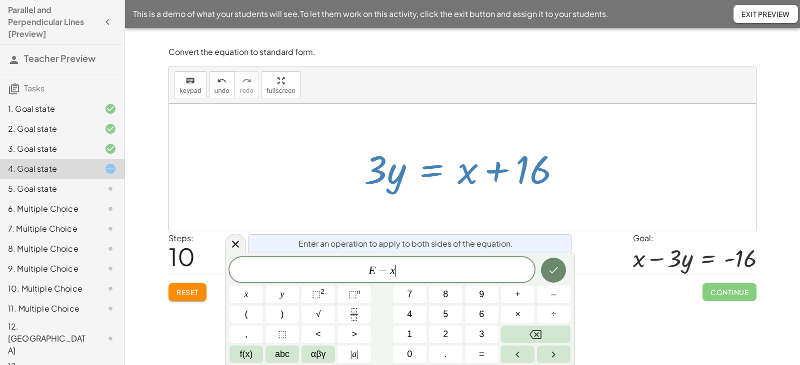
click at [552, 271] on icon "Done" at bounding box center [553, 270] width 12 height 12
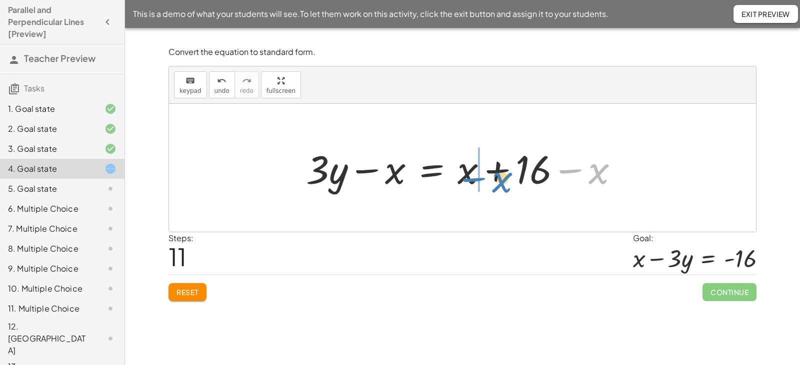
drag, startPoint x: 599, startPoint y: 172, endPoint x: 503, endPoint y: 181, distance: 96.8
click at [503, 181] on div at bounding box center [466, 167] width 331 height 51
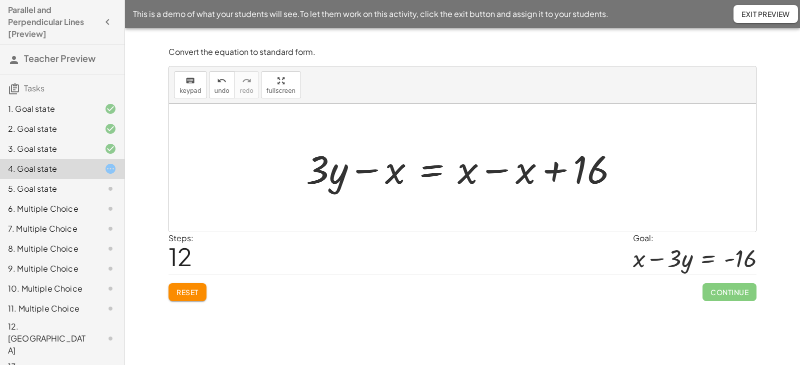
click at [496, 172] on div at bounding box center [466, 167] width 331 height 51
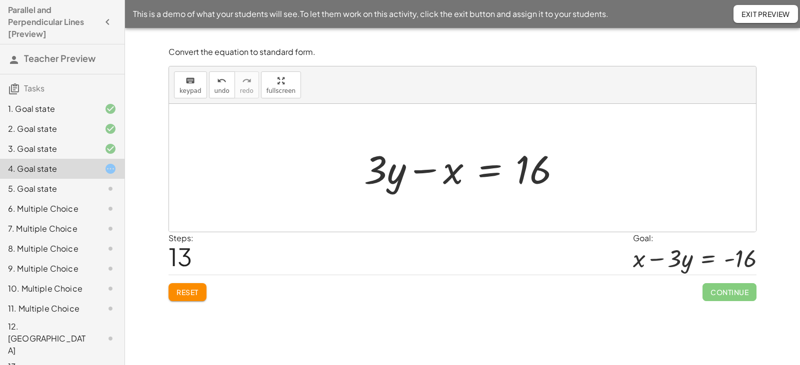
click at [487, 171] on div at bounding box center [466, 167] width 215 height 51
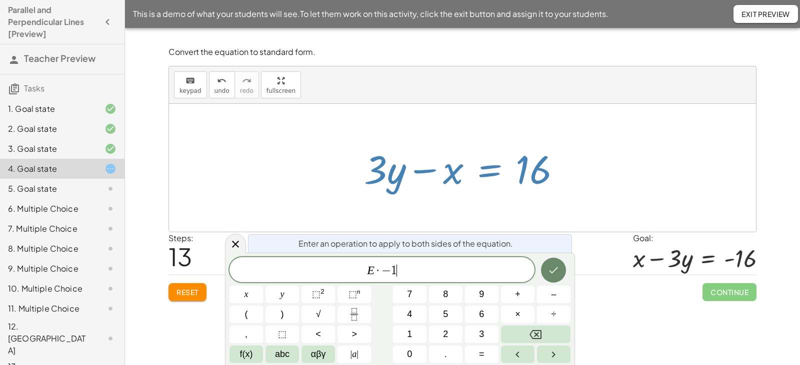
click at [550, 269] on icon "Done" at bounding box center [553, 270] width 12 height 12
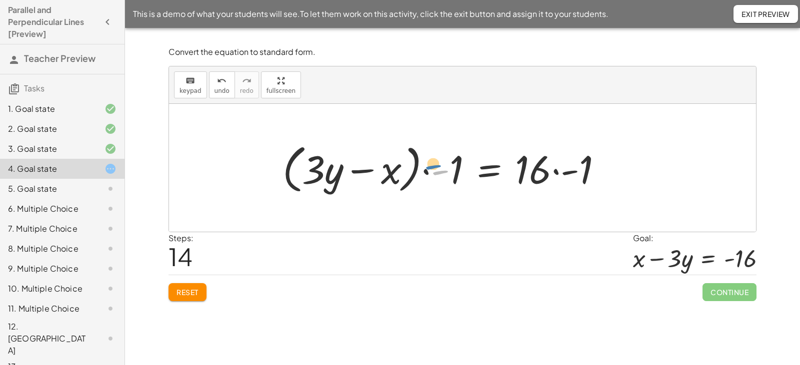
drag, startPoint x: 443, startPoint y: 172, endPoint x: 454, endPoint y: 168, distance: 11.1
click at [454, 168] on div at bounding box center [446, 167] width 338 height 57
drag, startPoint x: 456, startPoint y: 170, endPoint x: 328, endPoint y: 172, distance: 128.4
click at [328, 172] on div at bounding box center [446, 167] width 338 height 57
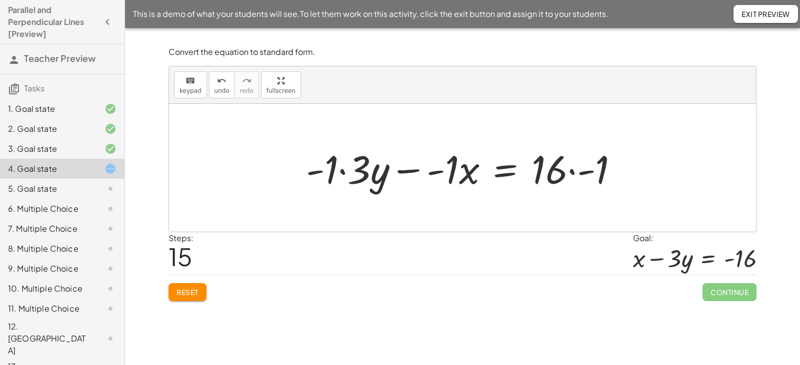
click at [344, 172] on div at bounding box center [466, 167] width 330 height 51
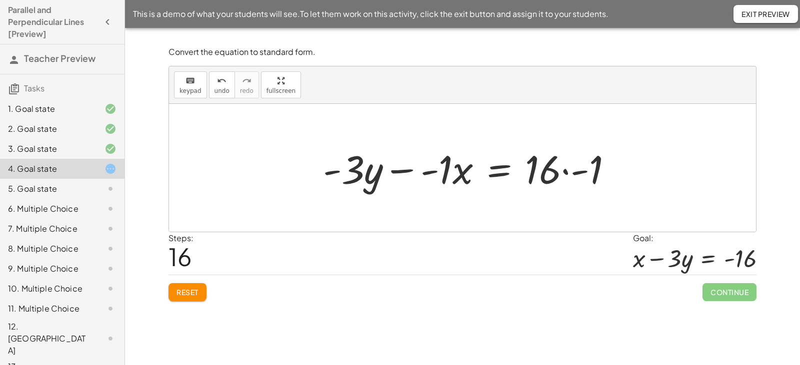
click at [416, 169] on div at bounding box center [471, 167] width 307 height 51
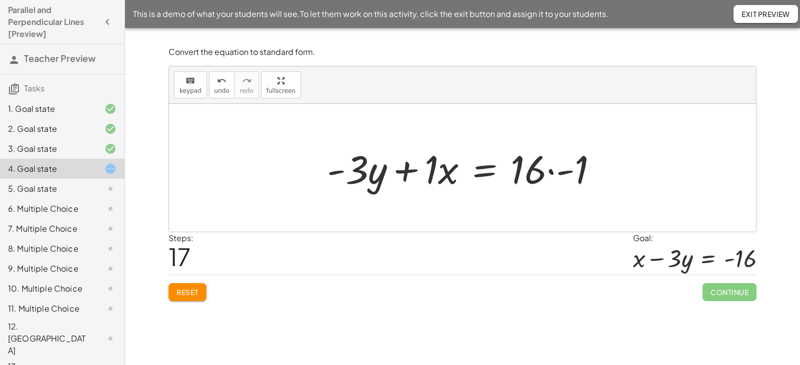
click at [562, 172] on div at bounding box center [466, 167] width 289 height 51
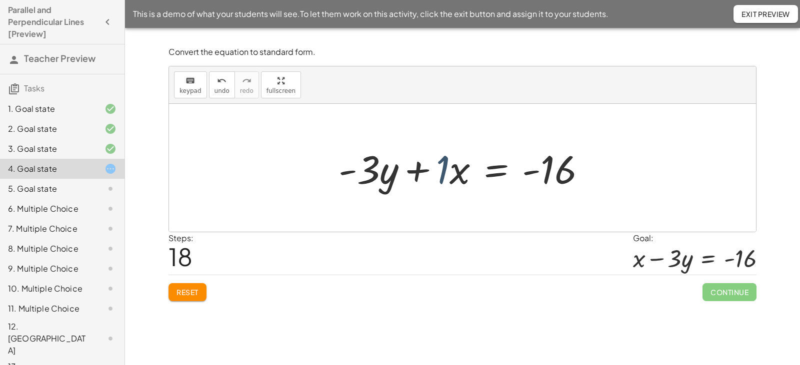
click at [448, 169] on div at bounding box center [465, 167] width 265 height 51
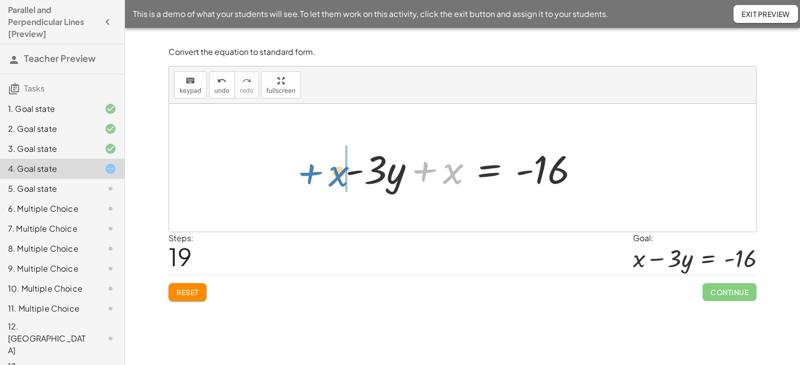
drag, startPoint x: 453, startPoint y: 174, endPoint x: 337, endPoint y: 176, distance: 116.0
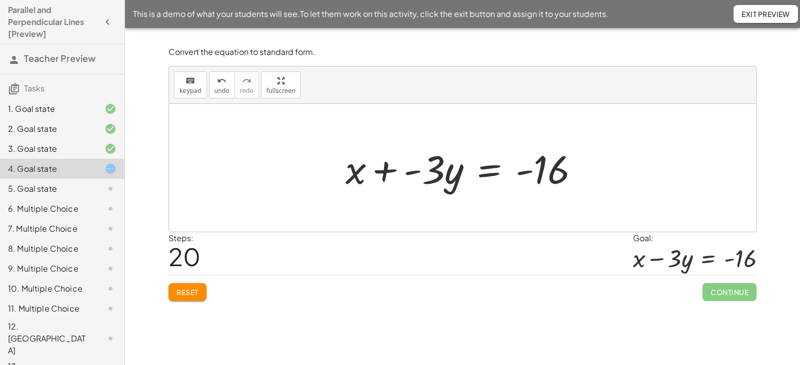
click at [386, 172] on div at bounding box center [465, 167] width 251 height 51
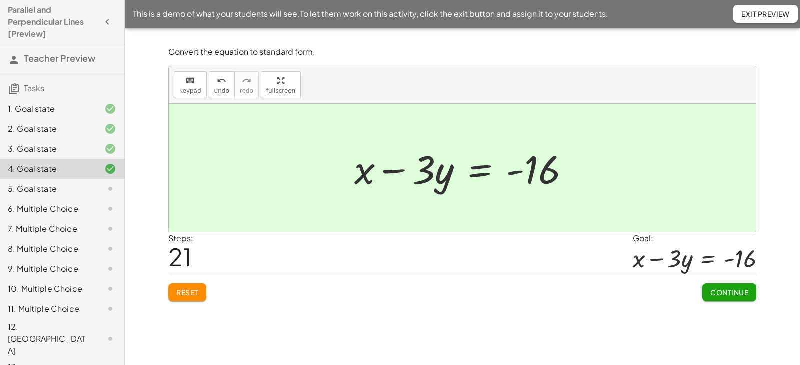
click at [729, 293] on span "Continue" at bounding box center [729, 292] width 38 height 9
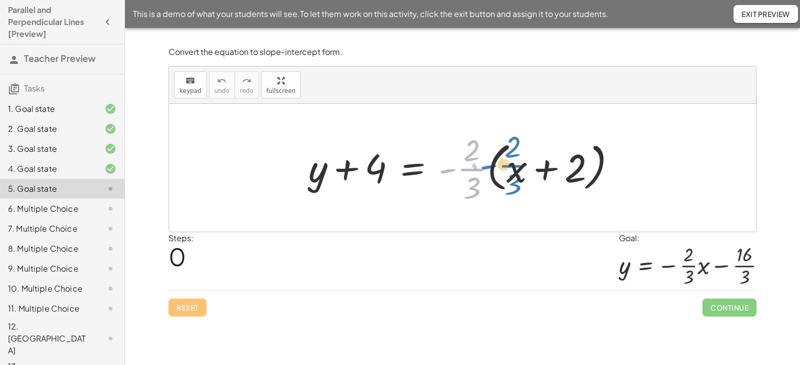
drag, startPoint x: 460, startPoint y: 170, endPoint x: 497, endPoint y: 171, distance: 37.0
click at [497, 171] on div at bounding box center [465, 167] width 325 height 77
drag, startPoint x: 465, startPoint y: 170, endPoint x: 513, endPoint y: 169, distance: 48.0
click at [513, 169] on div at bounding box center [465, 167] width 325 height 77
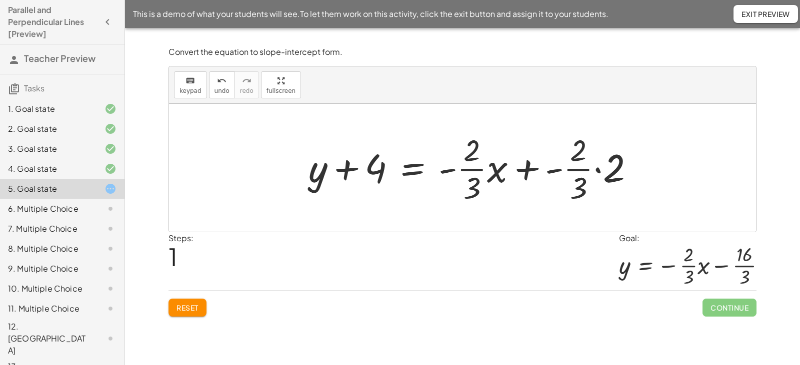
click at [599, 171] on div at bounding box center [475, 167] width 344 height 77
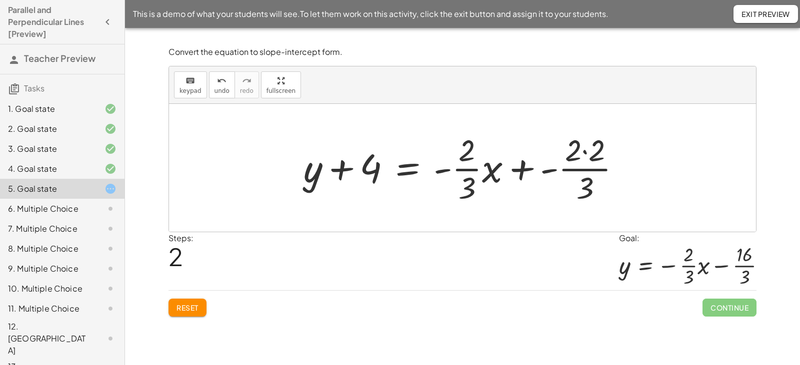
click at [586, 154] on div at bounding box center [465, 167] width 335 height 77
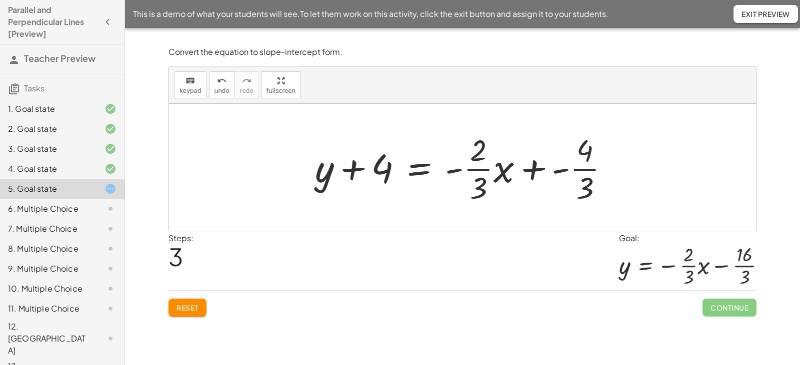
click at [540, 169] on div at bounding box center [466, 167] width 312 height 77
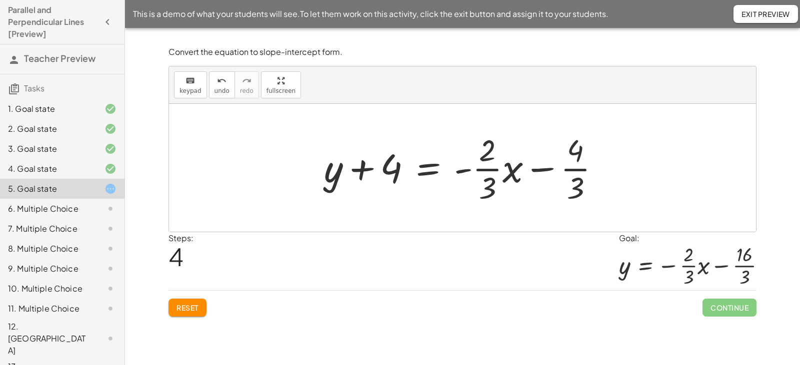
click at [429, 170] on div at bounding box center [466, 167] width 294 height 77
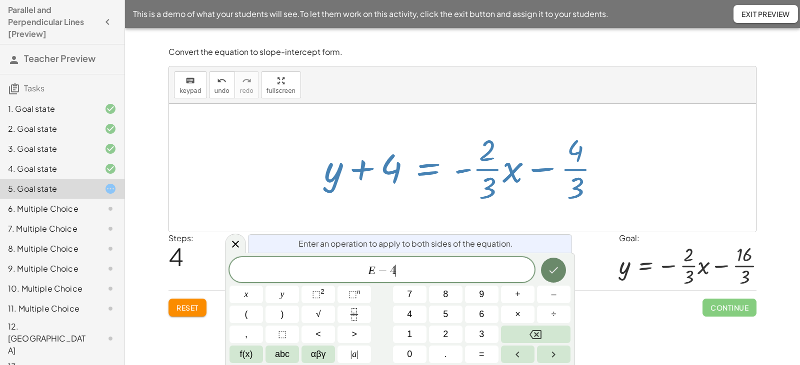
click at [558, 266] on icon "Done" at bounding box center [553, 270] width 12 height 12
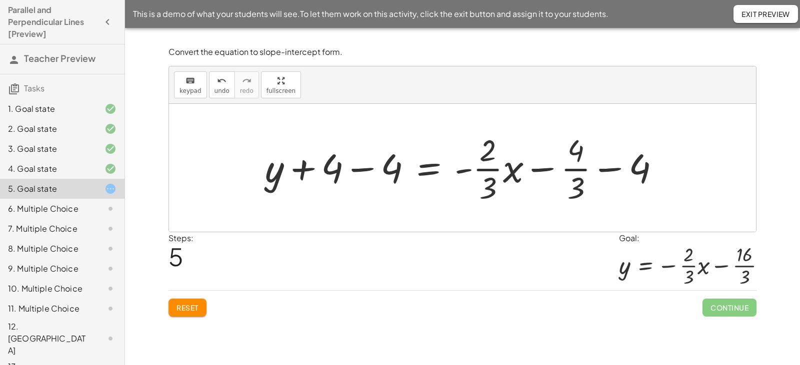
click at [359, 168] on div at bounding box center [466, 167] width 413 height 77
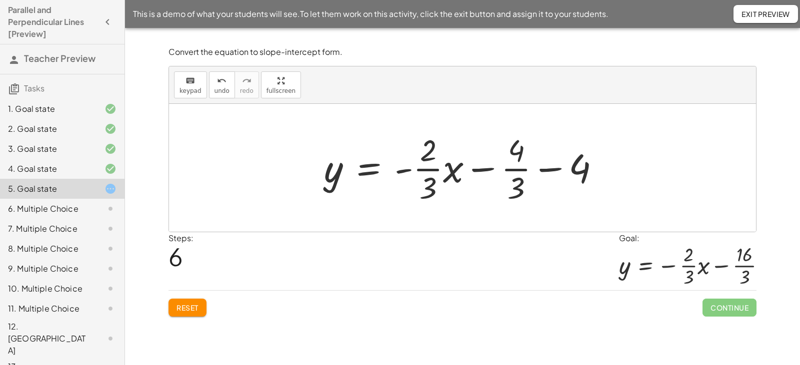
click at [577, 168] on div at bounding box center [466, 167] width 294 height 77
click at [546, 169] on div at bounding box center [466, 167] width 294 height 77
drag, startPoint x: 507, startPoint y: 182, endPoint x: 516, endPoint y: 182, distance: 9.5
click at [508, 183] on div at bounding box center [466, 167] width 294 height 77
click at [516, 182] on div at bounding box center [466, 167] width 294 height 77
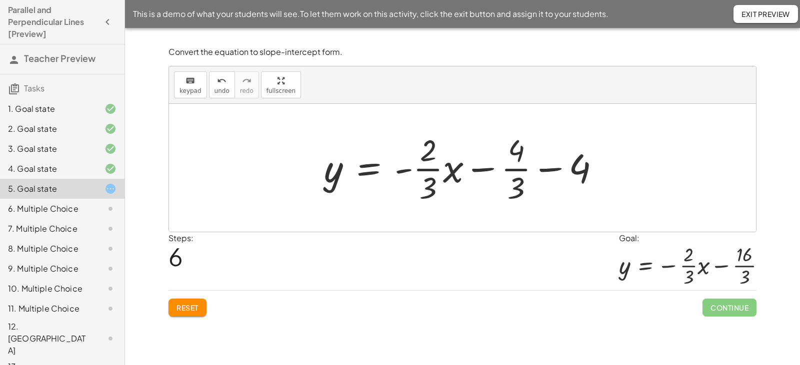
click at [573, 166] on div at bounding box center [466, 167] width 294 height 77
click at [587, 170] on div at bounding box center [466, 167] width 294 height 77
click at [573, 193] on div at bounding box center [466, 167] width 294 height 77
click at [587, 182] on div at bounding box center [466, 167] width 294 height 77
click at [560, 169] on div at bounding box center [466, 167] width 294 height 77
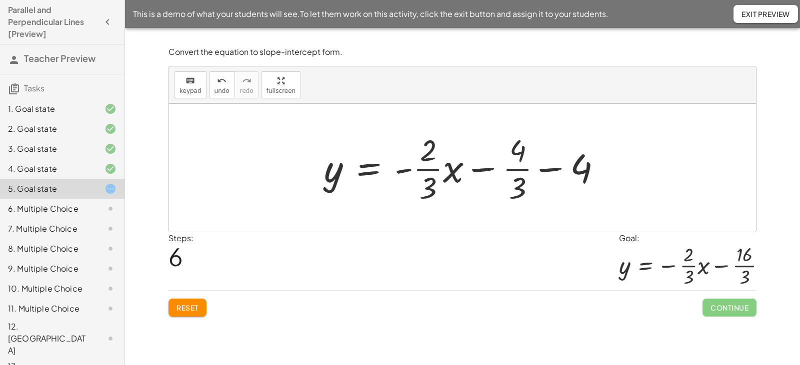
click at [578, 168] on div at bounding box center [466, 167] width 294 height 77
click at [579, 160] on div at bounding box center [466, 167] width 294 height 77
click at [551, 170] on div at bounding box center [466, 167] width 294 height 77
click at [519, 183] on div at bounding box center [466, 167] width 294 height 77
click at [515, 154] on div at bounding box center [466, 167] width 294 height 77
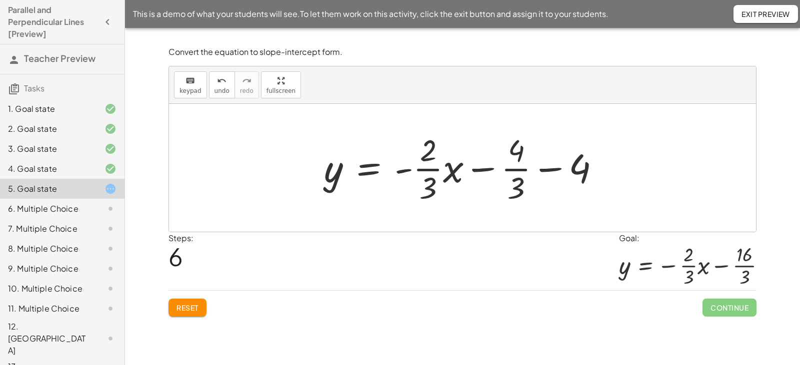
click at [576, 162] on div at bounding box center [466, 167] width 294 height 77
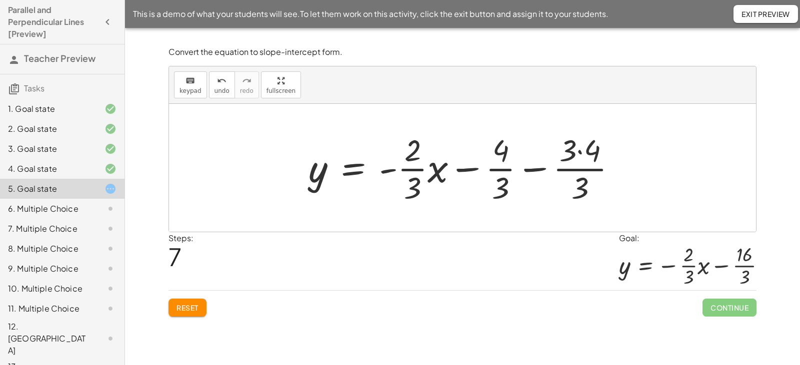
click at [582, 151] on div at bounding box center [466, 167] width 326 height 77
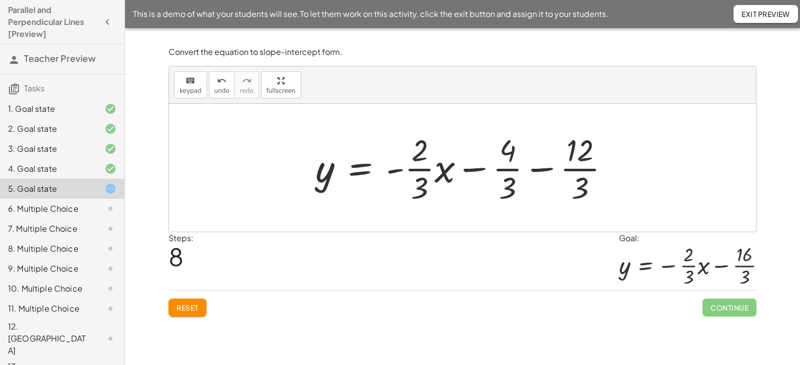
click at [574, 169] on div at bounding box center [466, 167] width 312 height 77
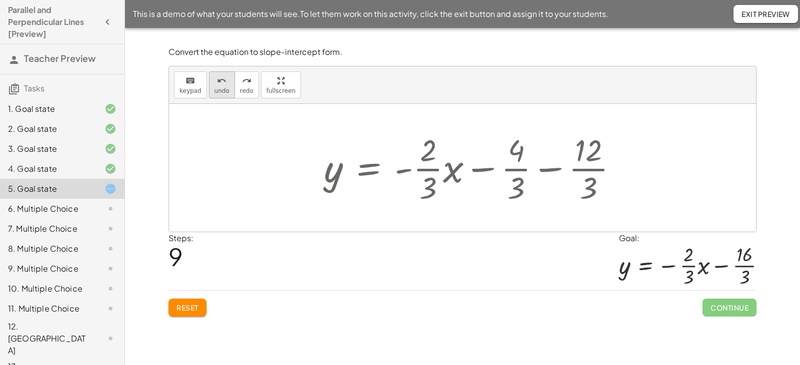
click at [219, 87] on span "undo" at bounding box center [221, 90] width 15 height 7
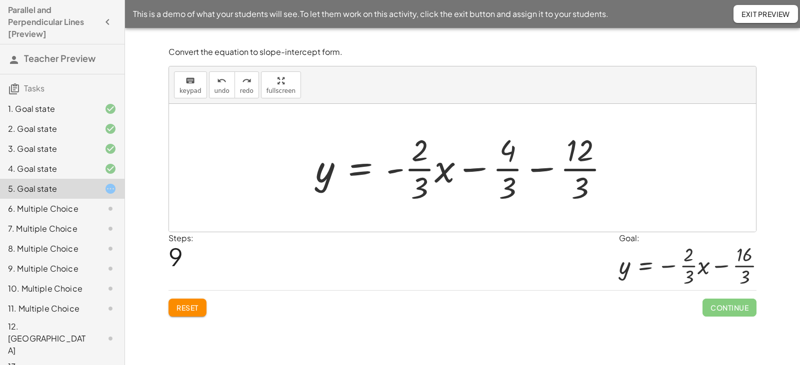
click at [541, 170] on div at bounding box center [466, 167] width 312 height 77
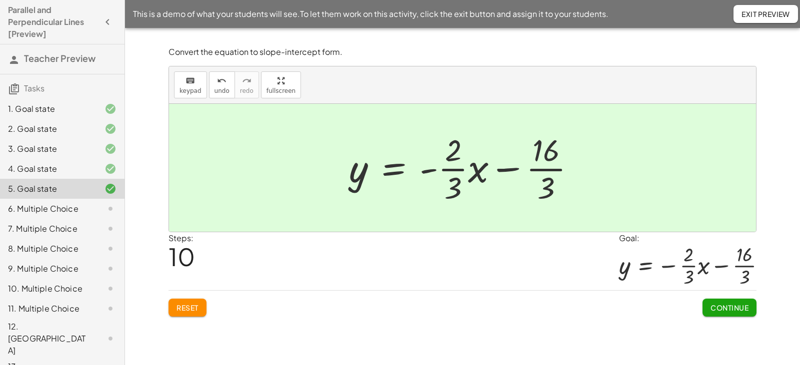
click at [734, 309] on span "Continue" at bounding box center [729, 307] width 38 height 9
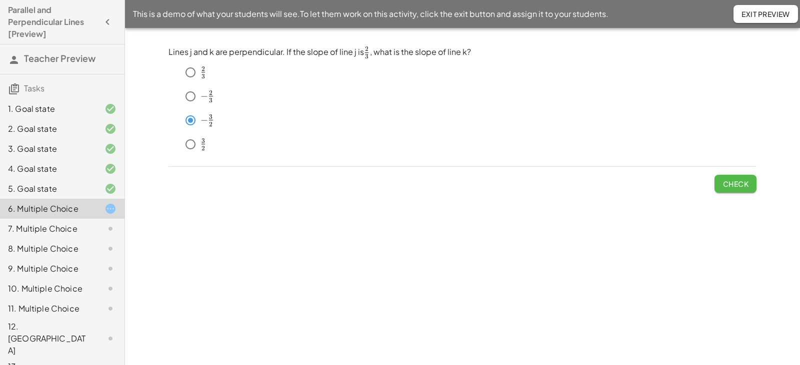
click at [737, 180] on span "Check" at bounding box center [735, 183] width 26 height 9
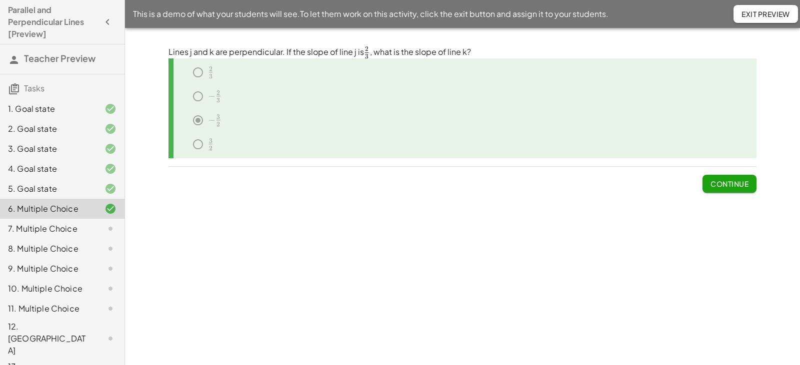
click at [737, 183] on span "Continue" at bounding box center [729, 183] width 38 height 9
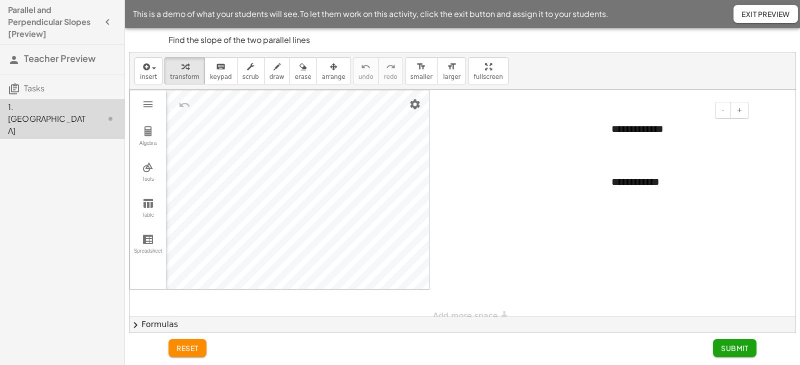
click at [668, 130] on div "**********" at bounding box center [676, 129] width 150 height 34
click at [675, 129] on div "**********" at bounding box center [676, 129] width 150 height 34
click at [683, 129] on div "**********" at bounding box center [676, 129] width 150 height 34
click at [216, 66] on icon "keyboard" at bounding box center [220, 67] width 9 height 12
click at [677, 183] on div "**********" at bounding box center [676, 182] width 150 height 34
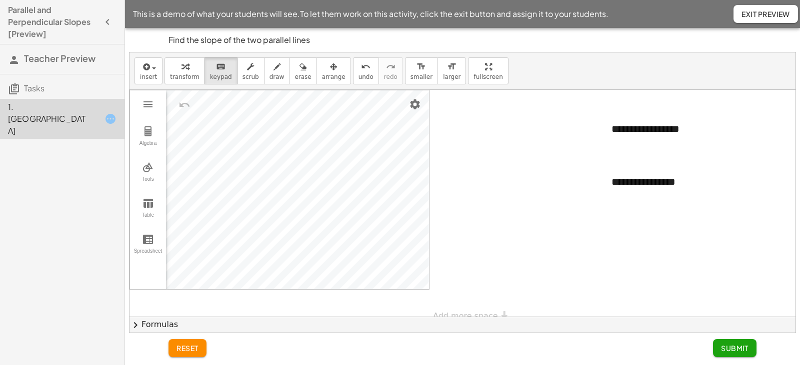
click at [678, 247] on div at bounding box center [462, 210] width 666 height 240
click at [728, 346] on span "Submit" at bounding box center [734, 348] width 27 height 9
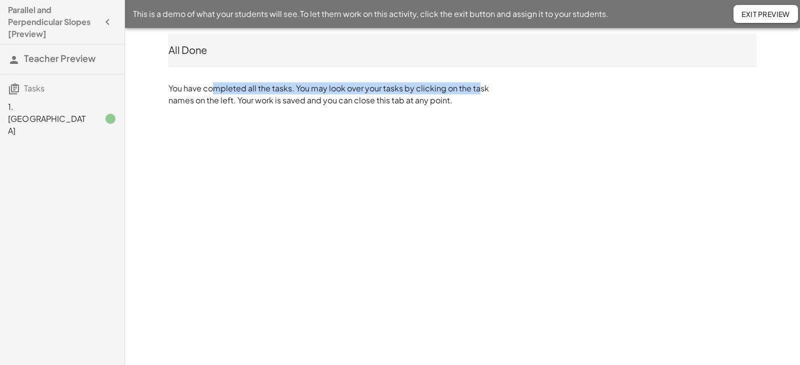
drag, startPoint x: 207, startPoint y: 88, endPoint x: 490, endPoint y: 109, distance: 283.2
click at [481, 100] on p "You have completed all the tasks. You may look over your tasks by clicking on t…" at bounding box center [330, 94] width 325 height 24
click at [490, 109] on div "All Done You have completed all the tasks. You may look over your tasks by clic…" at bounding box center [462, 70] width 600 height 84
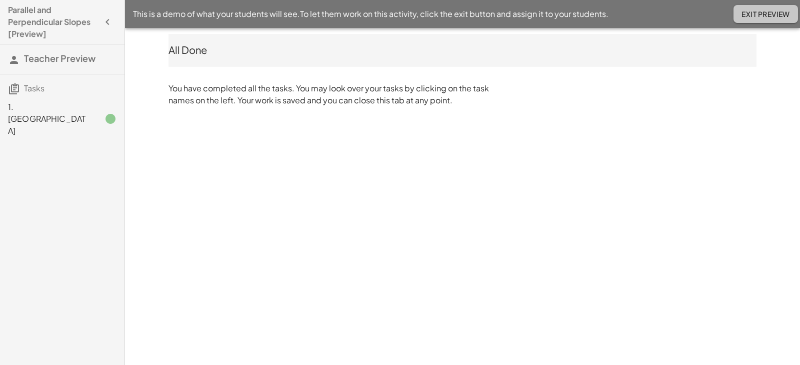
click at [745, 15] on span "Exit Preview" at bounding box center [765, 13] width 48 height 9
